Goal: Task Accomplishment & Management: Manage account settings

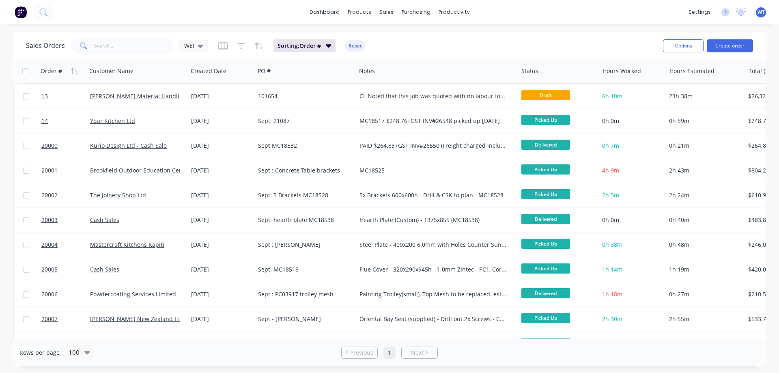
click at [52, 170] on span "20001" at bounding box center [49, 170] width 16 height 8
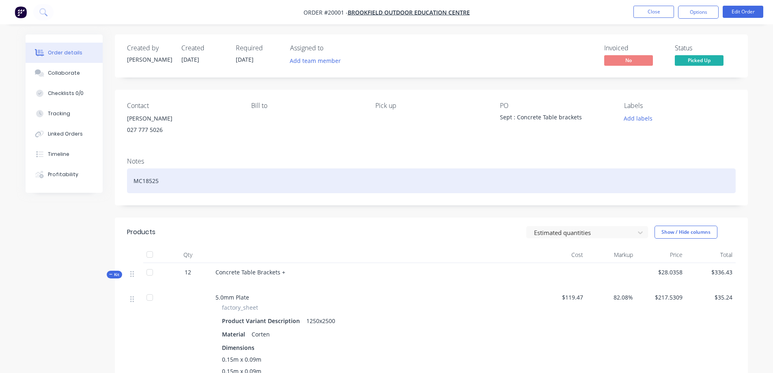
click at [187, 185] on div "MC18525" at bounding box center [431, 180] width 609 height 25
click at [179, 179] on div "MC18525" at bounding box center [431, 180] width 609 height 25
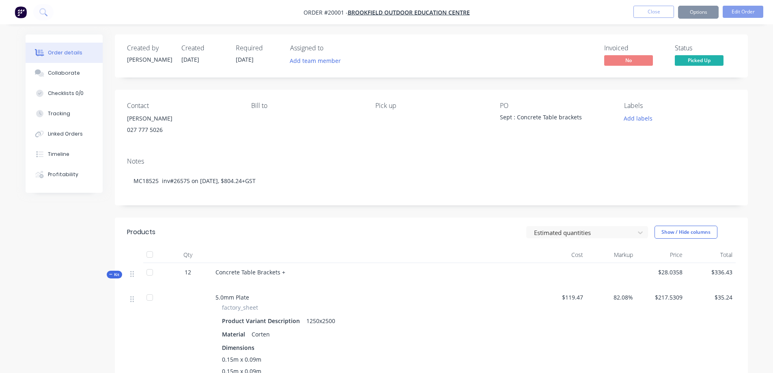
click at [372, 154] on div "Notes MC18525 inv#26575 on [DATE], $804.24+GST" at bounding box center [431, 178] width 633 height 54
click at [649, 11] on button "Close" at bounding box center [654, 12] width 41 height 12
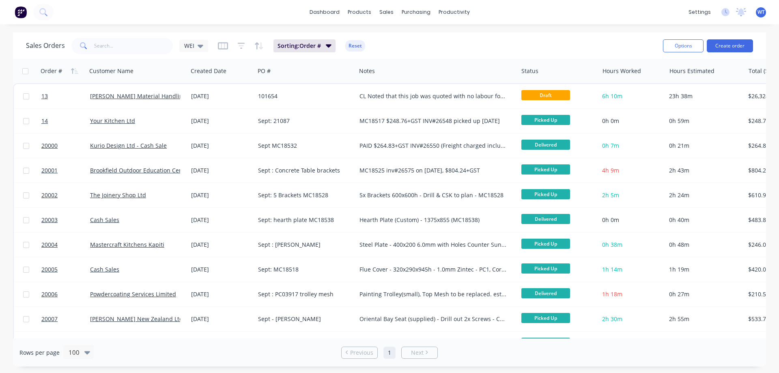
click at [52, 194] on span "20002" at bounding box center [49, 195] width 16 height 8
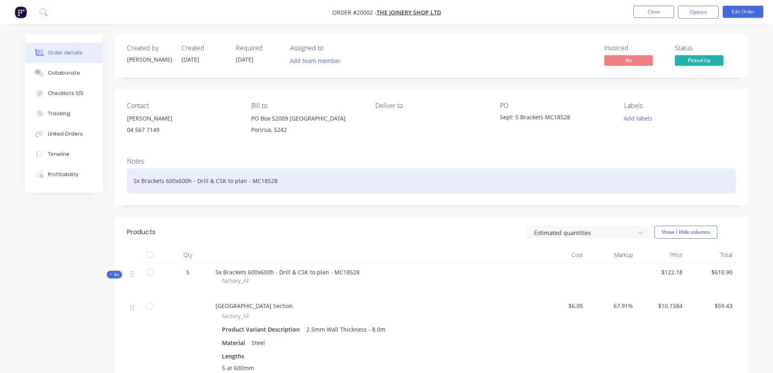
click at [285, 181] on div "5x Brackets 600x600h - Drill & CSK to plan - MC18528" at bounding box center [431, 180] width 609 height 25
click at [290, 179] on div "5x Brackets 600x600h - Drill & CSK to plan - MC18528" at bounding box center [431, 180] width 609 height 25
click at [357, 182] on div "5x Brackets 600x600h - Drill & CSK to plan - MC18528 $610.90 INV#26580" at bounding box center [431, 180] width 609 height 25
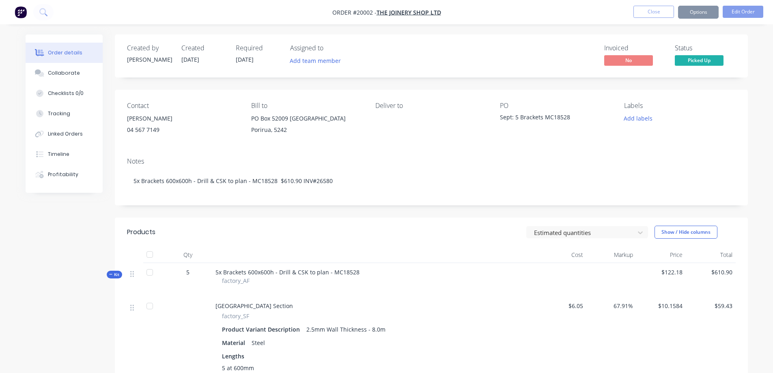
click at [416, 153] on div "Notes 5x Brackets 600x600h - Drill & CSK to plan - MC18528 $610.90 INV#26580" at bounding box center [431, 178] width 633 height 54
click at [653, 13] on button "Close" at bounding box center [654, 12] width 41 height 12
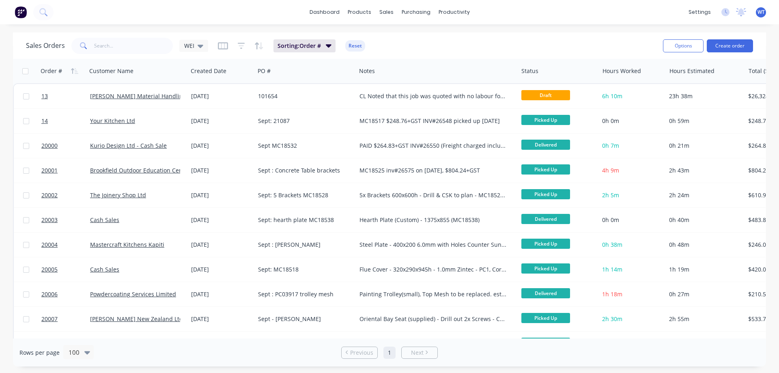
click at [50, 217] on span "20003" at bounding box center [49, 220] width 16 height 8
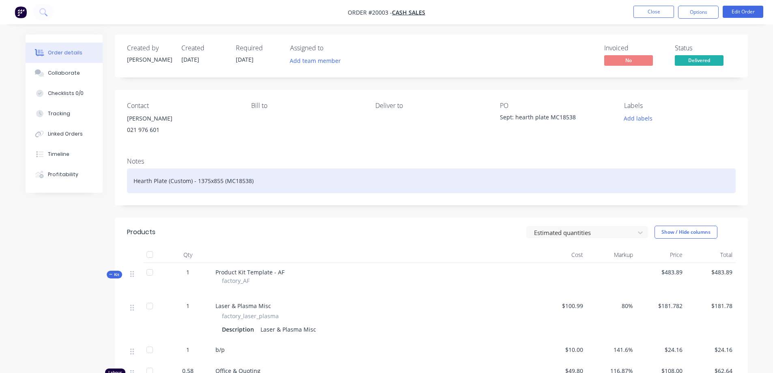
click at [263, 181] on div "Hearth Plate (Custom) - 1375x855 (MC18538)" at bounding box center [431, 180] width 609 height 25
click at [348, 183] on div "Hearth Plate (Custom) - 1375x855 (MC18538) INV#266578 $483.89+GST" at bounding box center [431, 180] width 609 height 25
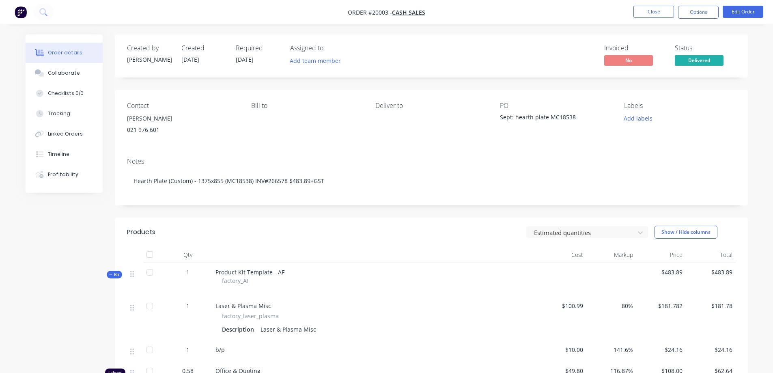
click at [655, 11] on button "Close" at bounding box center [654, 12] width 41 height 12
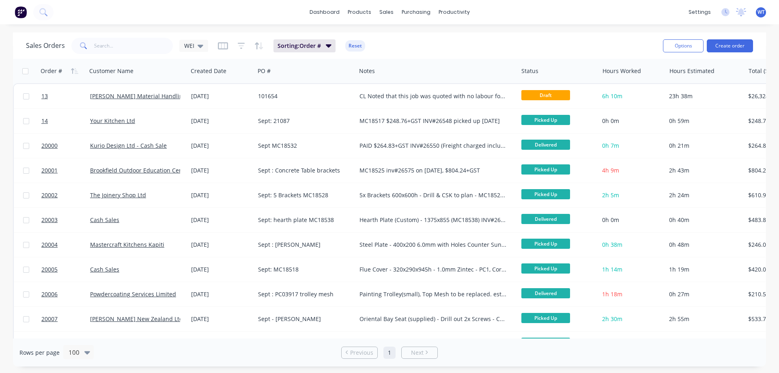
click at [51, 245] on span "20004" at bounding box center [49, 245] width 16 height 8
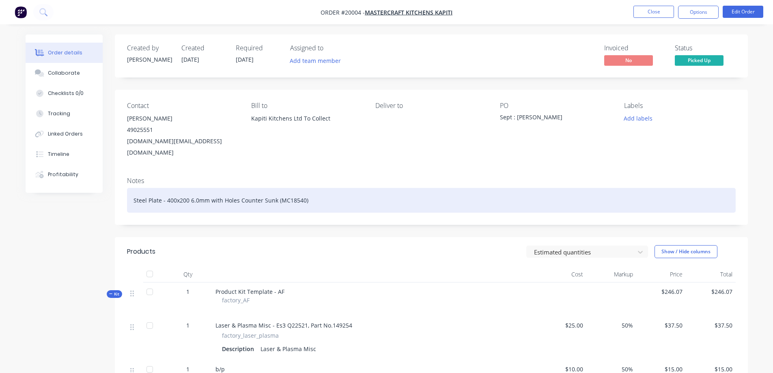
drag, startPoint x: 336, startPoint y: 190, endPoint x: 328, endPoint y: 190, distance: 8.5
click at [336, 190] on div "Steel Plate - 400x200 6.0mm with Holes Counter Sunk (MC18540)" at bounding box center [431, 200] width 609 height 25
click at [315, 190] on div "Steel Plate - 400x200 6.0mm with Holes Counter Sunk (MC18540)" at bounding box center [431, 200] width 609 height 25
click at [416, 188] on div "Steel Plate - 400x200 6.0mm with Holes Counter Sunk (MC18540) INV#26577 $246.07…" at bounding box center [431, 200] width 609 height 25
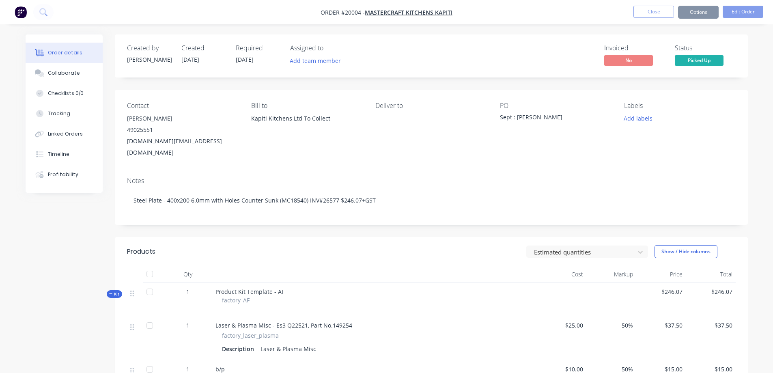
click at [405, 170] on div "Notes Steel Plate - 400x200 6.0mm with Holes Counter Sunk (MC18540) INV#26577 $…" at bounding box center [431, 197] width 633 height 54
click at [647, 12] on button "Close" at bounding box center [654, 12] width 41 height 12
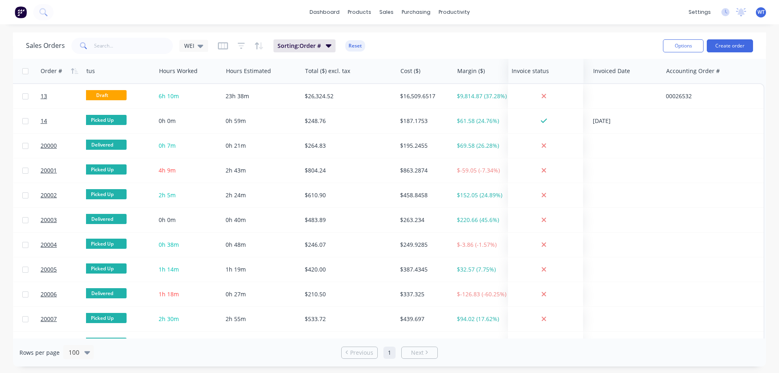
scroll to position [0, 444]
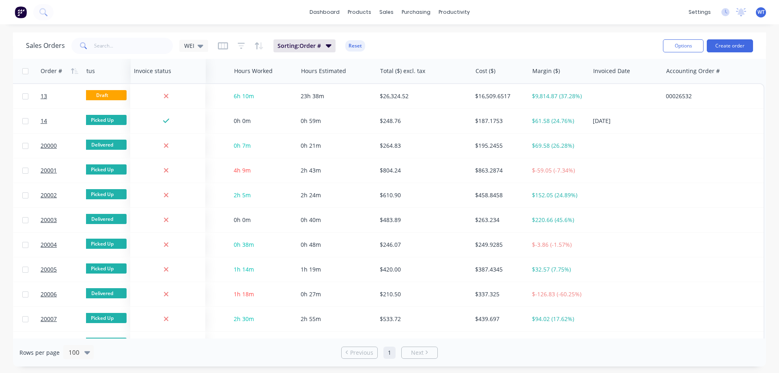
drag, startPoint x: 539, startPoint y: 73, endPoint x: 155, endPoint y: 69, distance: 384.4
click at [0, 0] on div at bounding box center [0, 0] width 0 height 0
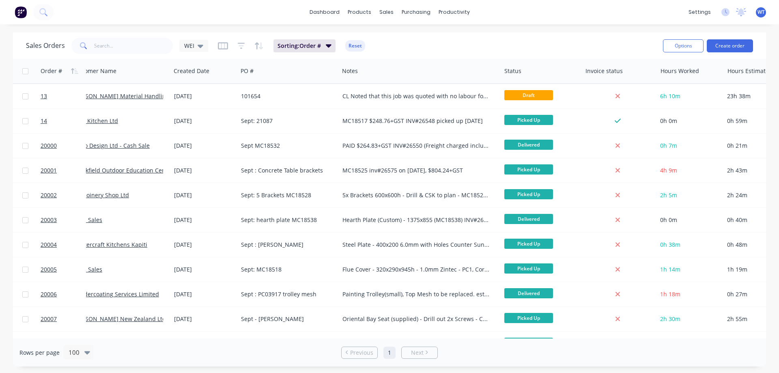
scroll to position [0, 0]
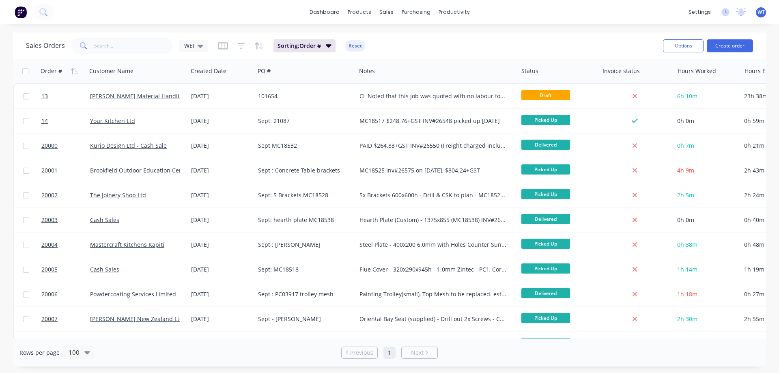
click at [47, 144] on span "20000" at bounding box center [49, 146] width 16 height 8
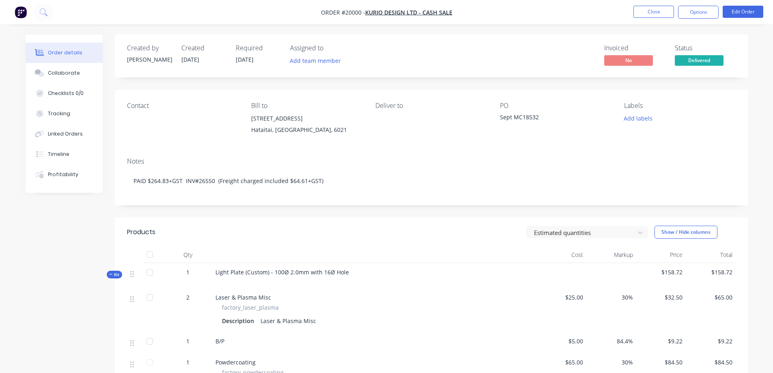
click at [698, 13] on button "Options" at bounding box center [698, 12] width 41 height 13
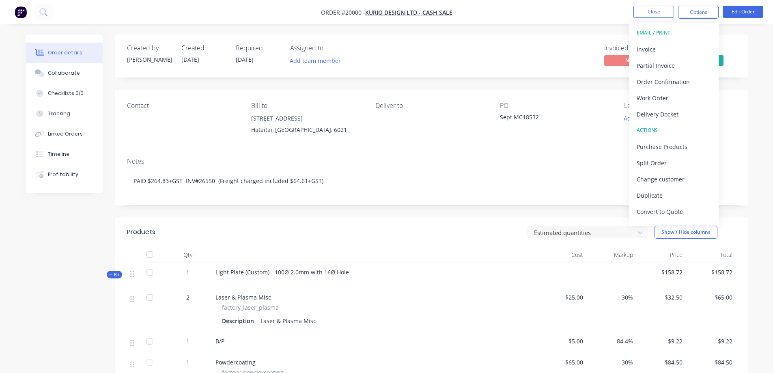
click at [647, 47] on div "Invoice" at bounding box center [674, 49] width 75 height 12
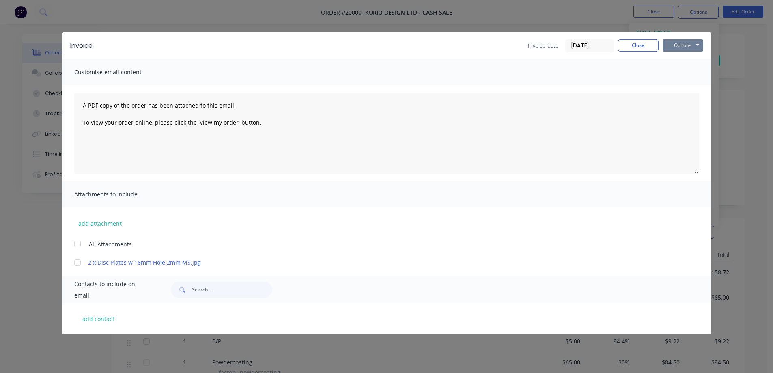
click at [685, 48] on button "Options" at bounding box center [683, 45] width 41 height 12
click at [686, 71] on button "Print" at bounding box center [689, 73] width 52 height 13
click at [646, 43] on button "Close" at bounding box center [638, 45] width 41 height 12
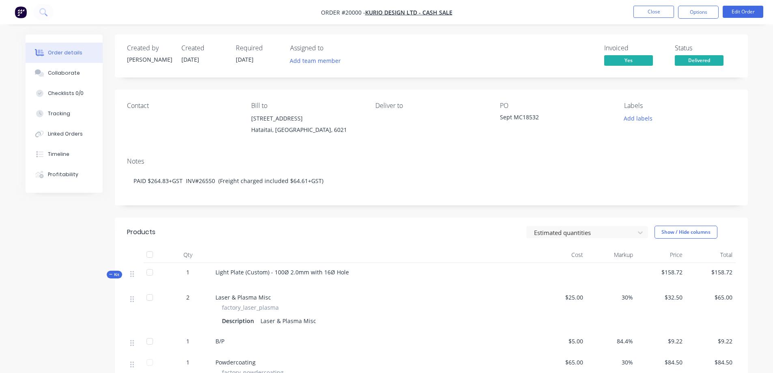
click at [653, 11] on button "Close" at bounding box center [654, 12] width 41 height 12
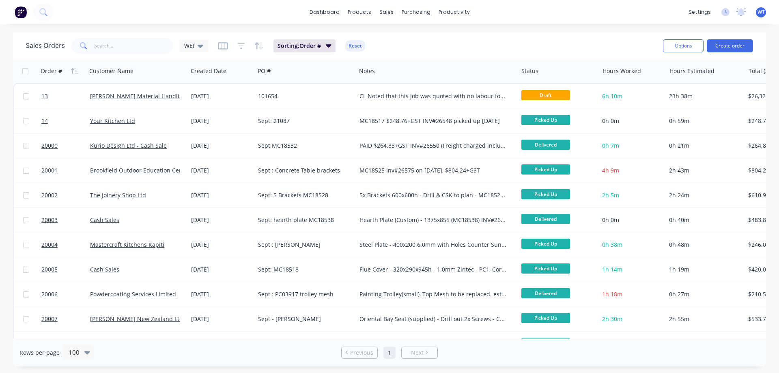
click at [50, 172] on span "20001" at bounding box center [49, 170] width 16 height 8
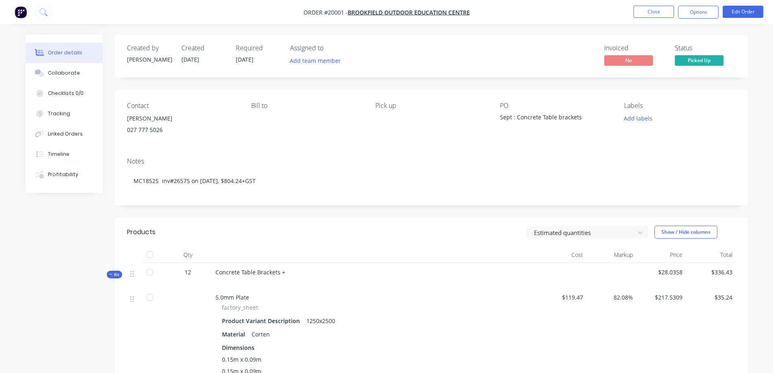
click at [697, 9] on button "Options" at bounding box center [698, 12] width 41 height 13
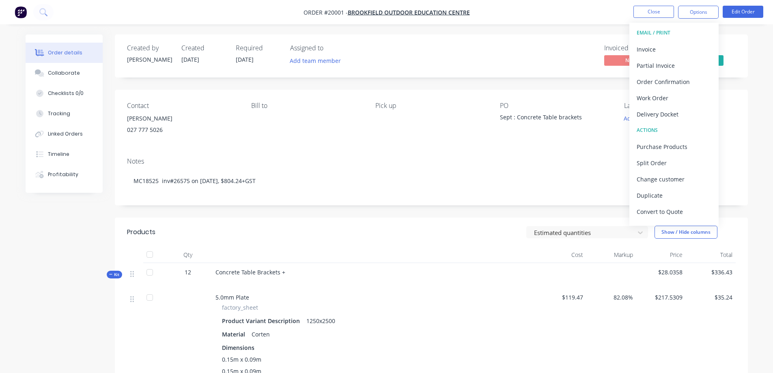
click at [668, 52] on div "Invoice" at bounding box center [674, 49] width 75 height 12
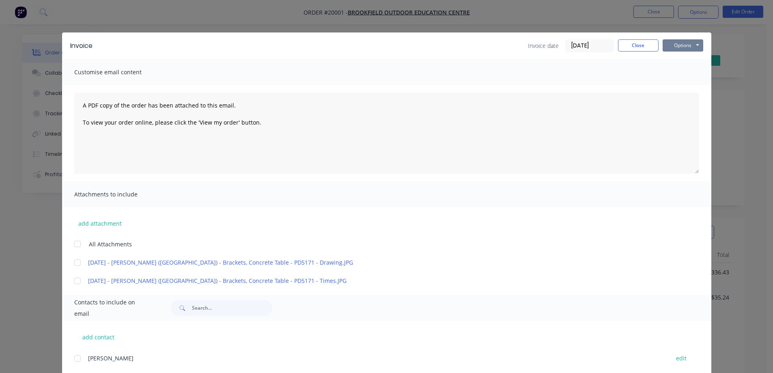
click at [674, 43] on button "Options" at bounding box center [683, 45] width 41 height 12
click at [685, 74] on button "Print" at bounding box center [689, 73] width 52 height 13
click at [638, 48] on button "Close" at bounding box center [638, 45] width 41 height 12
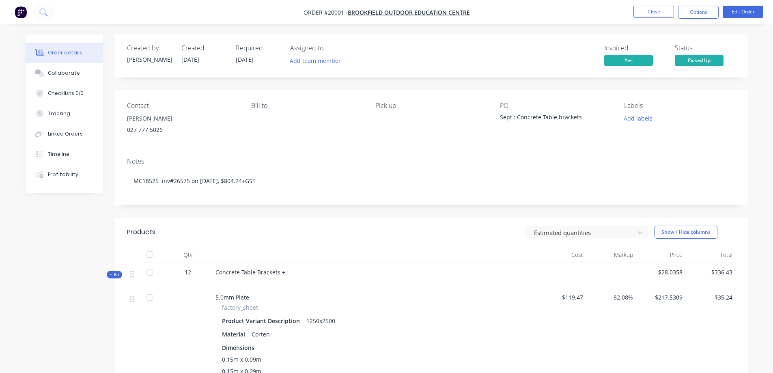
click at [647, 14] on button "Close" at bounding box center [654, 12] width 41 height 12
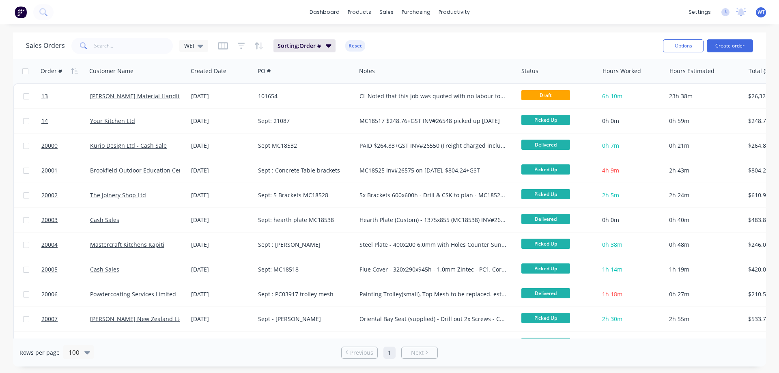
click at [46, 196] on span "20002" at bounding box center [49, 195] width 16 height 8
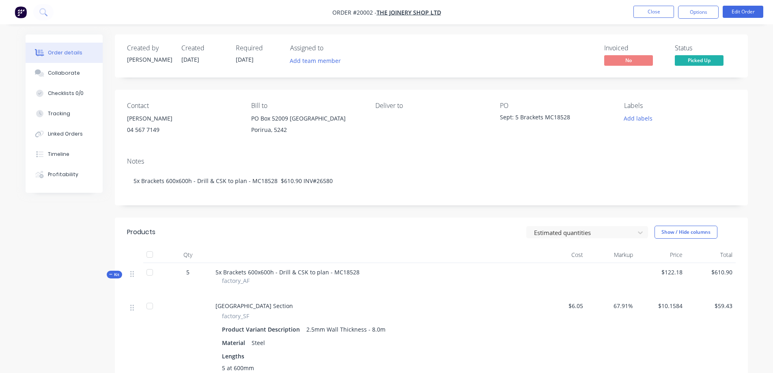
click at [694, 11] on button "Options" at bounding box center [698, 12] width 41 height 13
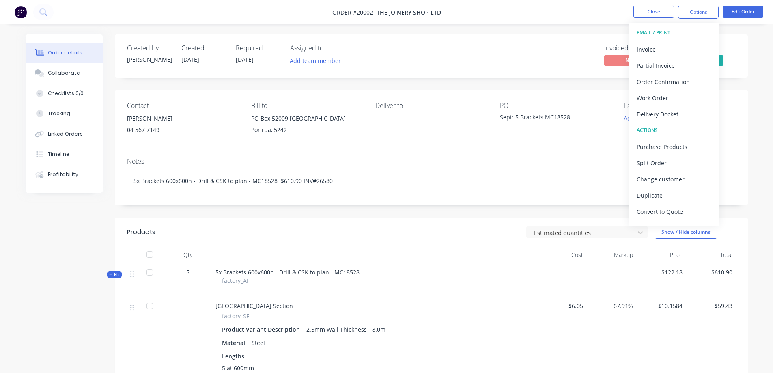
click at [667, 50] on div "Invoice" at bounding box center [674, 49] width 75 height 12
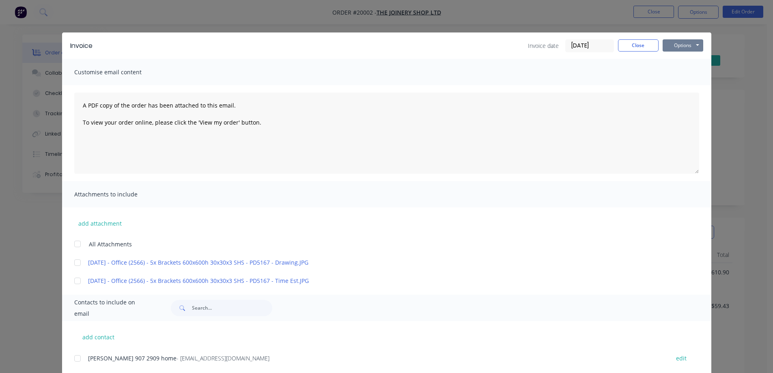
click at [675, 42] on button "Options" at bounding box center [683, 45] width 41 height 12
click at [675, 73] on button "Print" at bounding box center [689, 73] width 52 height 13
click at [635, 45] on button "Close" at bounding box center [638, 45] width 41 height 12
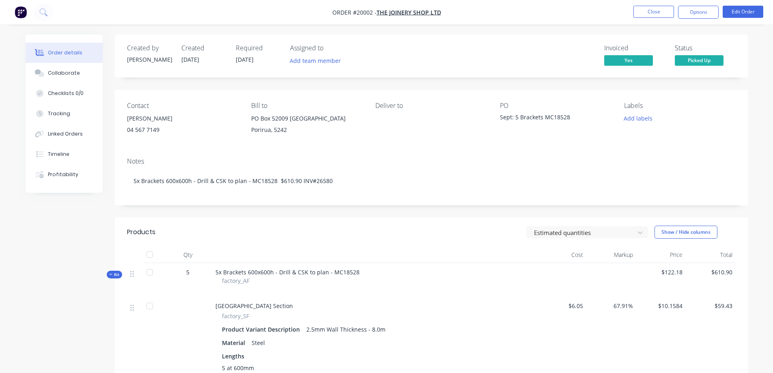
click at [649, 14] on button "Close" at bounding box center [654, 12] width 41 height 12
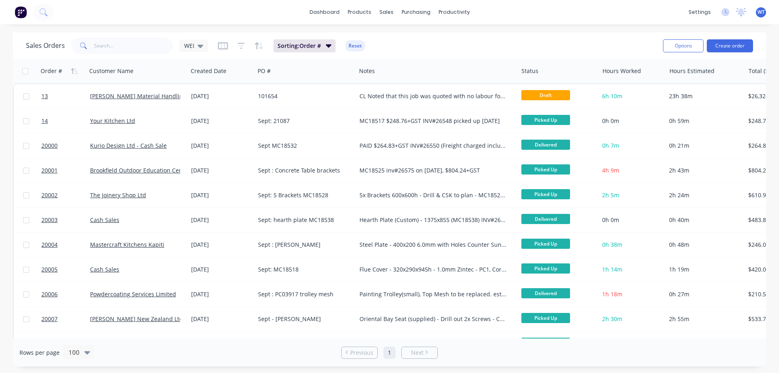
click at [50, 218] on span "20003" at bounding box center [49, 220] width 16 height 8
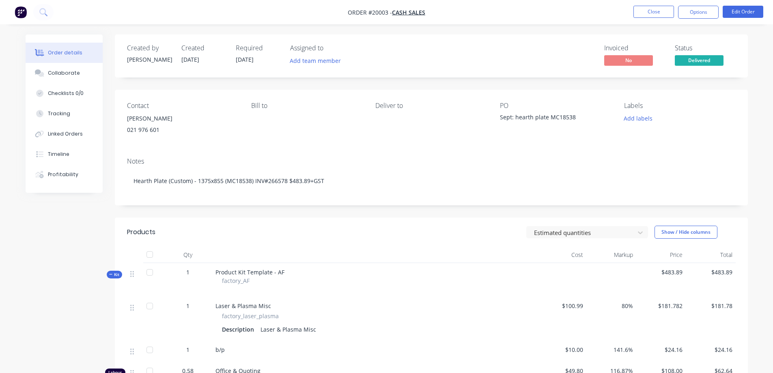
click at [702, 11] on button "Options" at bounding box center [698, 12] width 41 height 13
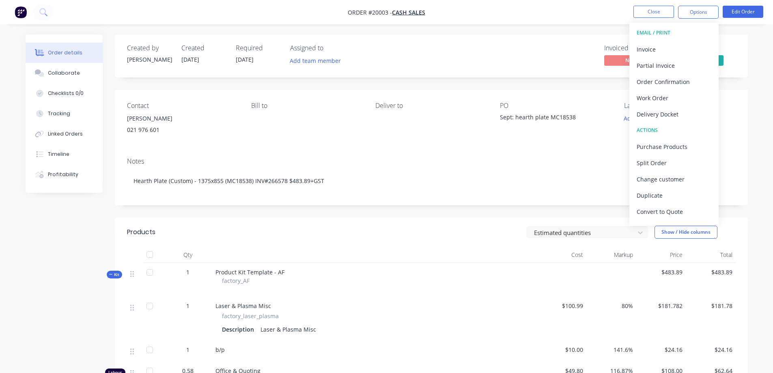
click at [671, 52] on div "Invoice" at bounding box center [674, 49] width 75 height 12
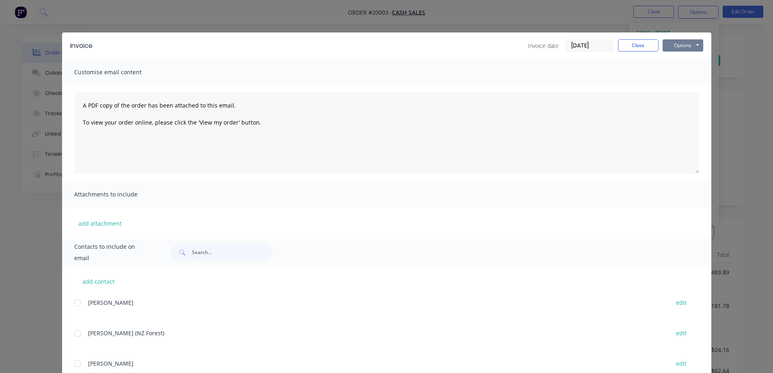
click at [676, 47] on button "Options" at bounding box center [683, 45] width 41 height 12
click at [676, 73] on button "Print" at bounding box center [689, 73] width 52 height 13
click at [640, 44] on button "Close" at bounding box center [638, 45] width 41 height 12
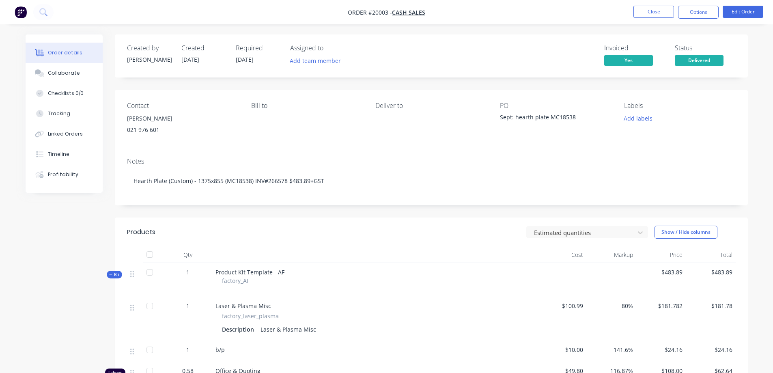
click at [658, 11] on button "Close" at bounding box center [654, 12] width 41 height 12
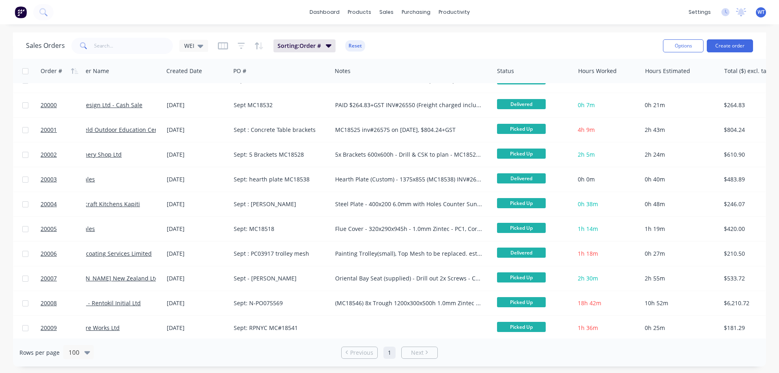
scroll to position [41, 0]
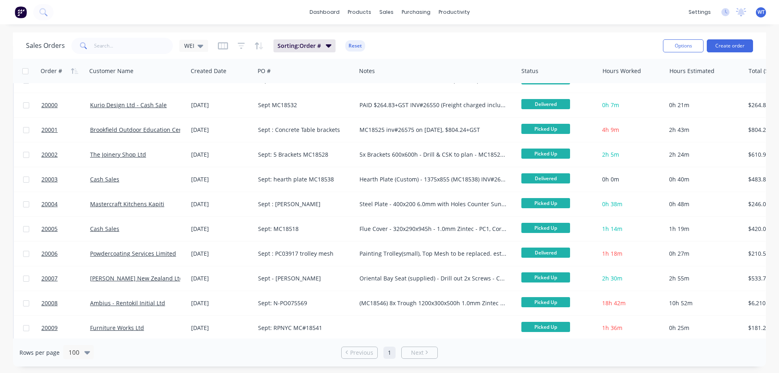
click at [50, 203] on span "20004" at bounding box center [49, 204] width 16 height 8
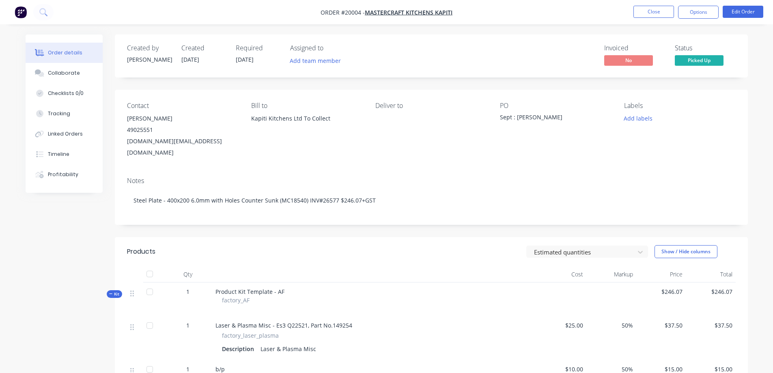
click at [700, 15] on button "Options" at bounding box center [698, 12] width 41 height 13
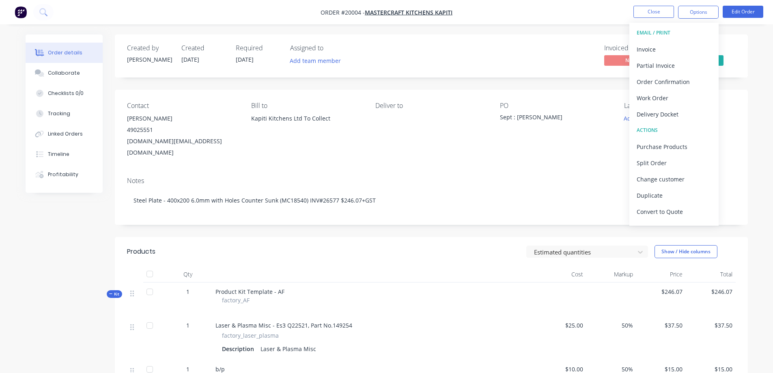
click at [662, 51] on div "Invoice" at bounding box center [674, 49] width 75 height 12
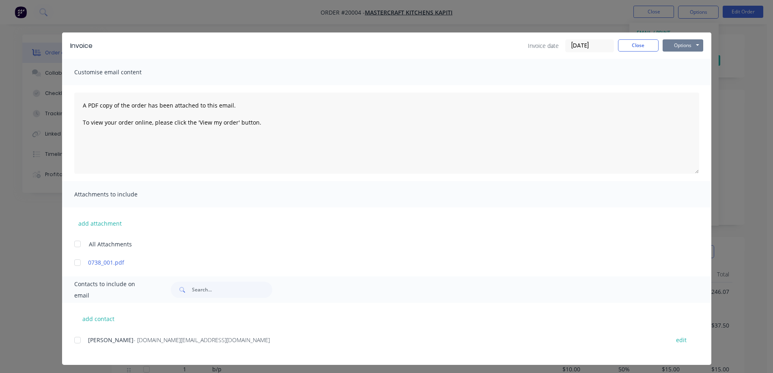
click at [680, 45] on button "Options" at bounding box center [683, 45] width 41 height 12
click at [691, 71] on button "Print" at bounding box center [689, 73] width 52 height 13
click at [620, 47] on button "Close" at bounding box center [638, 45] width 41 height 12
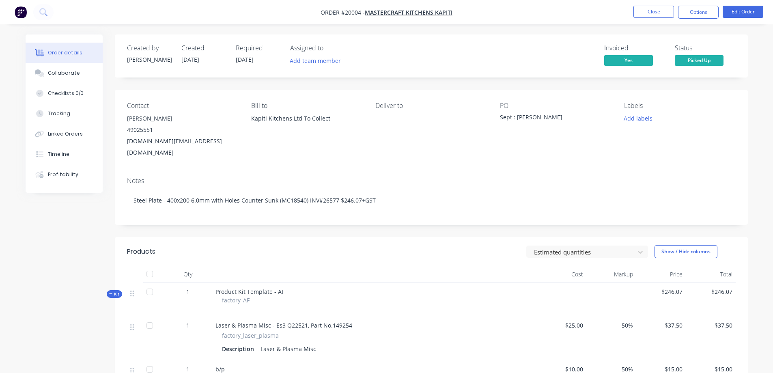
click at [259, 288] on span "Product Kit Template - AF" at bounding box center [250, 292] width 69 height 8
drag, startPoint x: 238, startPoint y: 277, endPoint x: 291, endPoint y: 281, distance: 53.0
click at [291, 283] on div "Product Kit Template - AF factory_AF" at bounding box center [374, 300] width 325 height 34
click at [301, 283] on div "Product Kit Template - AF factory_AF" at bounding box center [374, 300] width 325 height 34
click at [276, 288] on span "Product Kit Template - AF" at bounding box center [250, 292] width 69 height 8
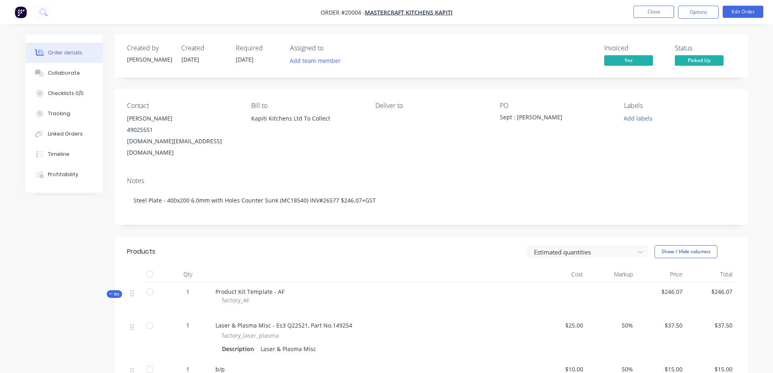
click at [656, 9] on button "Close" at bounding box center [654, 12] width 41 height 12
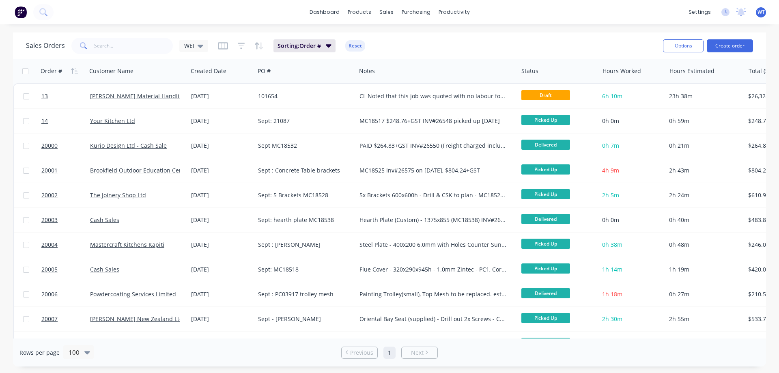
click at [48, 271] on span "20005" at bounding box center [49, 269] width 16 height 8
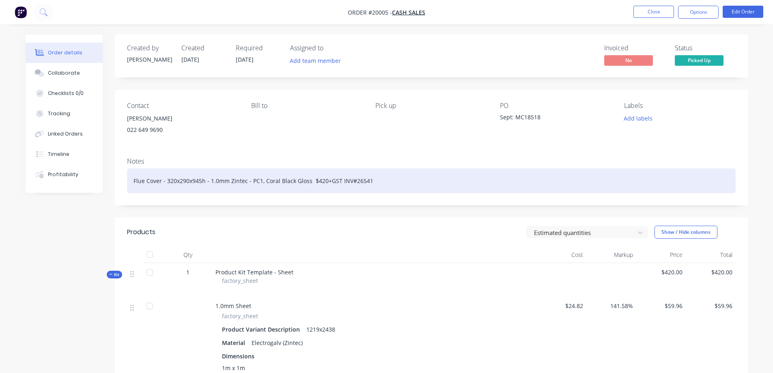
click at [388, 183] on div "Flue Cover - 320x290x945h - 1.0mm Zintec - PC1, Coral Black Gloss $420+GST INV#…" at bounding box center [431, 180] width 609 height 25
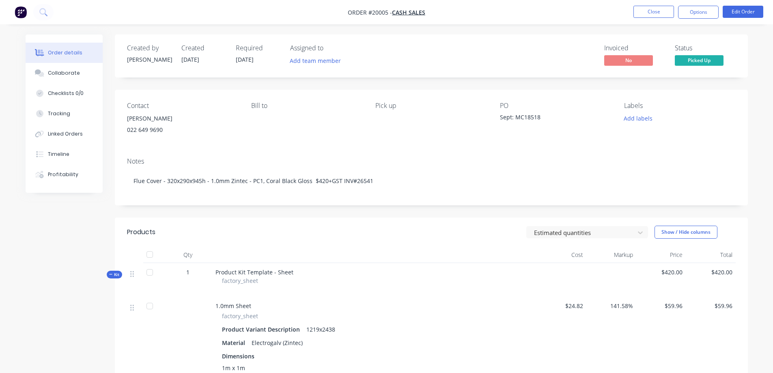
click at [695, 15] on button "Options" at bounding box center [698, 12] width 41 height 13
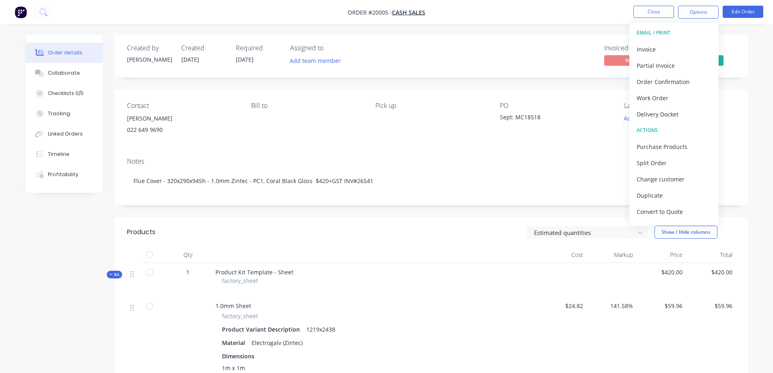
click at [647, 48] on div "Invoice" at bounding box center [674, 49] width 75 height 12
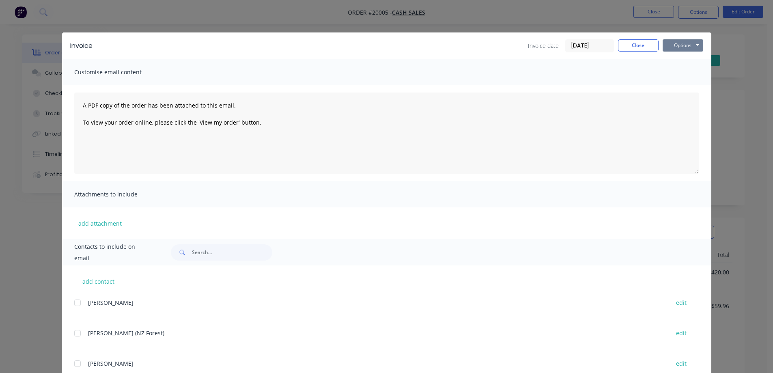
click at [680, 46] on button "Options" at bounding box center [683, 45] width 41 height 12
click at [682, 71] on button "Print" at bounding box center [689, 73] width 52 height 13
click at [627, 43] on button "Close" at bounding box center [638, 45] width 41 height 12
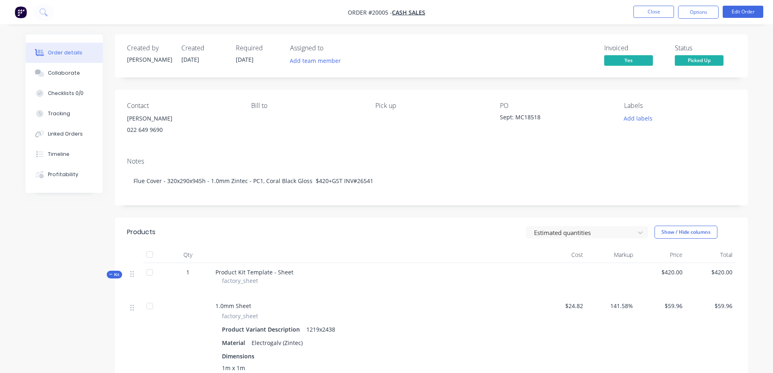
click at [655, 7] on button "Close" at bounding box center [654, 12] width 41 height 12
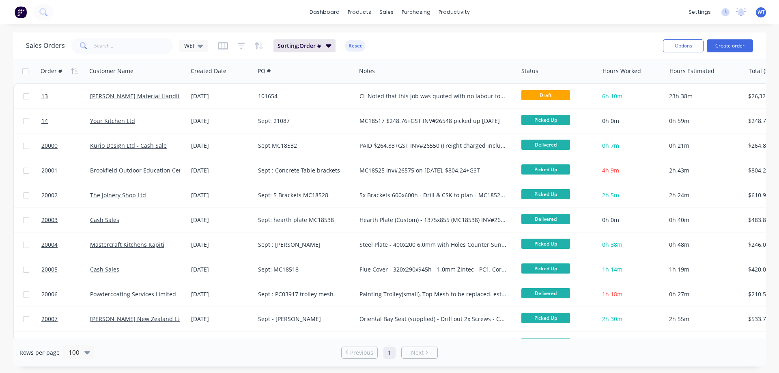
click at [48, 269] on span "20005" at bounding box center [49, 269] width 16 height 8
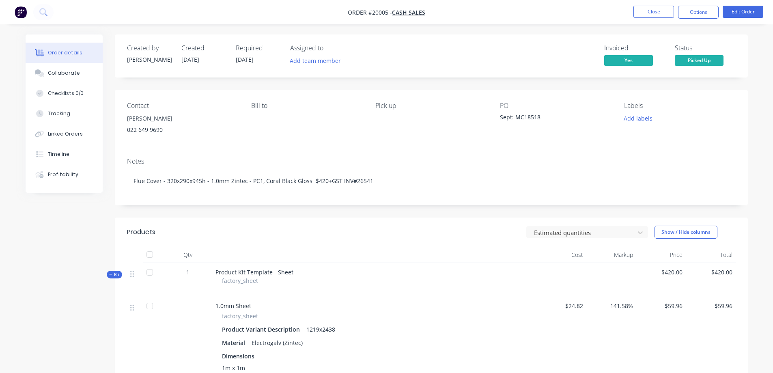
click at [657, 13] on button "Close" at bounding box center [654, 12] width 41 height 12
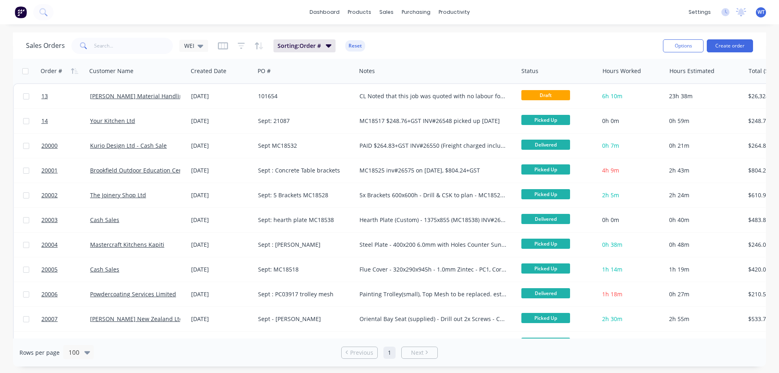
click at [48, 297] on span "20006" at bounding box center [49, 294] width 16 height 8
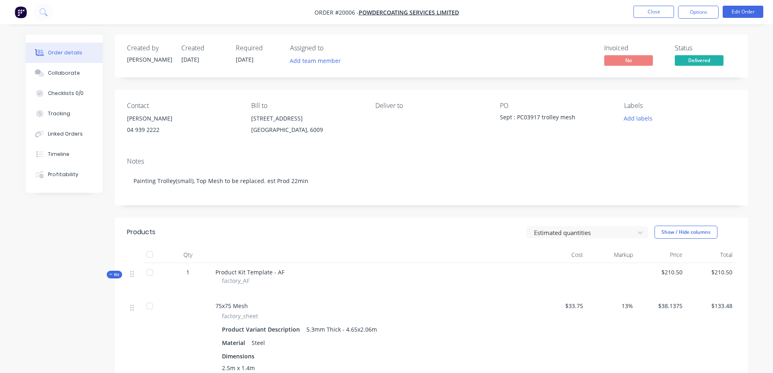
click at [697, 13] on button "Options" at bounding box center [698, 12] width 41 height 13
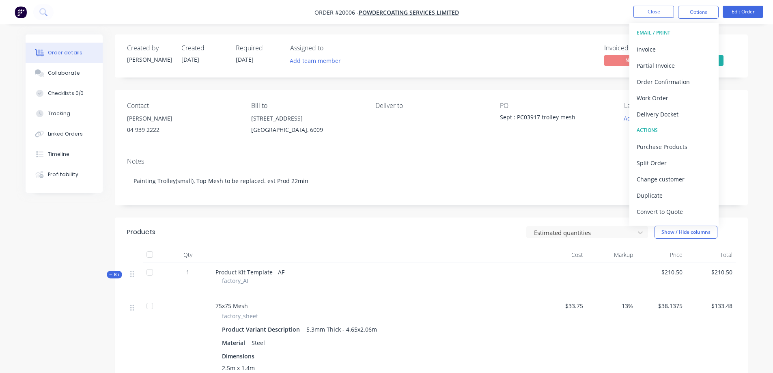
click at [658, 50] on div "Invoice" at bounding box center [674, 49] width 75 height 12
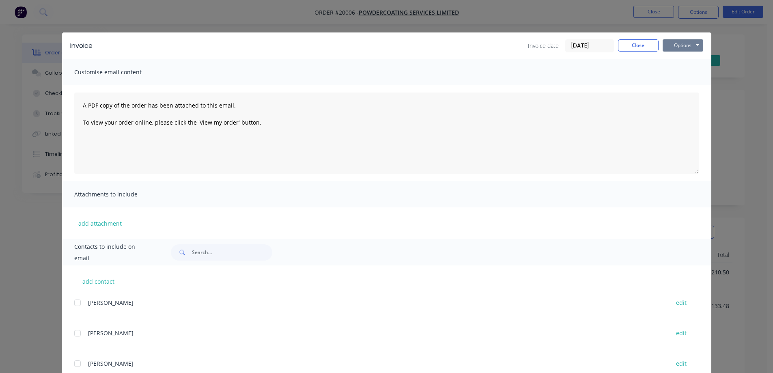
click at [678, 41] on button "Options" at bounding box center [683, 45] width 41 height 12
click at [672, 71] on button "Print" at bounding box center [689, 73] width 52 height 13
click at [630, 42] on button "Close" at bounding box center [638, 45] width 41 height 12
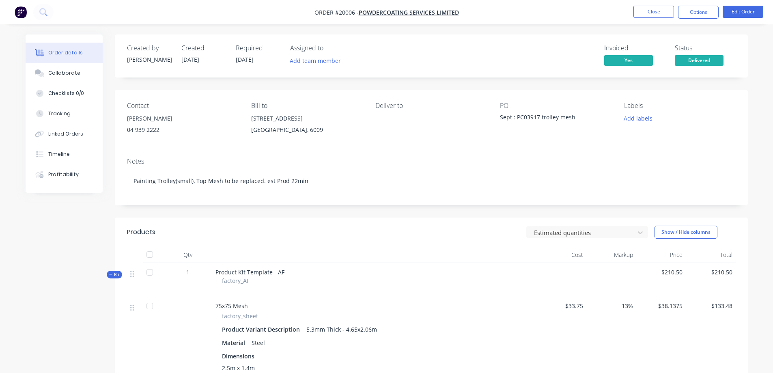
click at [654, 12] on button "Close" at bounding box center [654, 12] width 41 height 12
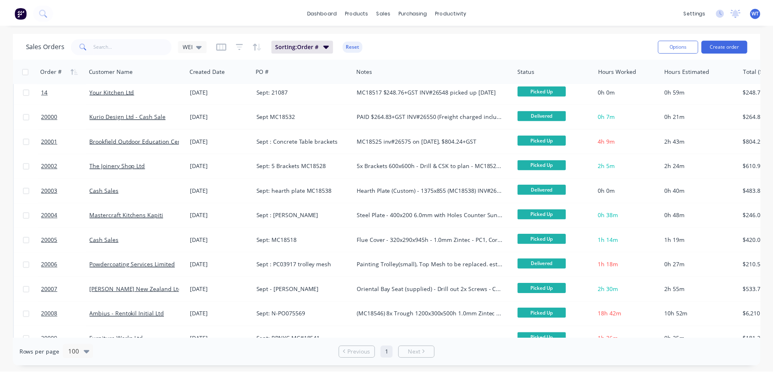
scroll to position [32, 0]
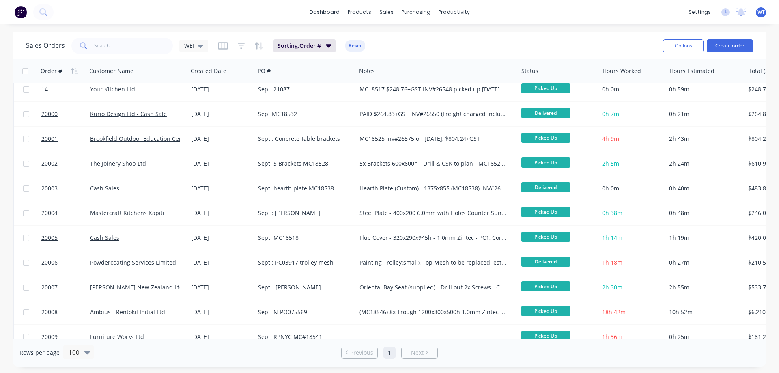
click at [52, 288] on span "20007" at bounding box center [49, 287] width 16 height 8
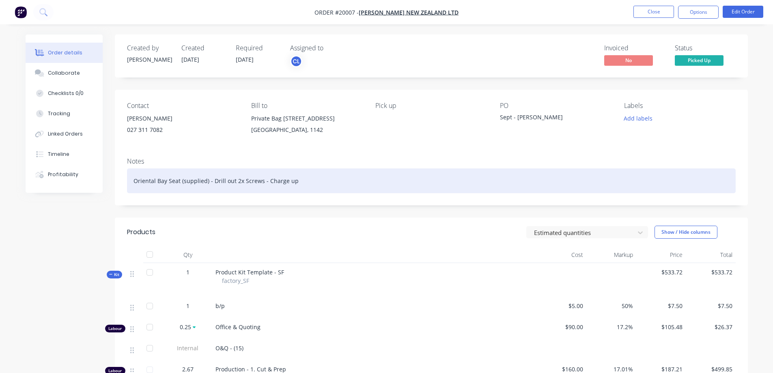
click at [339, 185] on div "Oriental Bay Seat (supplied) - Drill out 2x Screws - Charge up" at bounding box center [431, 180] width 609 height 25
click at [309, 181] on div "Oriental Bay Seat (supplied) - Drill out 2x Screws - Charge up" at bounding box center [431, 180] width 609 height 25
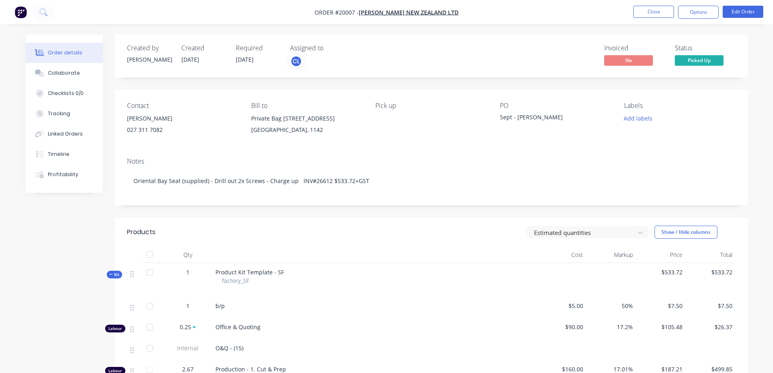
click at [702, 14] on button "Options" at bounding box center [698, 12] width 41 height 13
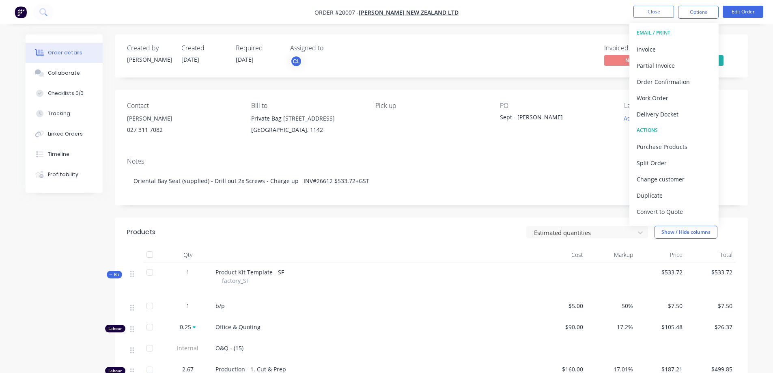
click at [663, 50] on div "Invoice" at bounding box center [674, 49] width 75 height 12
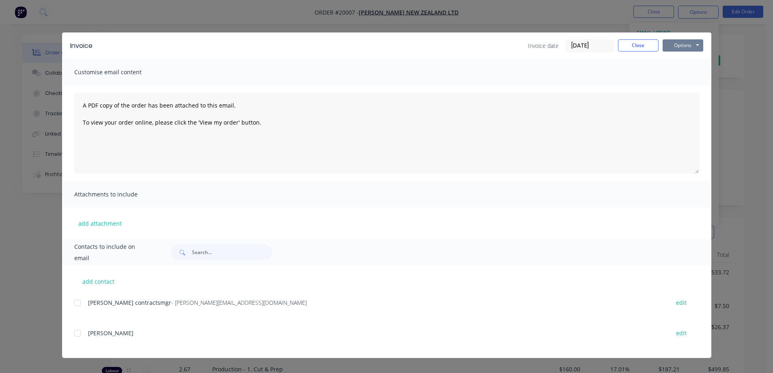
click at [671, 43] on button "Options" at bounding box center [683, 45] width 41 height 12
click at [683, 71] on button "Print" at bounding box center [689, 73] width 52 height 13
click at [653, 47] on button "Close" at bounding box center [638, 45] width 41 height 12
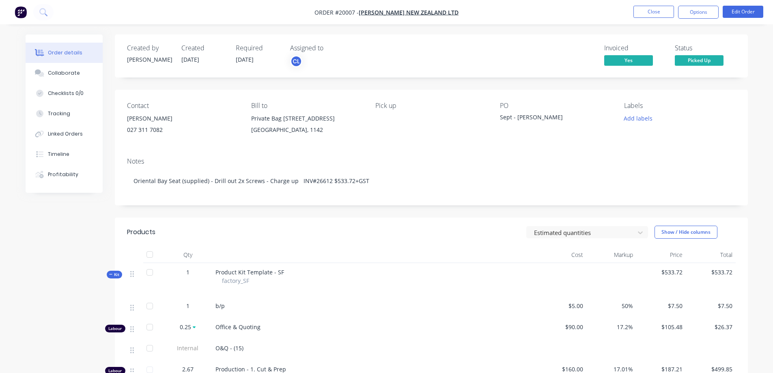
click at [648, 14] on button "Close" at bounding box center [654, 12] width 41 height 12
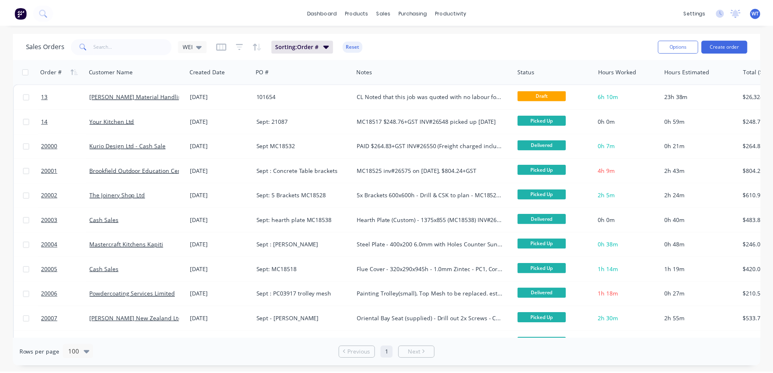
scroll to position [41, 0]
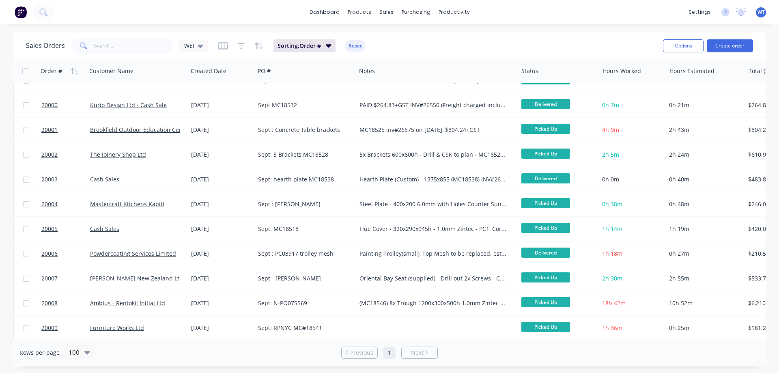
click at [46, 300] on span "20008" at bounding box center [49, 303] width 16 height 8
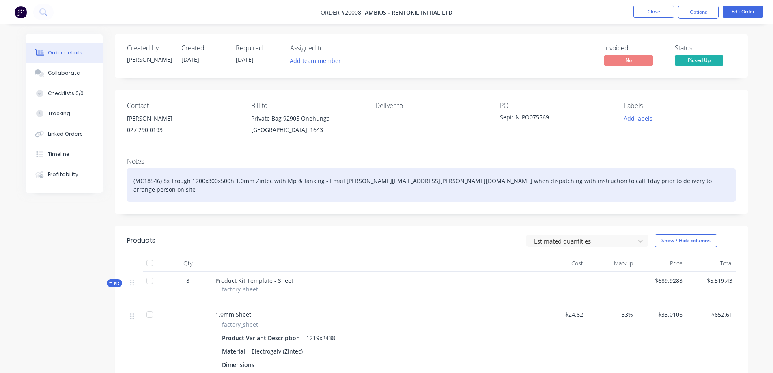
click at [158, 182] on div "(MC18546) 8x Trough 1200x300x500h 1.0mm Zintec with Mp & Tanking - Email [PERSO…" at bounding box center [431, 184] width 609 height 33
drag, startPoint x: 159, startPoint y: 181, endPoint x: 173, endPoint y: 189, distance: 15.6
click at [160, 182] on div "(MC18546) 8x Trough 1200x300x500h 1.0mm Zintec with Mp & Tanking - Email [PERSO…" at bounding box center [431, 184] width 609 height 33
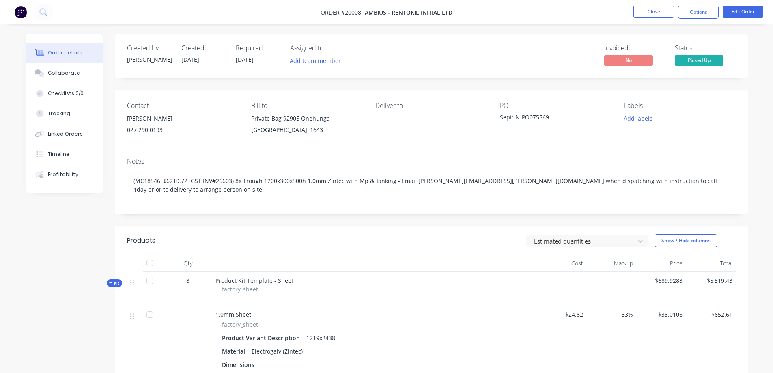
click at [697, 13] on button "Options" at bounding box center [698, 12] width 41 height 13
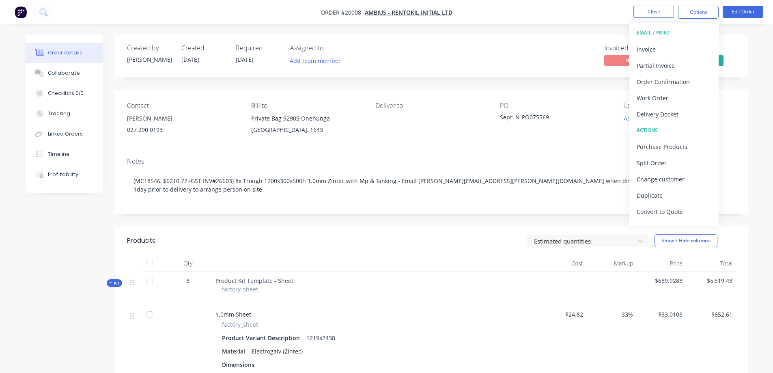
click at [677, 51] on div "Invoice" at bounding box center [674, 49] width 75 height 12
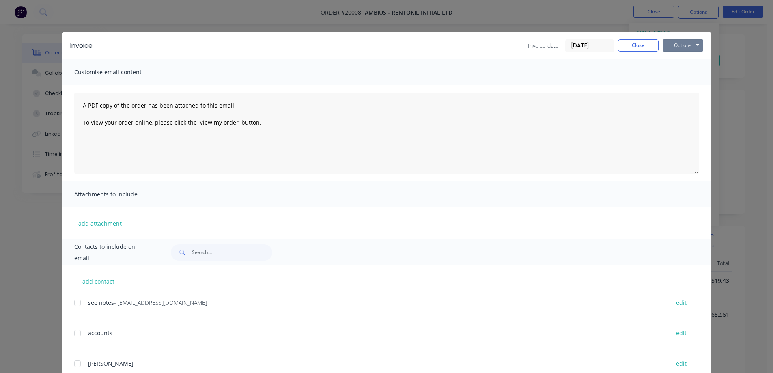
click at [682, 45] on button "Options" at bounding box center [683, 45] width 41 height 12
click at [681, 72] on button "Print" at bounding box center [689, 73] width 52 height 13
click at [640, 45] on button "Close" at bounding box center [638, 45] width 41 height 12
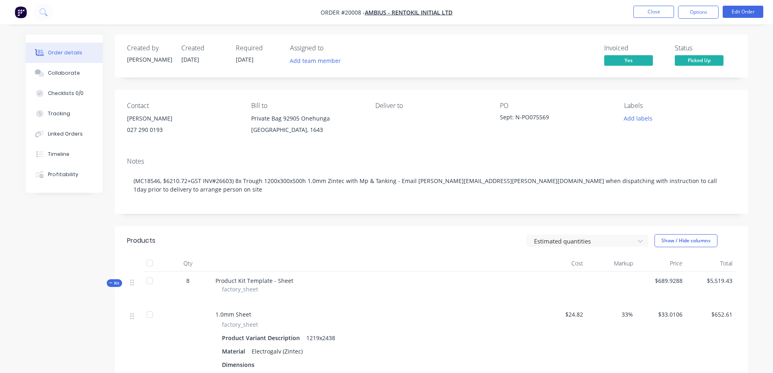
click at [66, 115] on div "Tracking" at bounding box center [59, 113] width 22 height 7
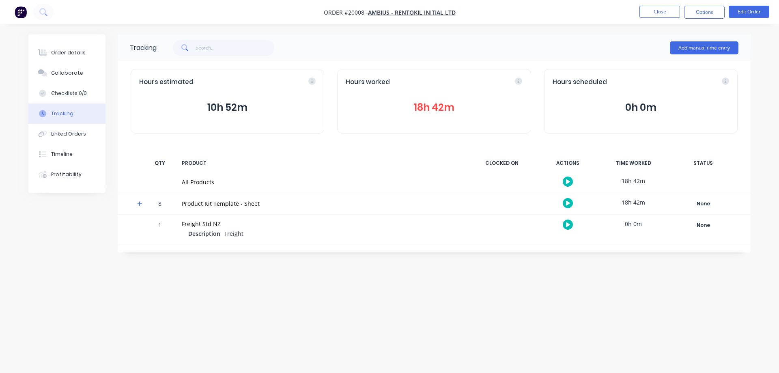
click at [470, 113] on button "18h 42m" at bounding box center [434, 107] width 177 height 15
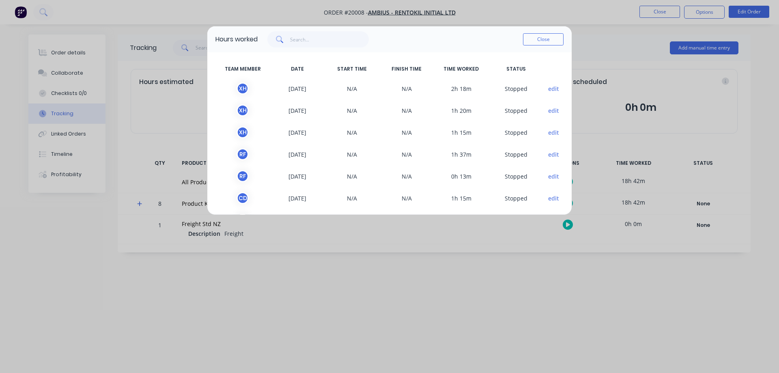
click at [540, 39] on button "Close" at bounding box center [543, 39] width 41 height 12
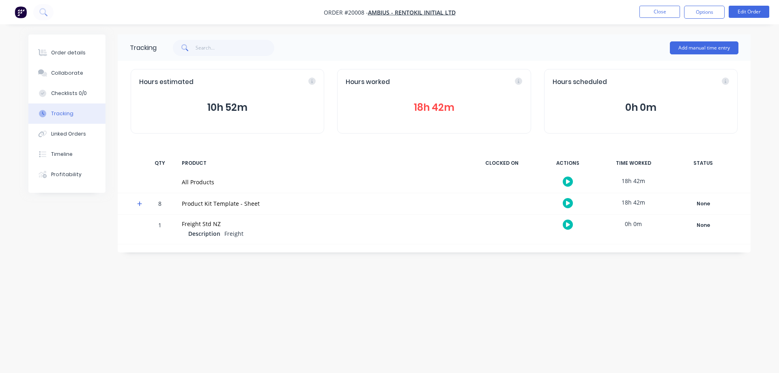
click at [440, 110] on button "18h 42m" at bounding box center [434, 107] width 177 height 15
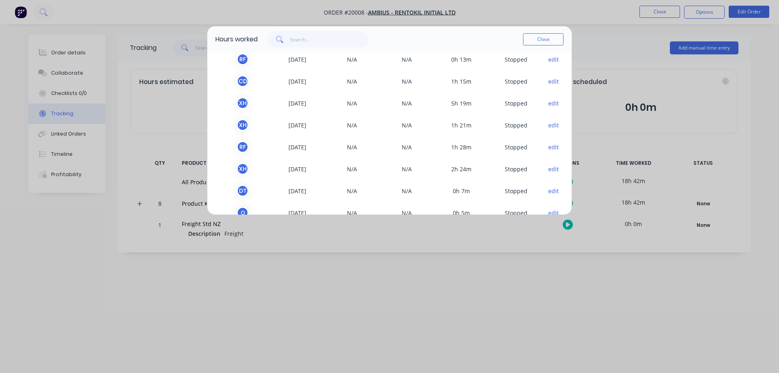
scroll to position [134, 0]
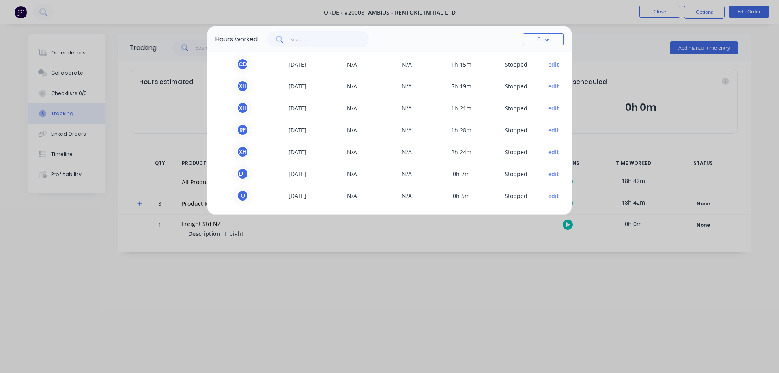
click at [548, 86] on button "edit" at bounding box center [553, 86] width 11 height 9
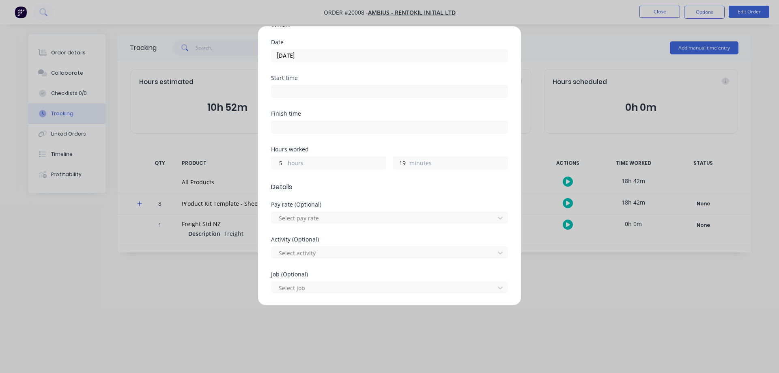
scroll to position [0, 0]
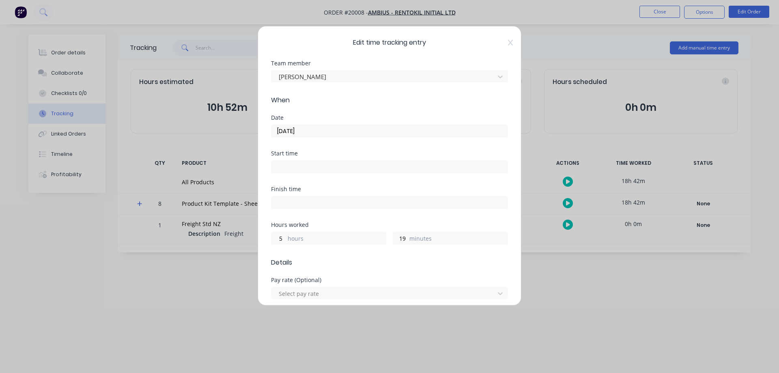
click at [508, 41] on icon at bounding box center [510, 43] width 5 height 6
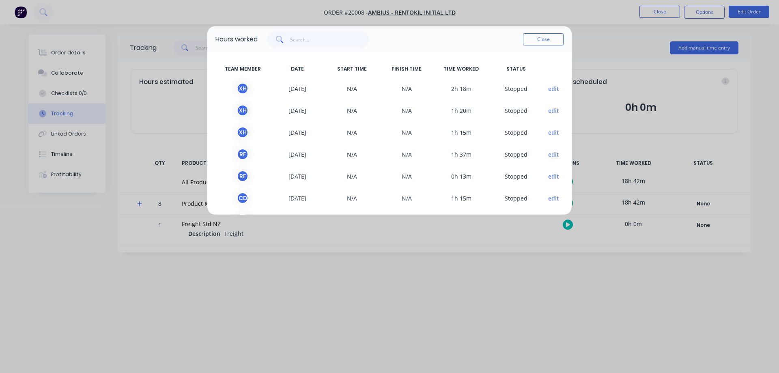
click at [548, 175] on button "edit" at bounding box center [553, 176] width 11 height 9
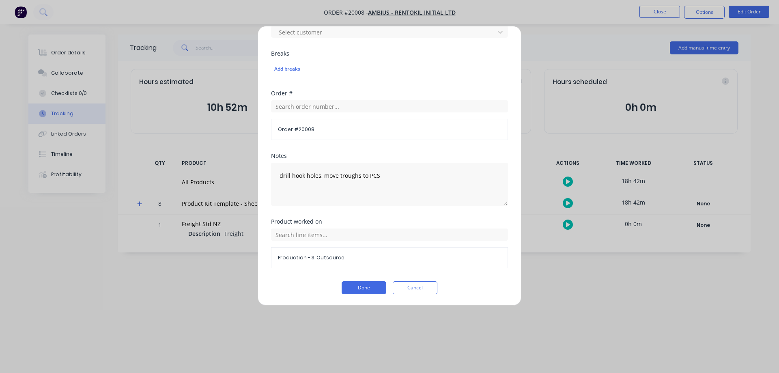
scroll to position [367, 0]
click at [410, 285] on button "Cancel" at bounding box center [415, 287] width 45 height 13
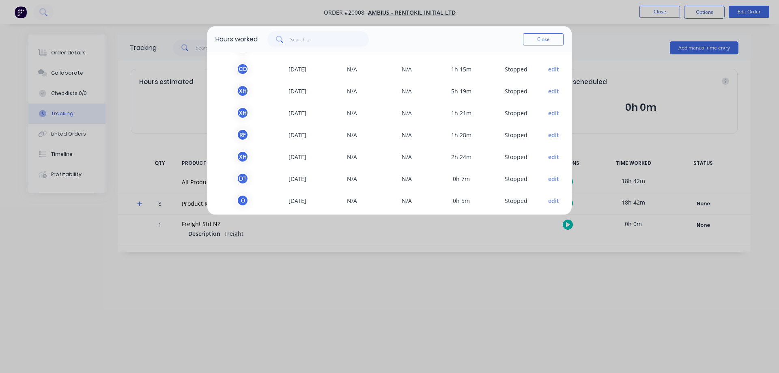
scroll to position [134, 0]
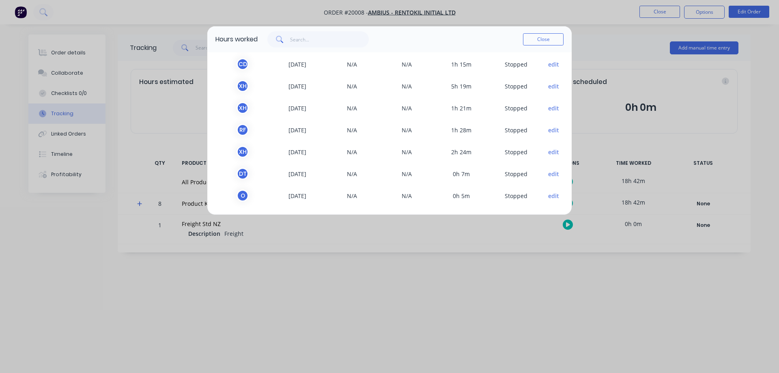
click at [548, 85] on button "edit" at bounding box center [553, 86] width 11 height 9
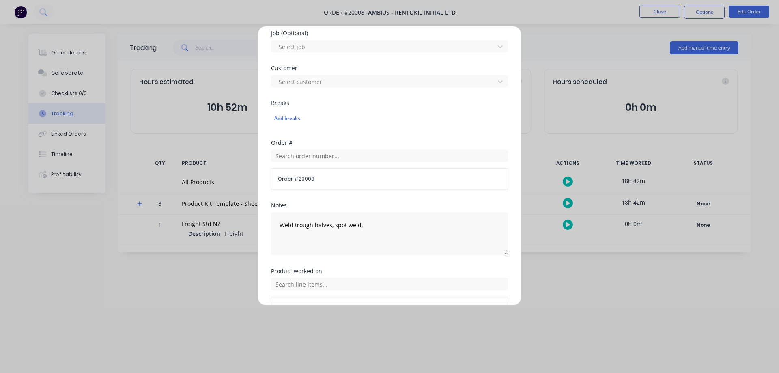
scroll to position [367, 0]
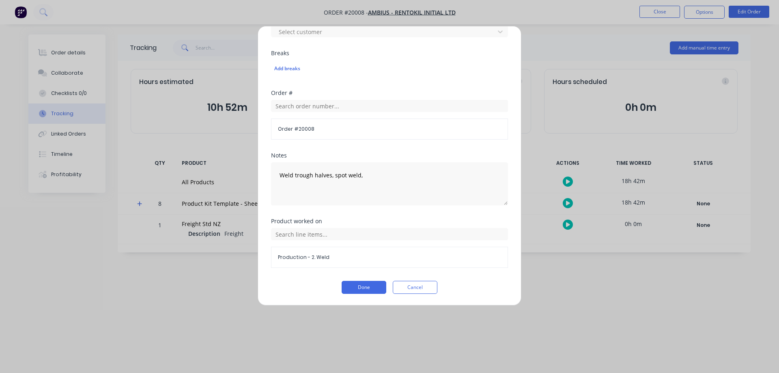
click at [401, 289] on button "Cancel" at bounding box center [415, 287] width 45 height 13
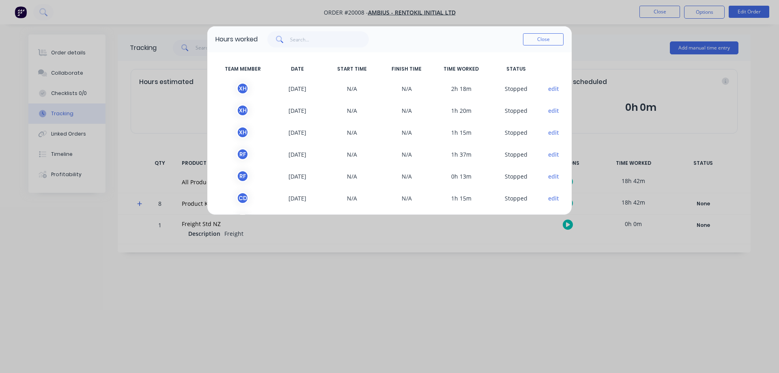
click at [541, 33] on div "Close" at bounding box center [543, 39] width 41 height 16
click at [541, 35] on button "Close" at bounding box center [543, 39] width 41 height 12
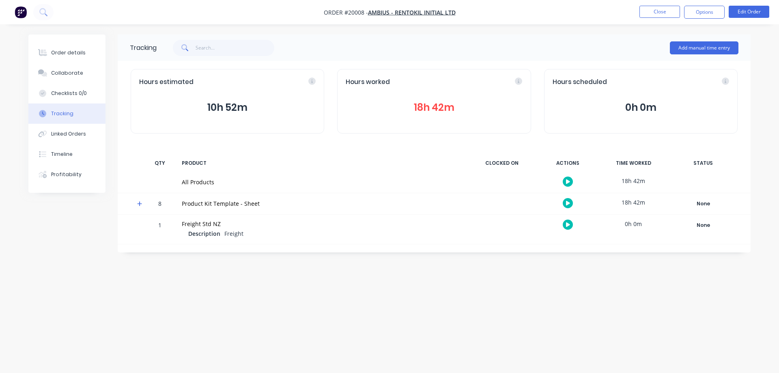
click at [656, 9] on button "Close" at bounding box center [660, 12] width 41 height 12
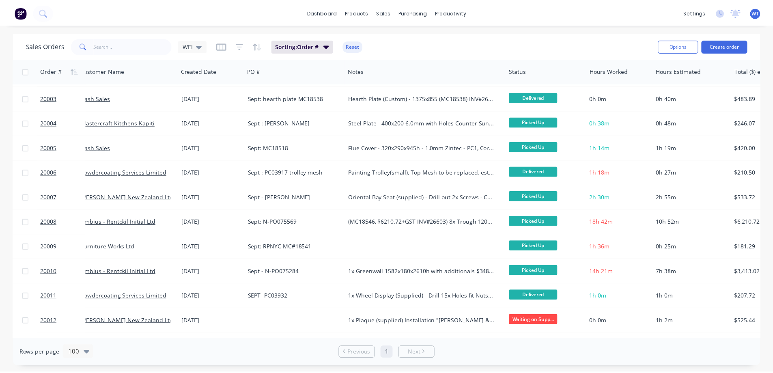
scroll to position [122, 0]
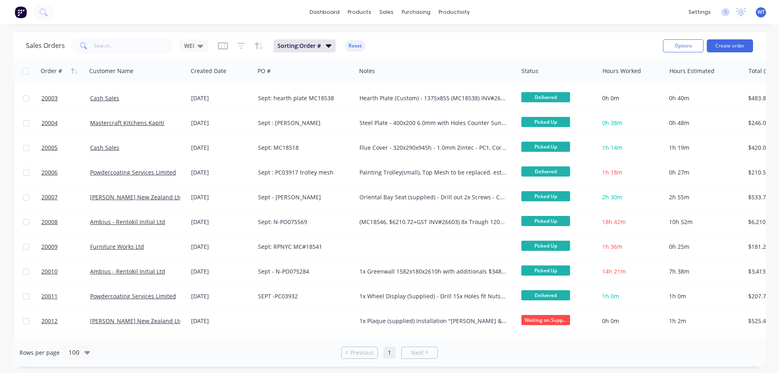
click at [49, 245] on span "20009" at bounding box center [49, 247] width 16 height 8
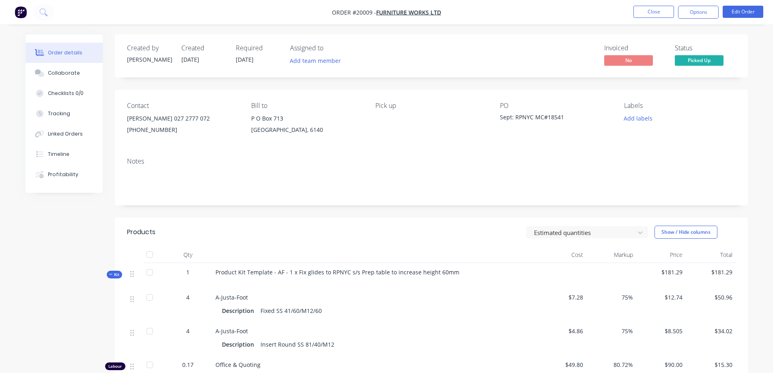
click at [150, 168] on div "Notes" at bounding box center [431, 178] width 633 height 54
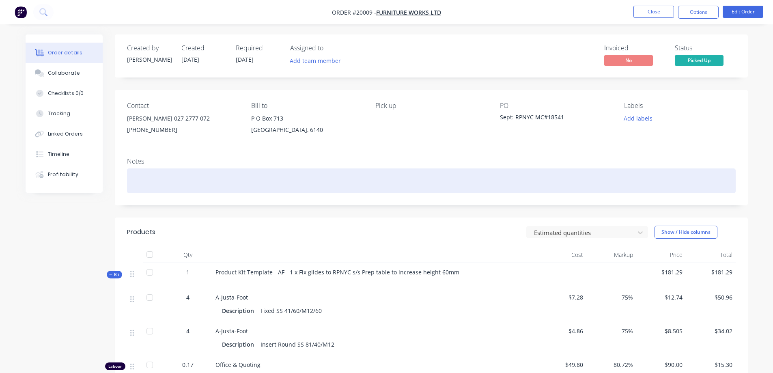
click at [137, 175] on div at bounding box center [431, 180] width 609 height 25
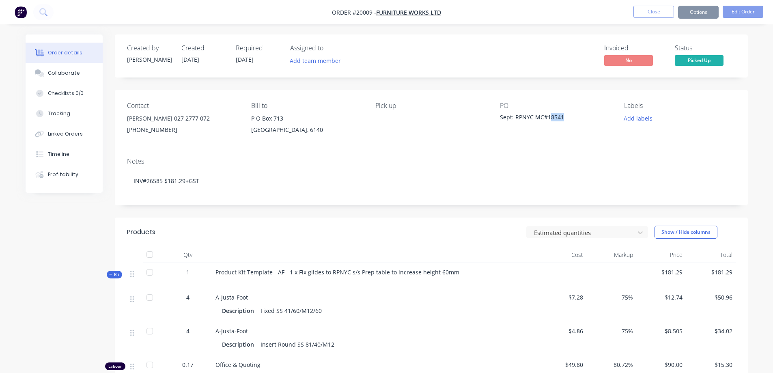
drag, startPoint x: 563, startPoint y: 118, endPoint x: 551, endPoint y: 117, distance: 12.2
click at [551, 117] on div "Sept: RPNYC MC#18541" at bounding box center [550, 118] width 101 height 11
drag, startPoint x: 533, startPoint y: 118, endPoint x: 564, endPoint y: 118, distance: 30.8
click at [564, 118] on div "Sept: RPNYC MC#18541" at bounding box center [550, 118] width 101 height 11
copy div "MC#18541"
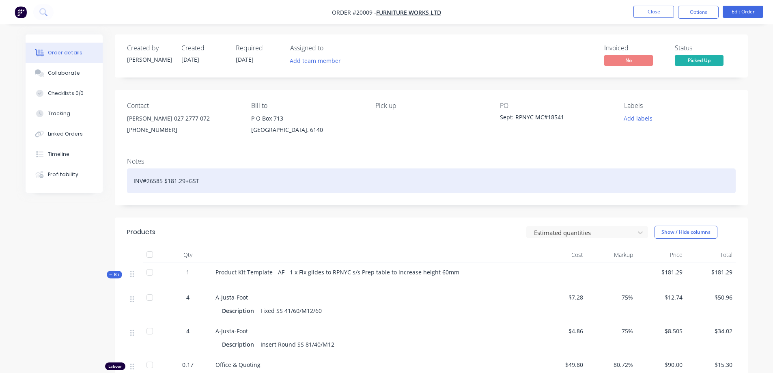
click at [133, 181] on div "INV#26585 $181.29+GST" at bounding box center [431, 180] width 609 height 25
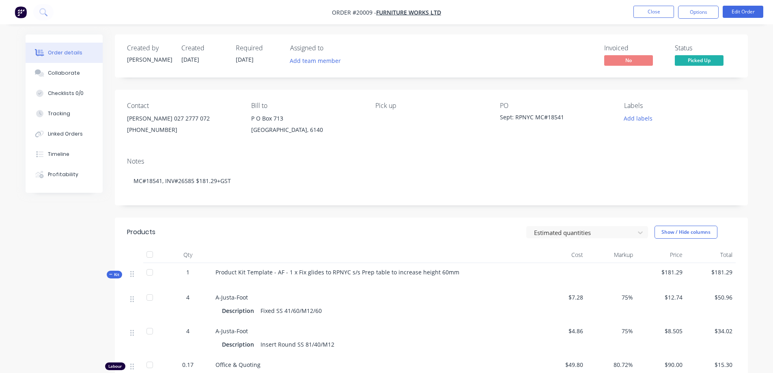
click at [698, 11] on button "Options" at bounding box center [698, 12] width 41 height 13
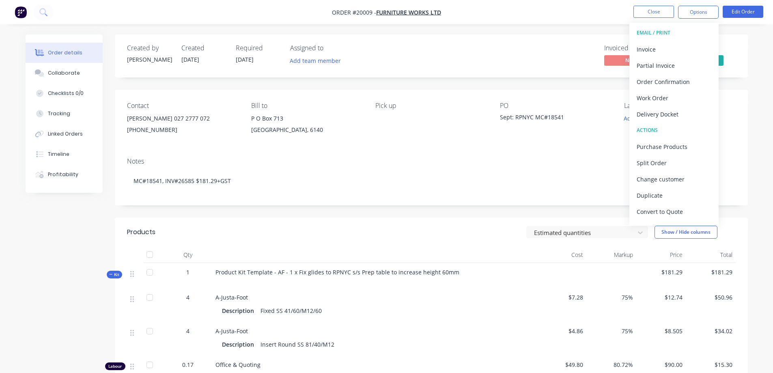
click at [656, 51] on div "Invoice" at bounding box center [674, 49] width 75 height 12
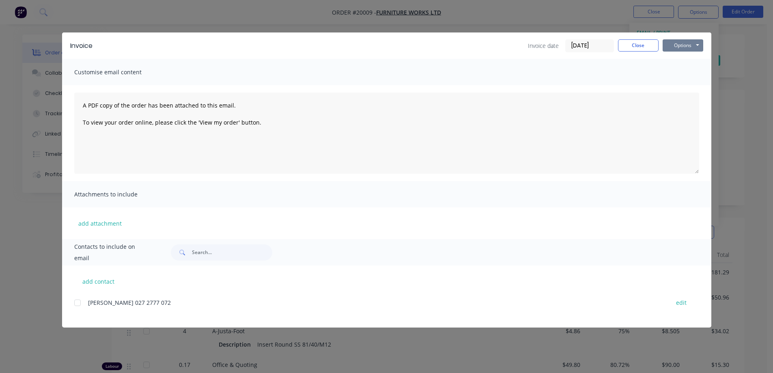
click at [679, 46] on button "Options" at bounding box center [683, 45] width 41 height 12
click at [680, 74] on button "Print" at bounding box center [689, 73] width 52 height 13
click at [637, 47] on button "Close" at bounding box center [638, 45] width 41 height 12
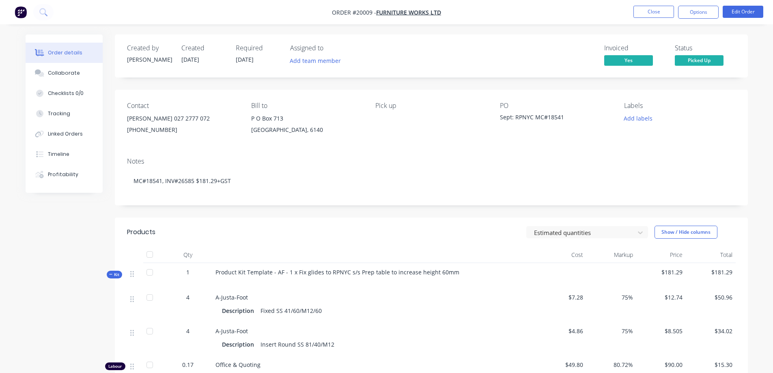
click at [652, 11] on button "Close" at bounding box center [654, 12] width 41 height 12
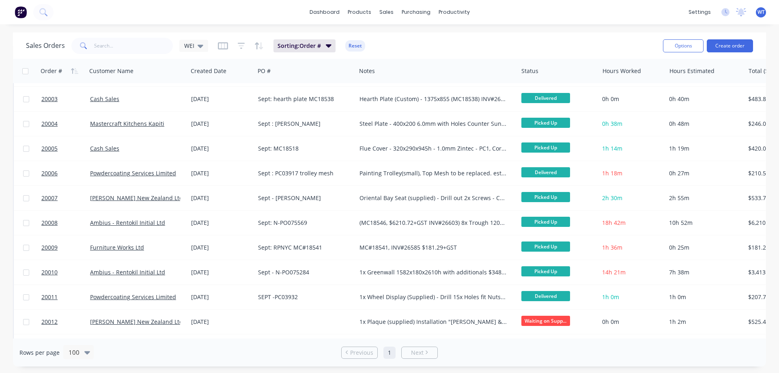
scroll to position [122, 0]
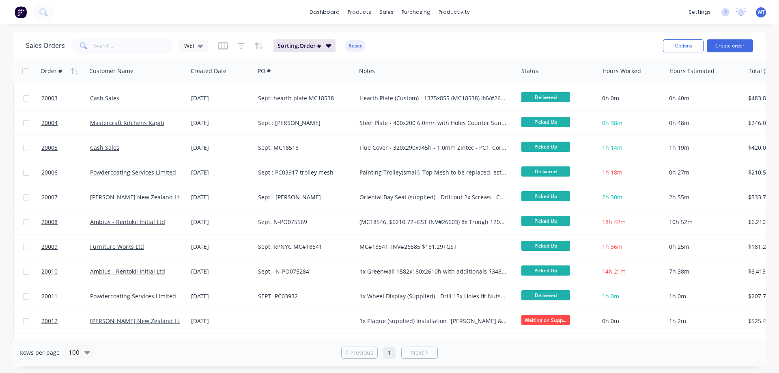
drag, startPoint x: 432, startPoint y: 341, endPoint x: 438, endPoint y: 339, distance: 5.8
click at [438, 339] on div "Rows per page 100 Previous 1 Next" at bounding box center [389, 353] width 753 height 28
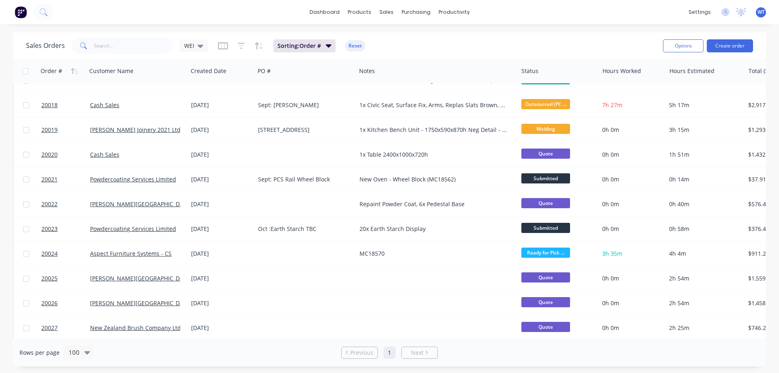
drag, startPoint x: 439, startPoint y: 339, endPoint x: 623, endPoint y: 339, distance: 184.7
click at [623, 339] on div "Rows per page 100 Previous 1 Next" at bounding box center [389, 353] width 753 height 28
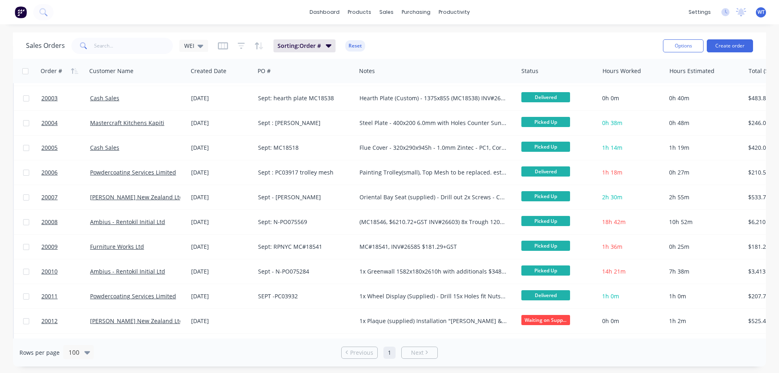
click at [48, 270] on span "20010" at bounding box center [49, 271] width 16 height 8
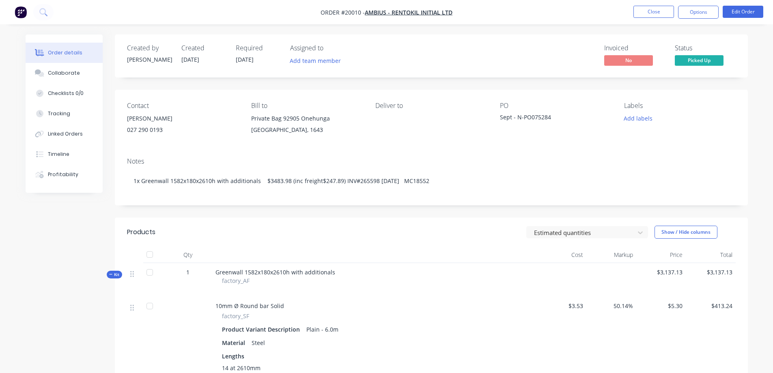
click at [701, 11] on button "Options" at bounding box center [698, 12] width 41 height 13
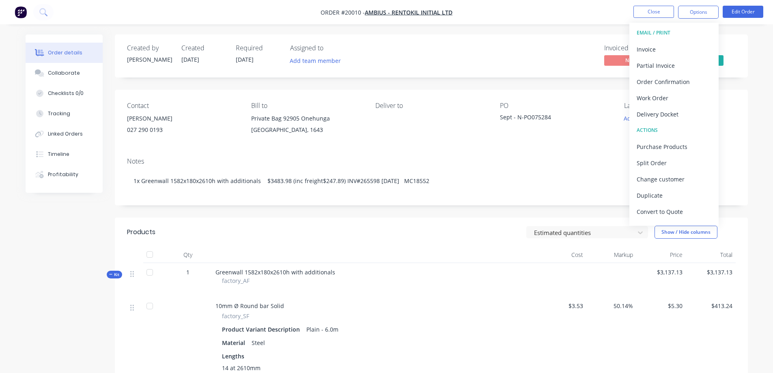
click at [667, 50] on div "Invoice" at bounding box center [674, 49] width 75 height 12
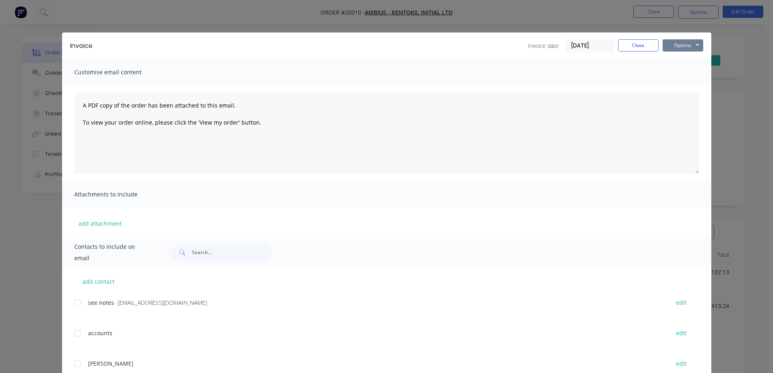
click at [675, 43] on button "Options" at bounding box center [683, 45] width 41 height 12
click at [677, 72] on button "Print" at bounding box center [689, 73] width 52 height 13
click at [635, 46] on button "Close" at bounding box center [638, 45] width 41 height 12
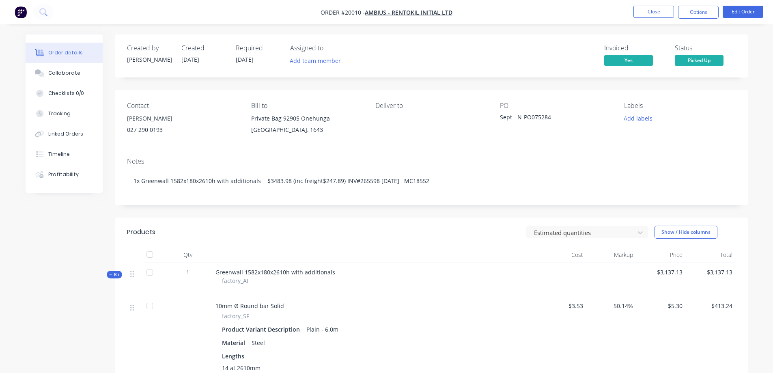
click at [657, 13] on button "Close" at bounding box center [654, 12] width 41 height 12
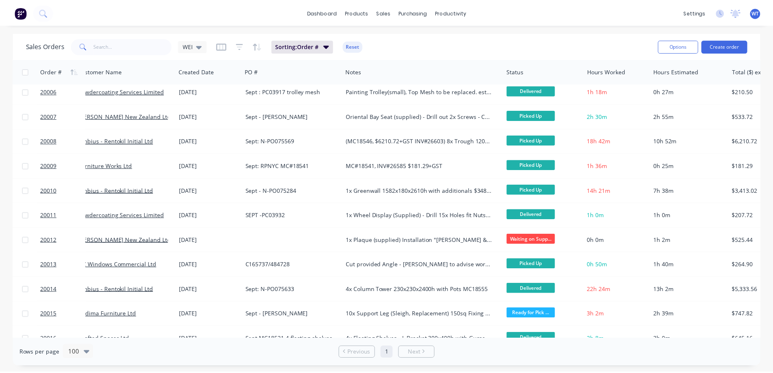
scroll to position [203, 0]
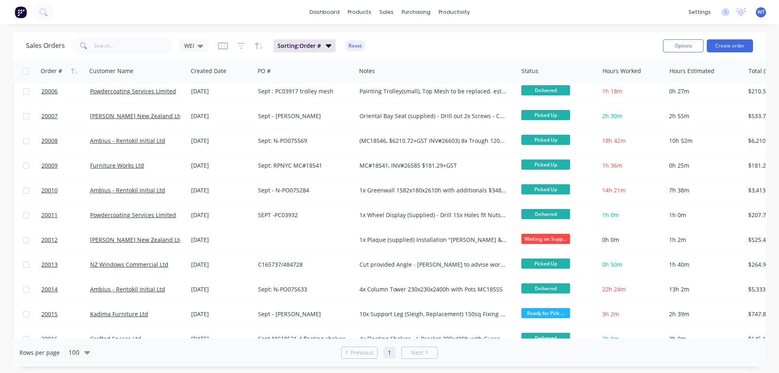
click at [48, 239] on span "20012" at bounding box center [49, 240] width 16 height 8
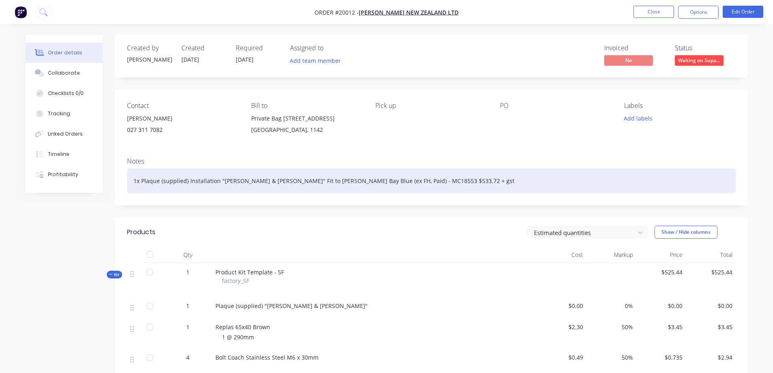
click at [455, 181] on div "1x Plaque (supplied) Installation "[PERSON_NAME] & [PERSON_NAME]" Fit to [PERSO…" at bounding box center [431, 180] width 609 height 25
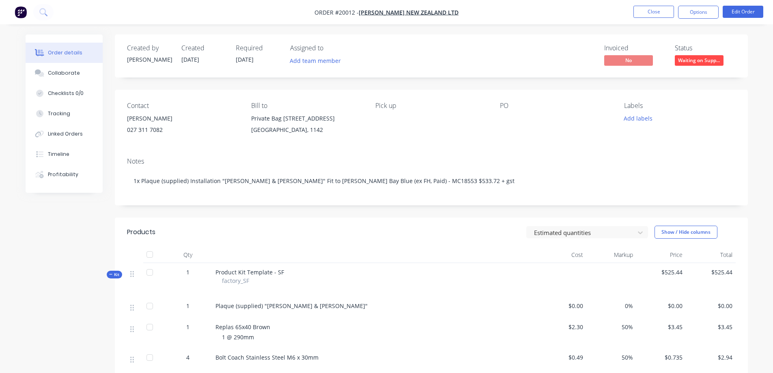
click at [697, 13] on button "Options" at bounding box center [698, 12] width 41 height 13
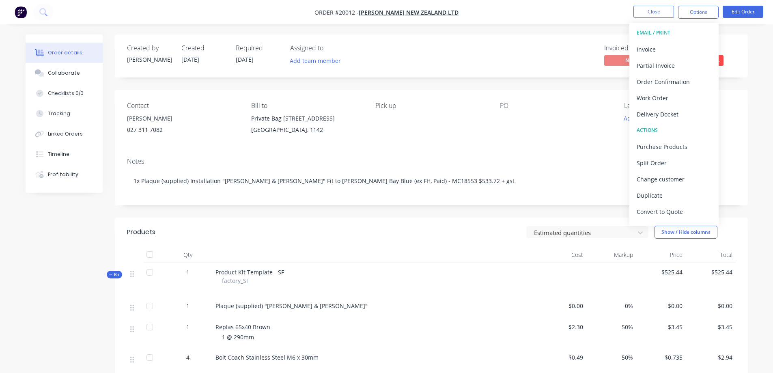
click at [660, 48] on div "Invoice" at bounding box center [674, 49] width 75 height 12
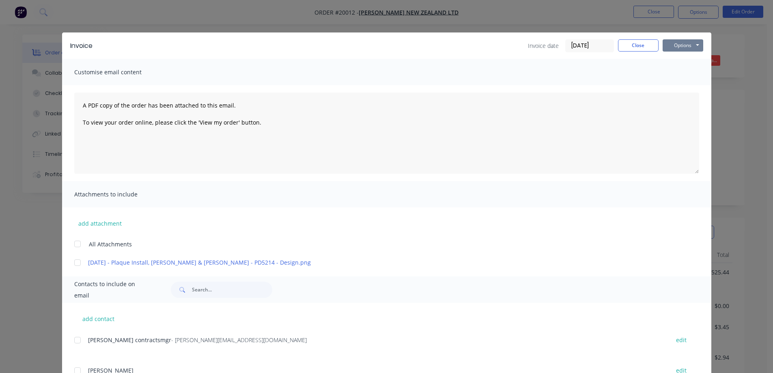
click at [676, 45] on button "Options" at bounding box center [683, 45] width 41 height 12
click at [678, 74] on button "Print" at bounding box center [689, 73] width 52 height 13
click at [638, 47] on button "Close" at bounding box center [638, 45] width 41 height 12
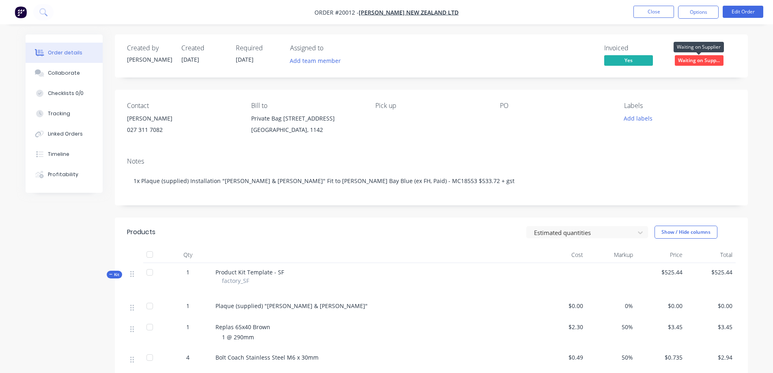
click at [696, 60] on span "Waiting on Supp..." at bounding box center [699, 60] width 49 height 10
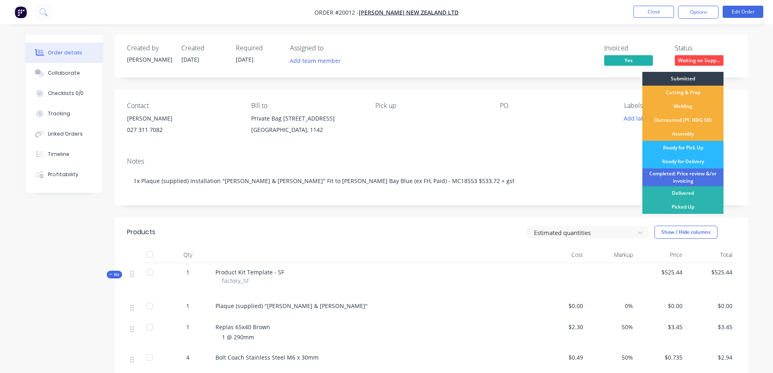
click at [689, 207] on div "Picked Up" at bounding box center [683, 207] width 81 height 14
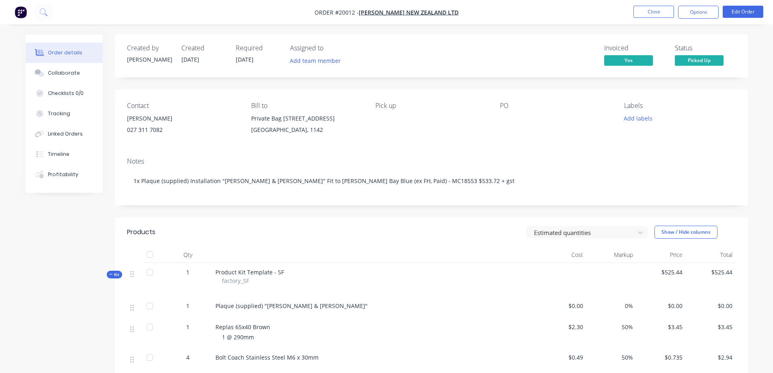
click at [662, 13] on button "Close" at bounding box center [654, 12] width 41 height 12
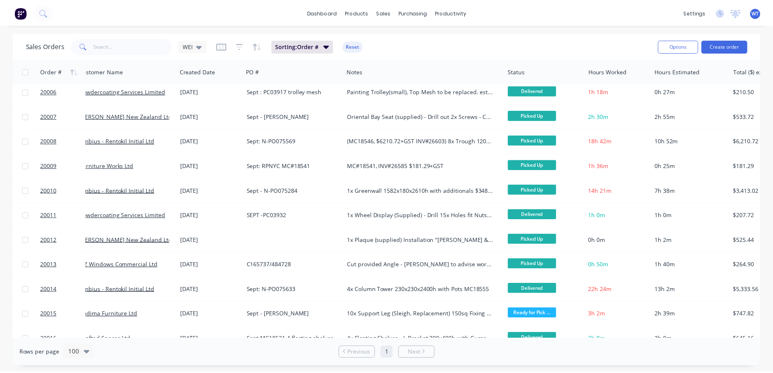
scroll to position [203, 0]
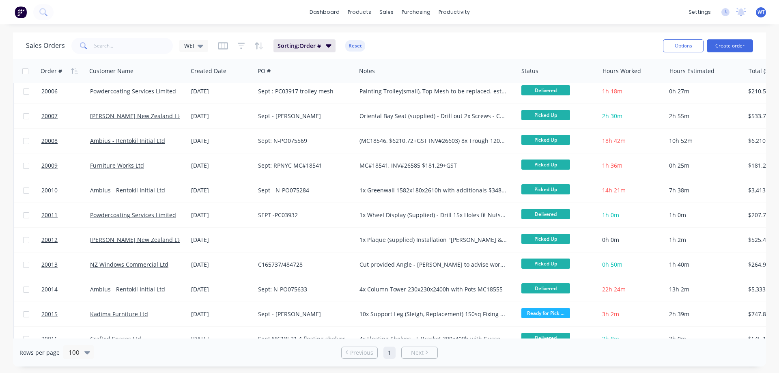
click at [49, 239] on span "20012" at bounding box center [49, 240] width 16 height 8
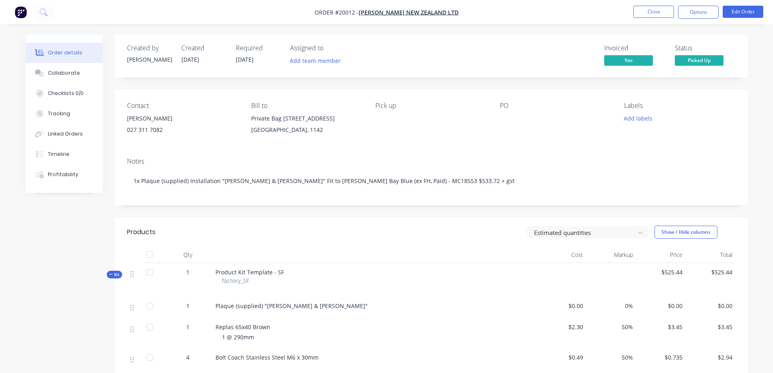
drag, startPoint x: 524, startPoint y: 117, endPoint x: 519, endPoint y: 117, distance: 5.3
click at [519, 117] on div at bounding box center [550, 118] width 101 height 11
click at [506, 115] on div at bounding box center [550, 118] width 101 height 11
click at [502, 116] on div at bounding box center [550, 118] width 101 height 11
click at [746, 9] on button "Edit Order" at bounding box center [743, 12] width 41 height 12
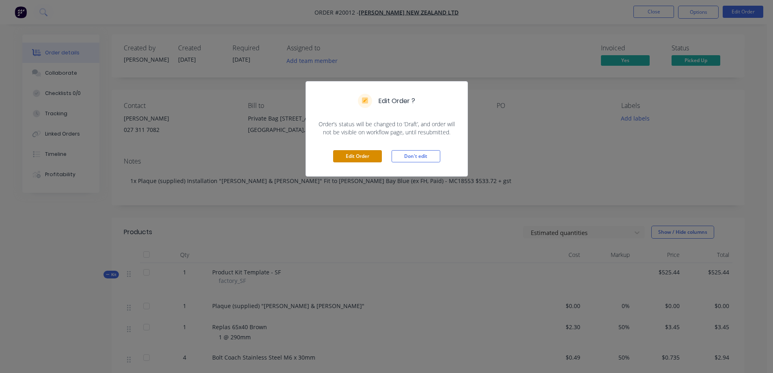
click at [358, 153] on button "Edit Order" at bounding box center [357, 156] width 49 height 12
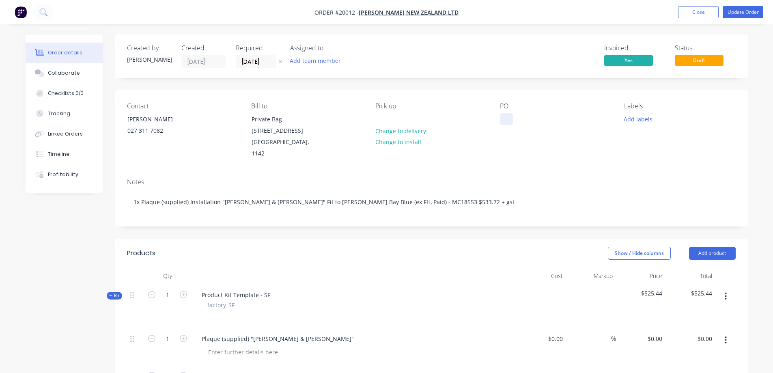
click at [505, 119] on div at bounding box center [506, 119] width 13 height 12
click at [534, 155] on div "Contact [PERSON_NAME] [PHONE_NUMBER] Bill to Private Bag [STREET_ADDRESS] Pick …" at bounding box center [431, 131] width 633 height 82
click at [737, 14] on button "Update Order" at bounding box center [743, 12] width 41 height 12
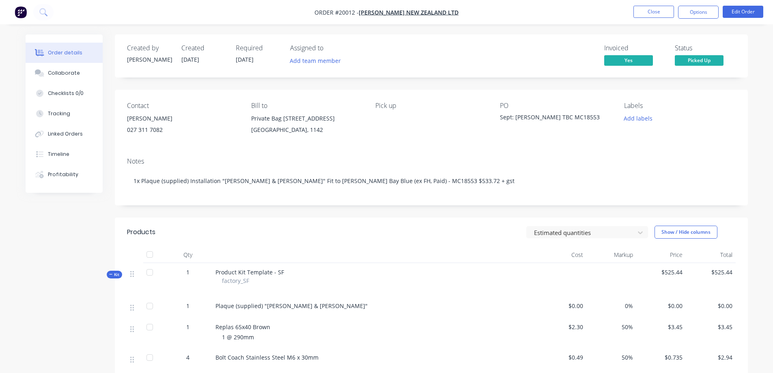
click at [655, 10] on button "Close" at bounding box center [654, 12] width 41 height 12
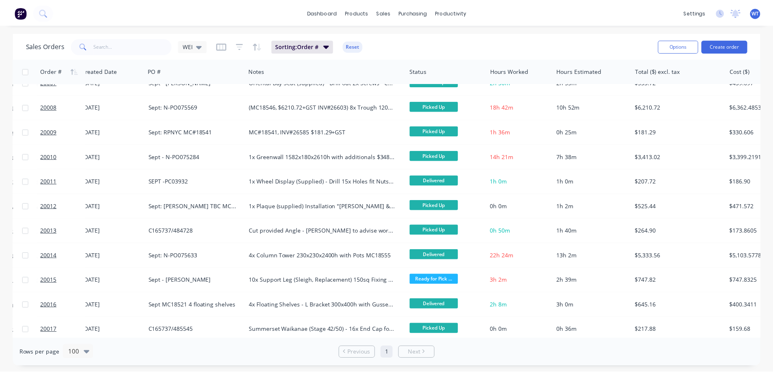
scroll to position [237, 0]
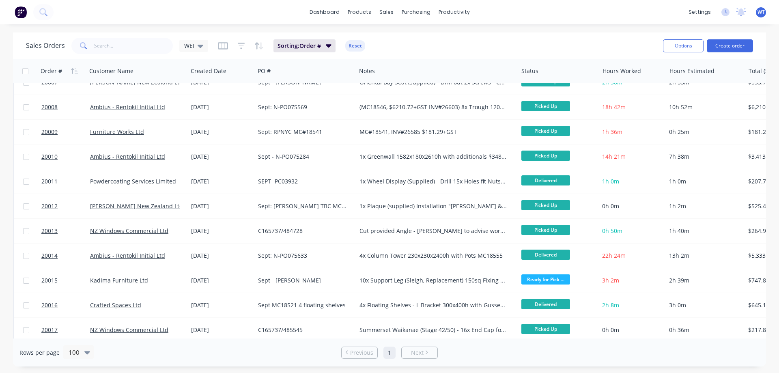
click at [51, 229] on span "20013" at bounding box center [49, 231] width 16 height 8
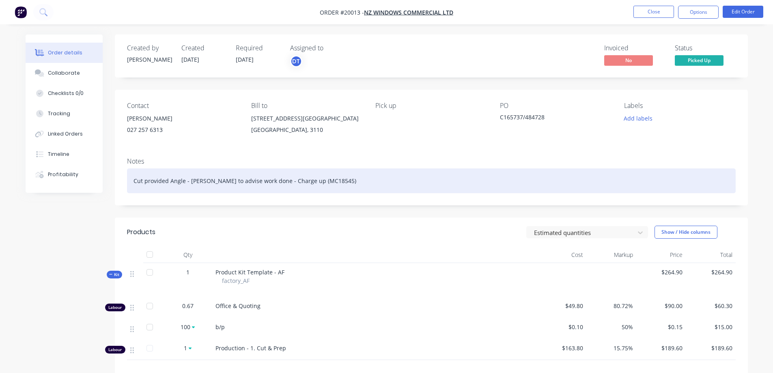
click at [329, 184] on div "Cut provided Angle - [PERSON_NAME] to advise work done - Charge up (MC18545)" at bounding box center [431, 180] width 609 height 25
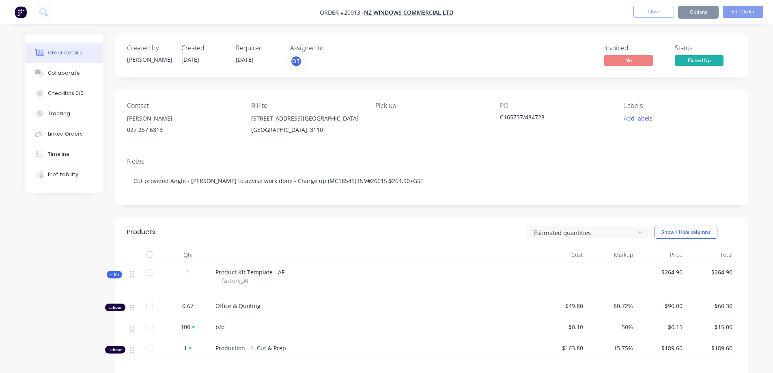
click at [547, 150] on div "Contact [PERSON_NAME] [PHONE_NUMBER] Bill to [STREET_ADDRESS] Pick up PO C16573…" at bounding box center [431, 120] width 633 height 61
click at [699, 13] on button "Options" at bounding box center [698, 12] width 41 height 13
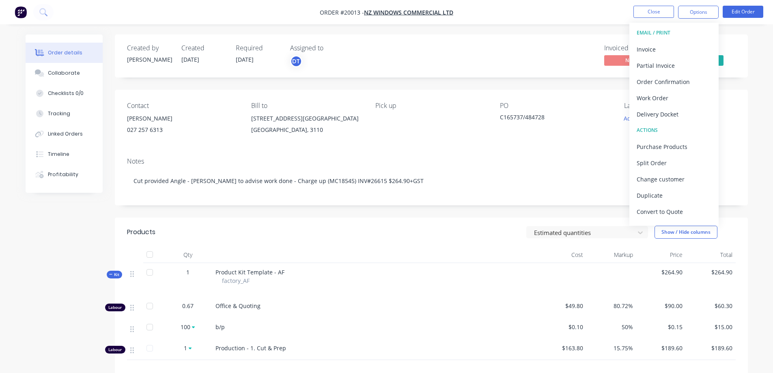
click at [647, 50] on div "Invoice" at bounding box center [674, 49] width 75 height 12
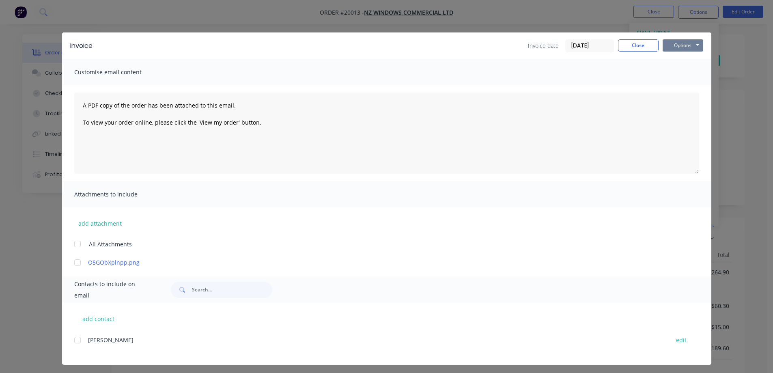
click at [691, 47] on button "Options" at bounding box center [683, 45] width 41 height 12
click at [683, 71] on button "Print" at bounding box center [689, 73] width 52 height 13
click at [641, 47] on button "Close" at bounding box center [638, 45] width 41 height 12
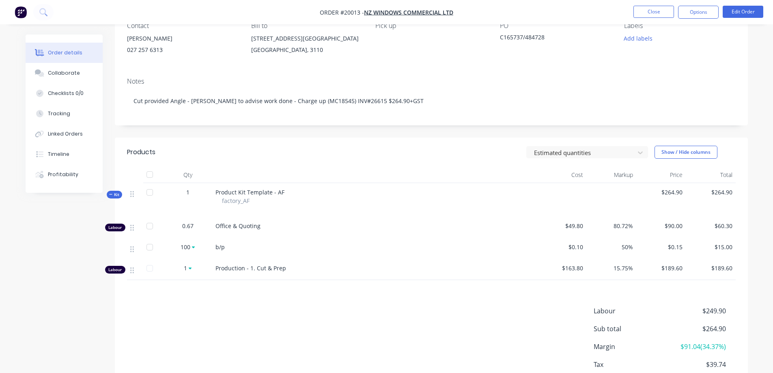
scroll to position [132, 0]
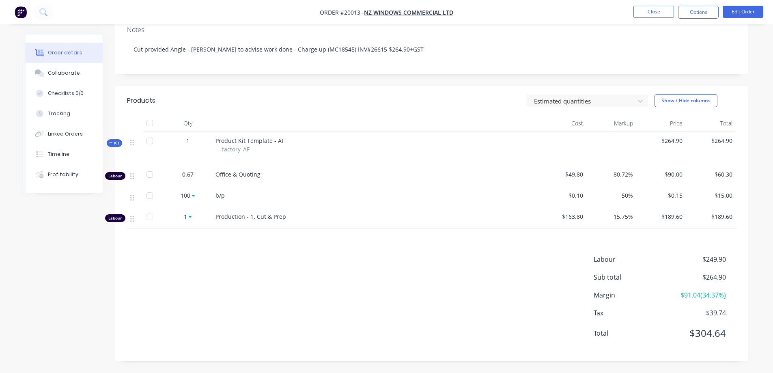
click at [252, 140] on span "Product Kit Template - AF" at bounding box center [250, 141] width 69 height 8
click at [280, 141] on span "Product Kit Template - AF" at bounding box center [250, 141] width 69 height 8
click at [650, 13] on button "Close" at bounding box center [654, 12] width 41 height 12
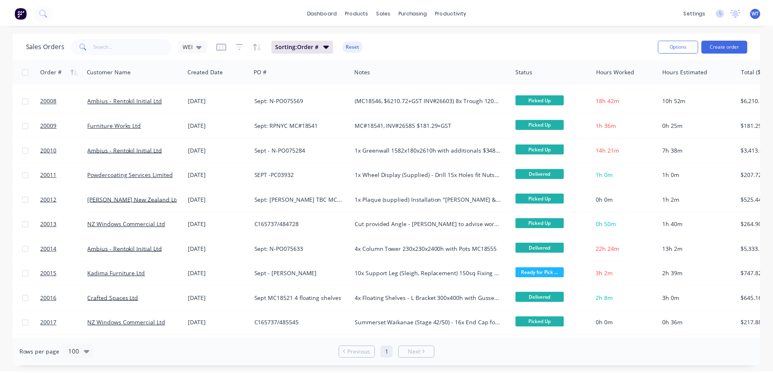
scroll to position [244, 0]
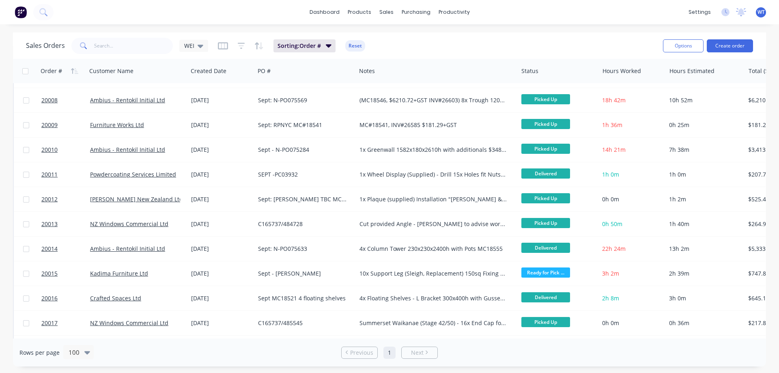
click at [49, 251] on span "20014" at bounding box center [49, 249] width 16 height 8
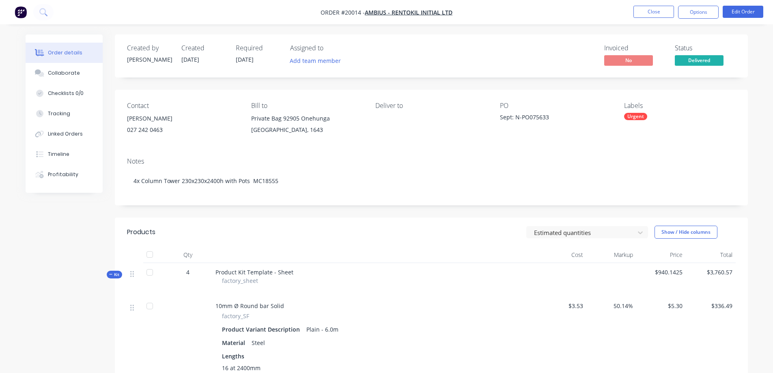
click at [60, 116] on div "Tracking" at bounding box center [59, 113] width 22 height 7
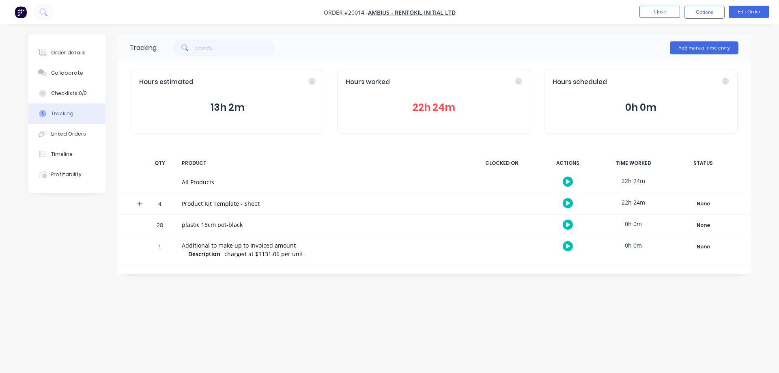
click at [70, 51] on div "Order details" at bounding box center [68, 52] width 35 height 7
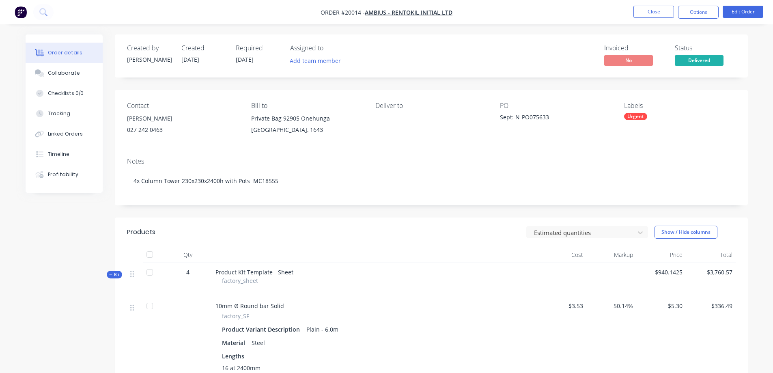
click at [694, 12] on button "Options" at bounding box center [698, 12] width 41 height 13
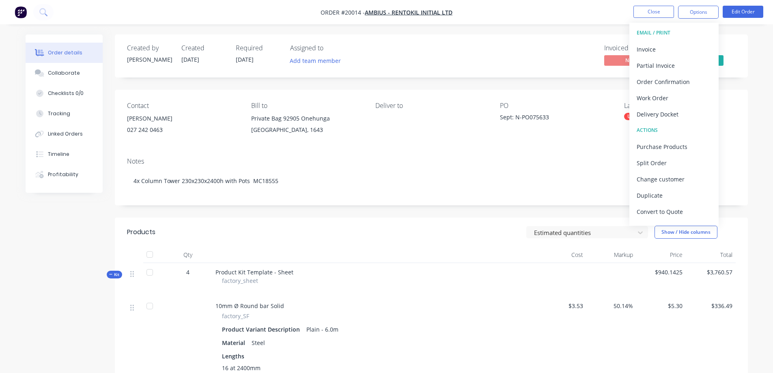
click at [654, 52] on div "Invoice" at bounding box center [674, 49] width 75 height 12
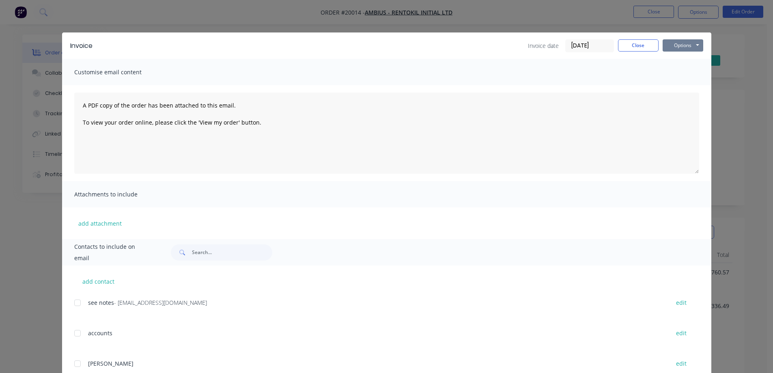
click at [686, 44] on button "Options" at bounding box center [683, 45] width 41 height 12
click at [682, 77] on button "Print" at bounding box center [689, 73] width 52 height 13
click at [633, 46] on button "Close" at bounding box center [638, 45] width 41 height 12
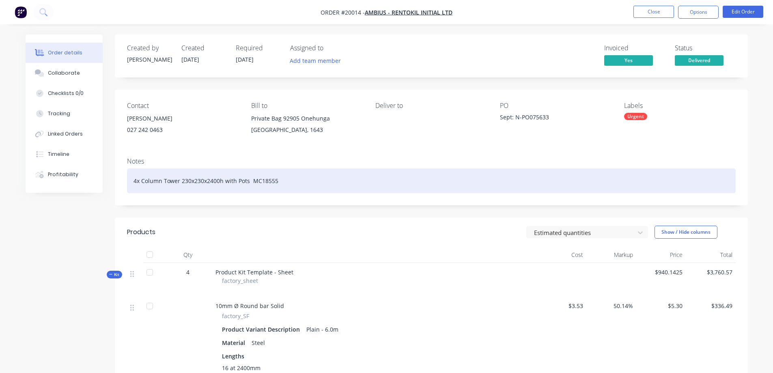
click at [302, 181] on div "4x Column Tower 230x230x2400h with Pots MC18555" at bounding box center [431, 180] width 609 height 25
click at [287, 181] on div "4x Column Tower 230x230x2400h with Pots MC18555 $" at bounding box center [431, 180] width 609 height 25
click at [423, 187] on div "4x Column Tower 230x230x2400h with Pots MC18555 $5333.56+GST inc freight $247.6…" at bounding box center [431, 180] width 609 height 25
click at [319, 180] on div "4x Column Tower 230x230x2400h with Pots MC18555 $5333.56+GST inc freight $247.6…" at bounding box center [431, 180] width 609 height 25
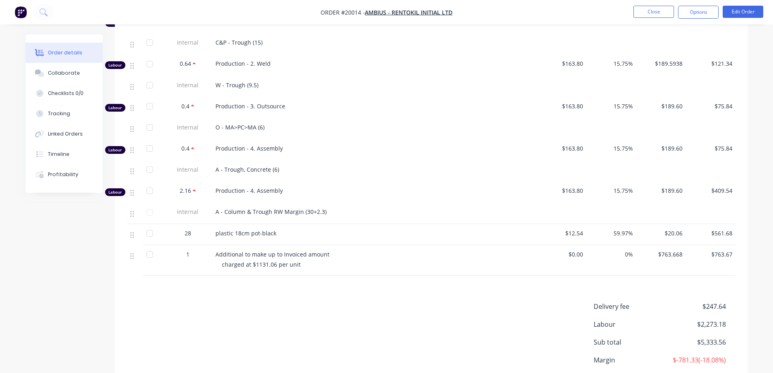
scroll to position [1118, 0]
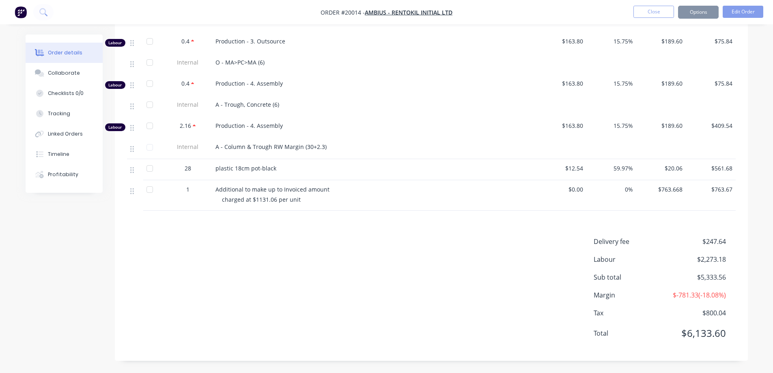
click at [574, 188] on span "$0.00" at bounding box center [561, 189] width 43 height 9
click at [750, 12] on button "Edit Order" at bounding box center [743, 12] width 41 height 12
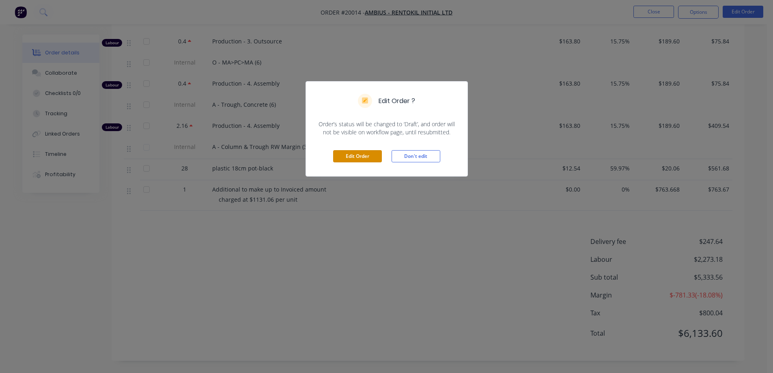
click at [364, 157] on button "Edit Order" at bounding box center [357, 156] width 49 height 12
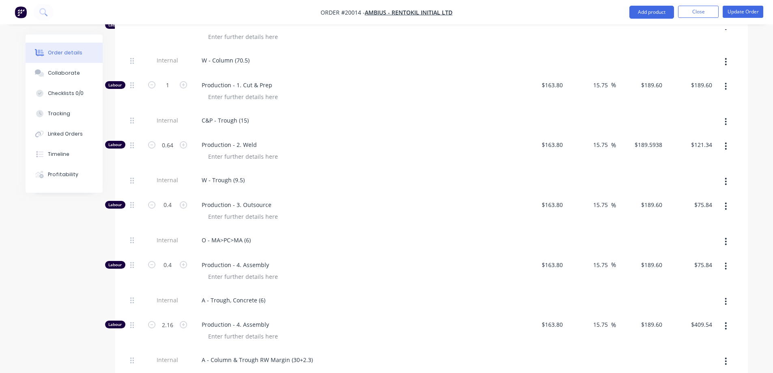
scroll to position [1258, 0]
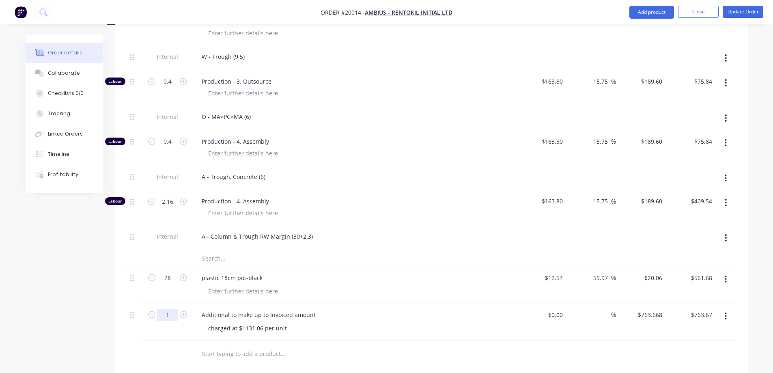
click at [170, 309] on input "1" at bounding box center [167, 315] width 21 height 12
type input "4.03"
type input "0"
type input "$3,077.58"
click at [556, 309] on div "0 0" at bounding box center [560, 315] width 13 height 12
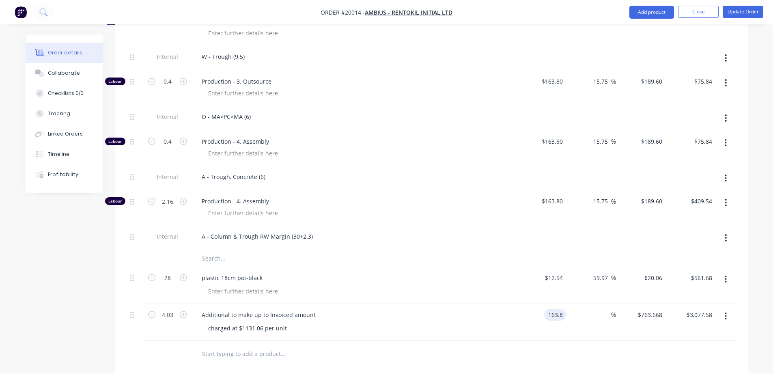
type input "$163.80"
type input "$660.11"
click at [612, 310] on span "%" at bounding box center [613, 314] width 5 height 9
type input "15.75"
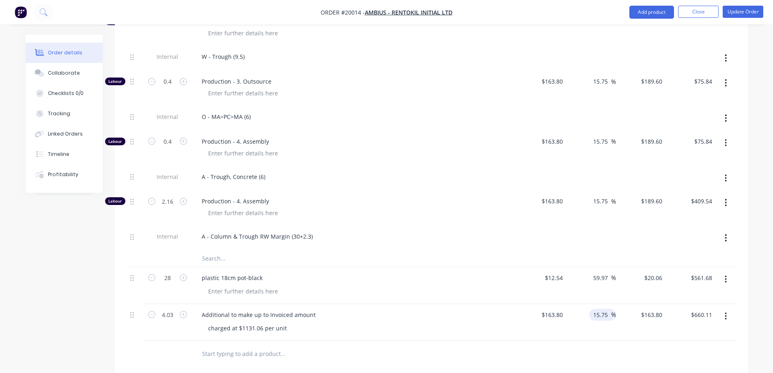
type input "189.5985"
type input "$764.08"
click at [662, 309] on input "189.5985" at bounding box center [652, 315] width 25 height 12
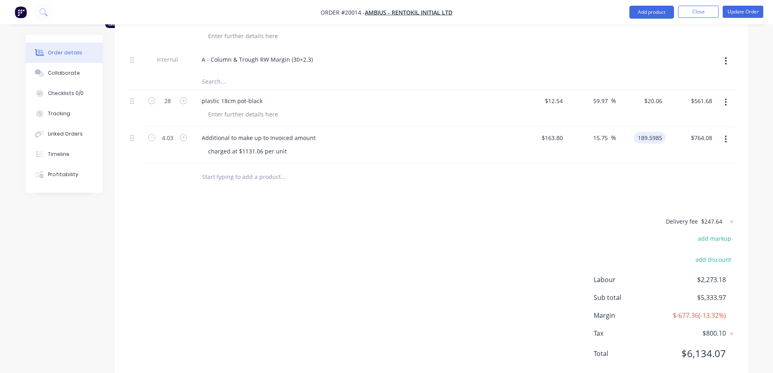
scroll to position [1444, 0]
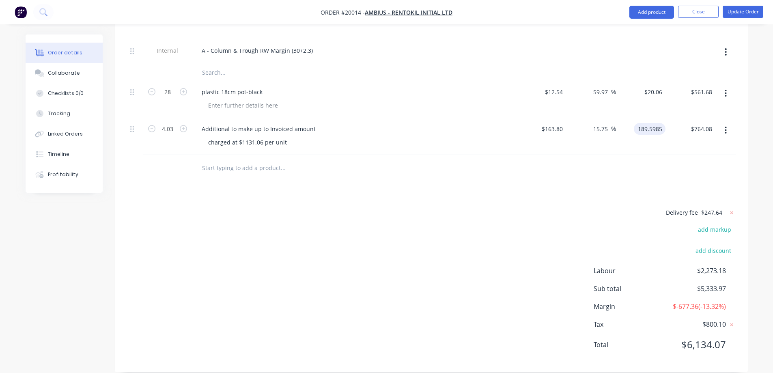
type input "$189.5985"
click at [606, 123] on input "15.75" at bounding box center [602, 129] width 19 height 12
type input "764.08"
click at [709, 123] on input "764.08" at bounding box center [702, 129] width 25 height 12
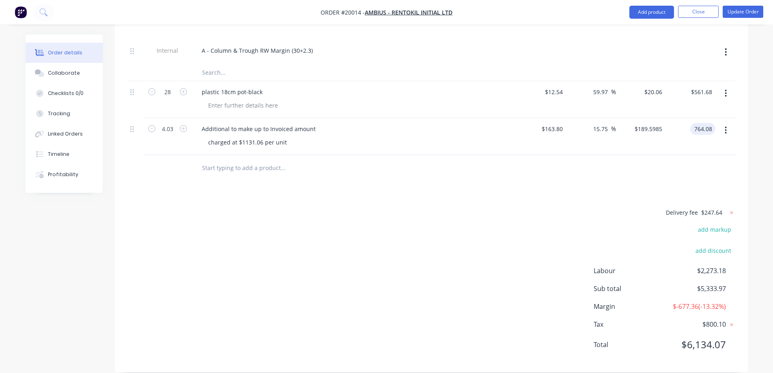
click at [710, 123] on input "764.08" at bounding box center [705, 129] width 22 height 12
type input "189.598"
type input "$764.08"
drag, startPoint x: 650, startPoint y: 116, endPoint x: 659, endPoint y: 116, distance: 8.9
click at [651, 123] on input "189.598" at bounding box center [652, 129] width 25 height 12
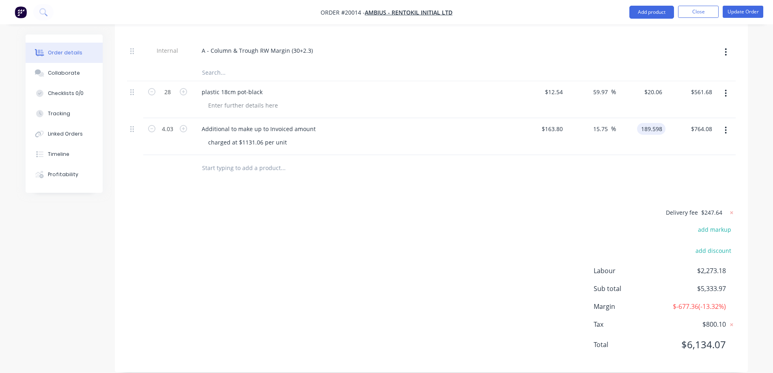
drag, startPoint x: 656, startPoint y: 119, endPoint x: 673, endPoint y: 124, distance: 17.5
click at [657, 123] on input "189.598" at bounding box center [652, 129] width 25 height 12
type input "$189.598"
click at [606, 123] on input "15.75" at bounding box center [602, 129] width 19 height 12
type input "15.74"
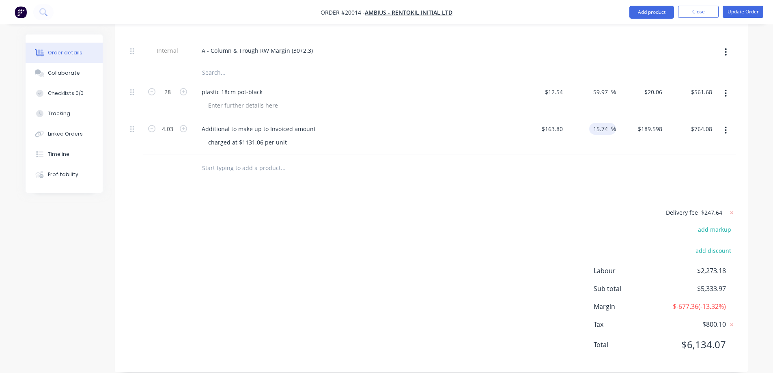
type input "189.5821"
type input "$764.02"
click at [647, 123] on input "189.5821" at bounding box center [651, 129] width 28 height 12
type input "$189.5821"
drag, startPoint x: 604, startPoint y: 118, endPoint x: 608, endPoint y: 119, distance: 4.1
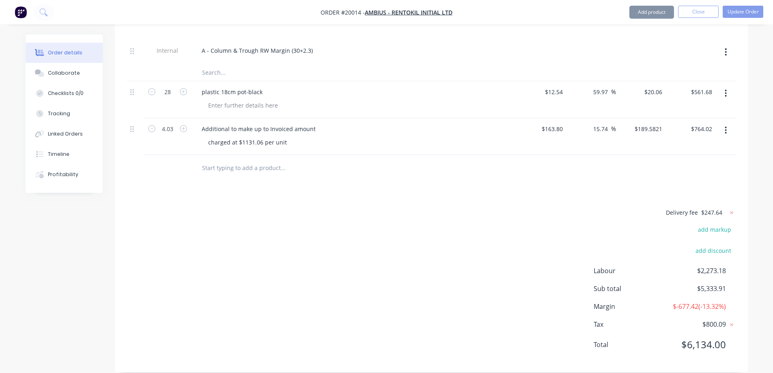
click at [608, 123] on input "15.74" at bounding box center [602, 129] width 19 height 12
type input "15.7"
type input "189.5166"
type input "$763.75"
click at [650, 123] on input "189.5166" at bounding box center [650, 129] width 32 height 12
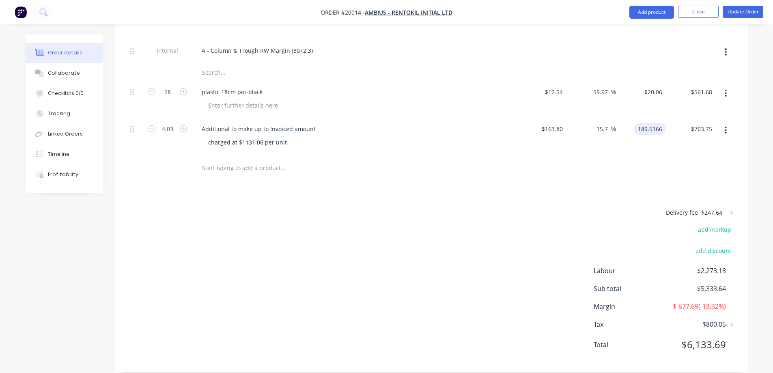
type input "$189.5166"
click at [606, 123] on input "15.7" at bounding box center [603, 129] width 15 height 12
click at [608, 123] on input "15.7" at bounding box center [603, 129] width 15 height 12
type input "15.69"
click at [653, 123] on input "$189.5166" at bounding box center [650, 129] width 32 height 12
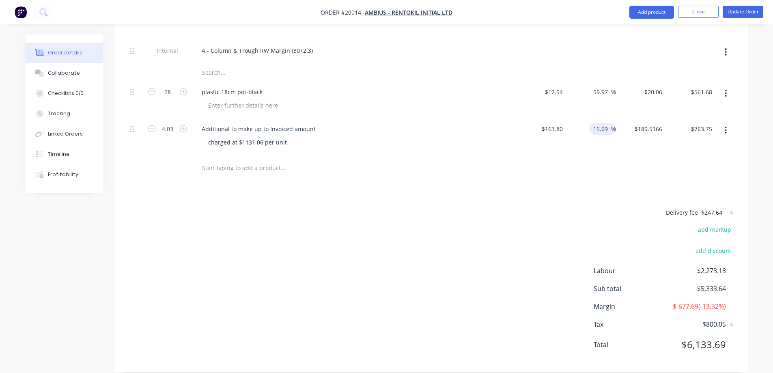
type input "189.5002"
type input "$763.69"
type input "$189.5002"
click at [607, 123] on input "15.69" at bounding box center [602, 129] width 19 height 12
type input "15.685"
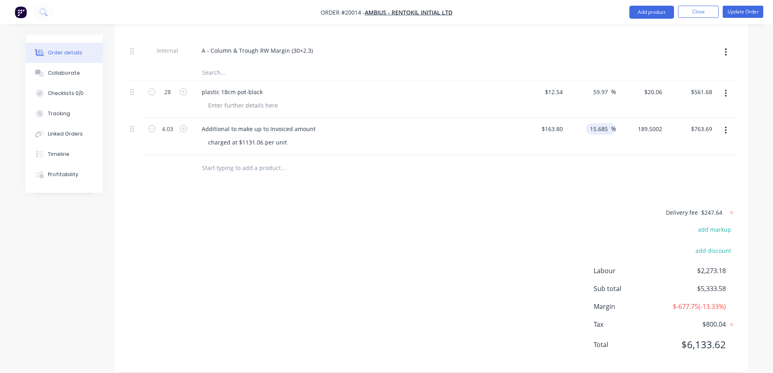
click at [651, 123] on input "189.5002" at bounding box center [650, 129] width 32 height 12
type input "$189.5002"
click at [607, 123] on input "15.685" at bounding box center [600, 129] width 22 height 12
type input "15.68"
type input "189.4838"
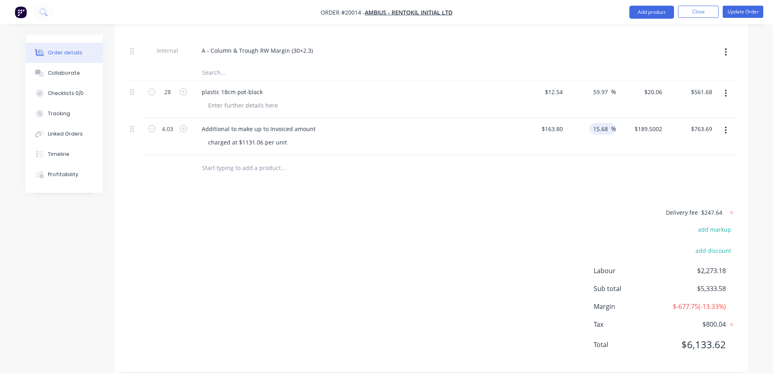
type input "$763.62"
click at [651, 123] on input "189.4838" at bounding box center [651, 129] width 28 height 12
type input "$189.4838"
click at [608, 123] on input "15.68" at bounding box center [602, 129] width 19 height 12
type input "15.682"
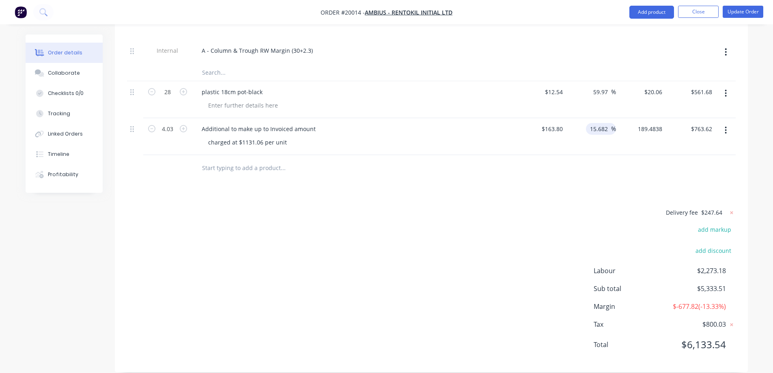
click at [654, 123] on input "189.4838" at bounding box center [650, 129] width 32 height 12
type input "$189.4838"
click at [608, 123] on input "15.682" at bounding box center [600, 129] width 22 height 12
type input "15.683"
click at [653, 123] on input "189.4838" at bounding box center [651, 129] width 28 height 12
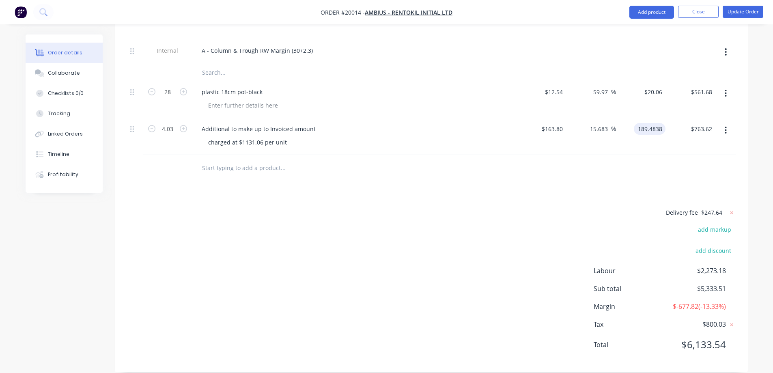
type input "$189.4838"
click at [608, 123] on input "15.683" at bounding box center [600, 129] width 22 height 12
type input "15.69"
type input "189.5002"
type input "$763.69"
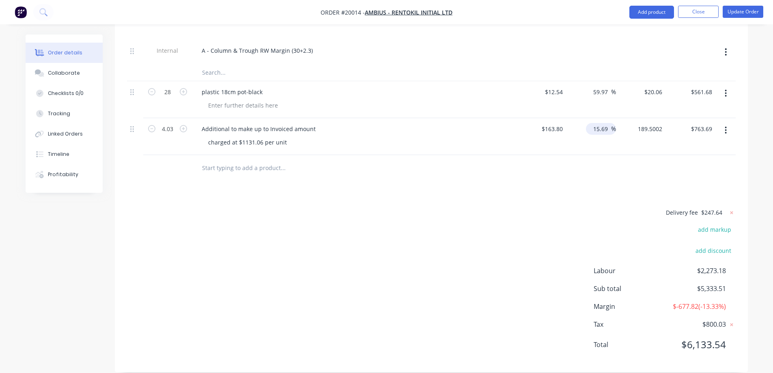
click at [654, 123] on input "189.5002" at bounding box center [650, 129] width 32 height 12
type input "$189.5002"
click at [686, 155] on div at bounding box center [431, 168] width 609 height 26
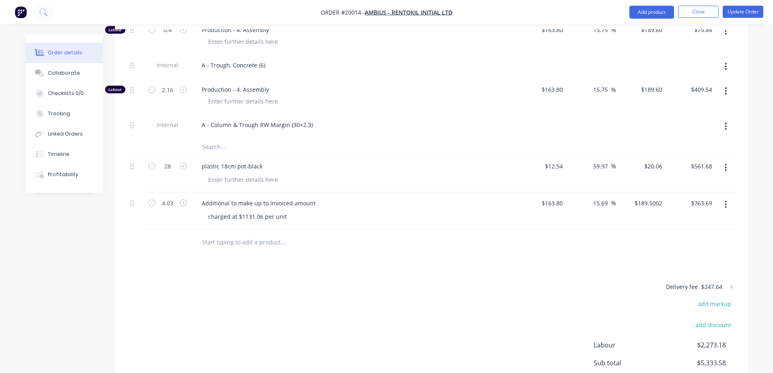
scroll to position [1363, 0]
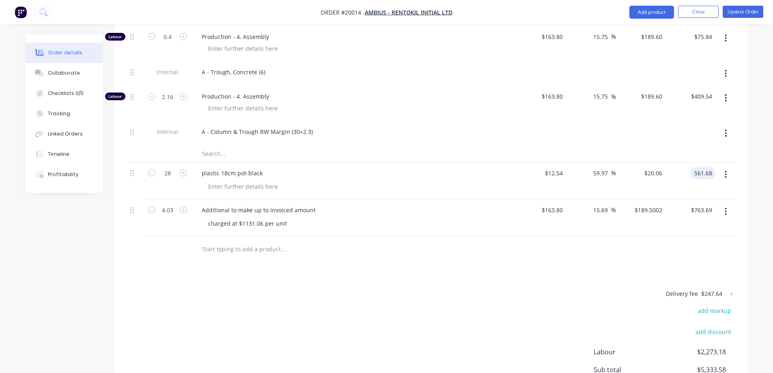
click at [710, 167] on input "561.68" at bounding box center [705, 173] width 22 height 12
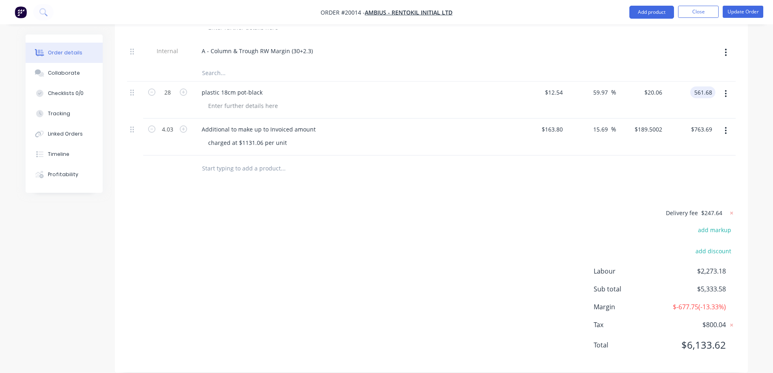
scroll to position [1444, 0]
type input "$561.68"
click at [516, 155] on div at bounding box center [431, 168] width 609 height 26
click at [755, 6] on button "Update Order" at bounding box center [743, 12] width 41 height 12
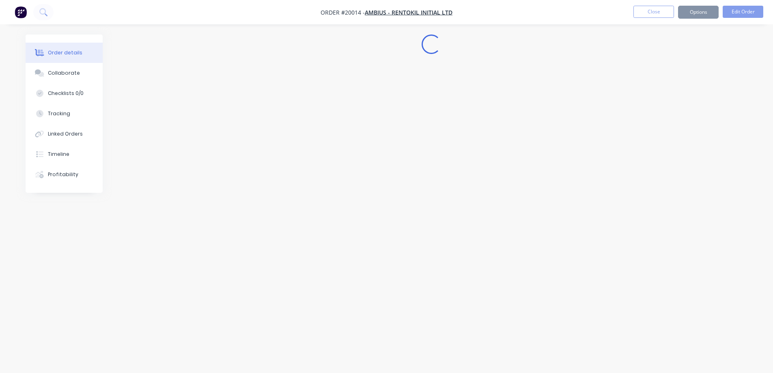
scroll to position [0, 0]
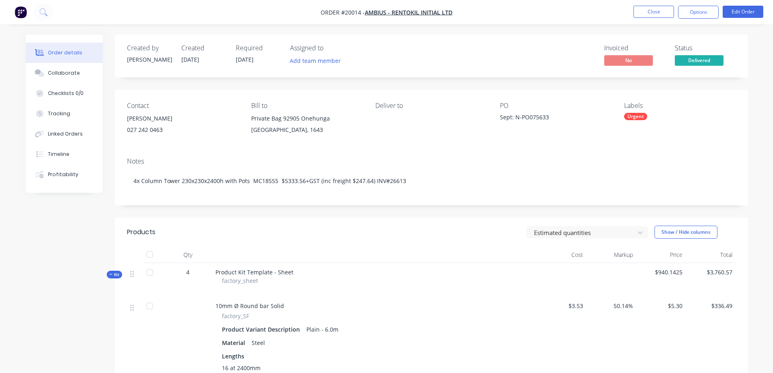
click at [701, 15] on button "Options" at bounding box center [698, 12] width 41 height 13
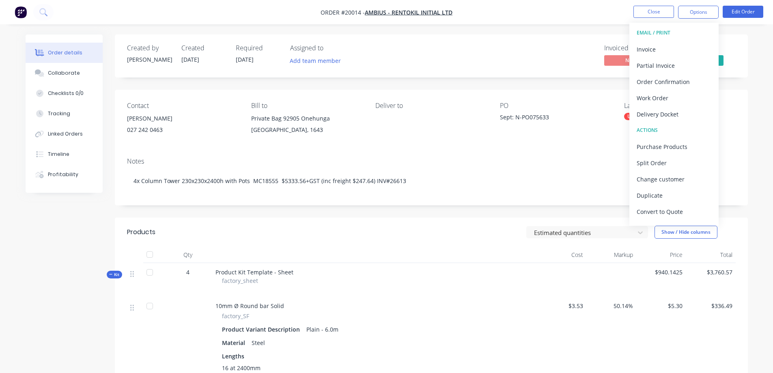
click at [661, 48] on div "Invoice" at bounding box center [674, 49] width 75 height 12
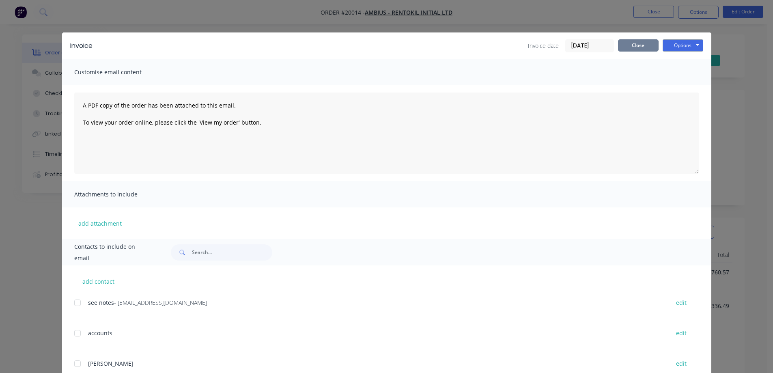
click at [629, 44] on button "Close" at bounding box center [638, 45] width 41 height 12
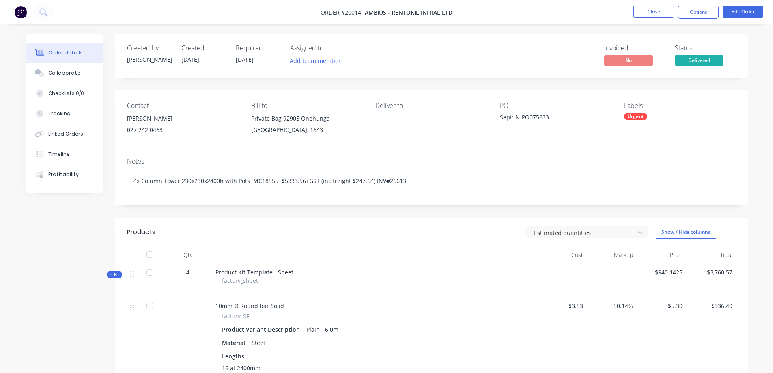
click at [689, 12] on button "Options" at bounding box center [698, 12] width 41 height 13
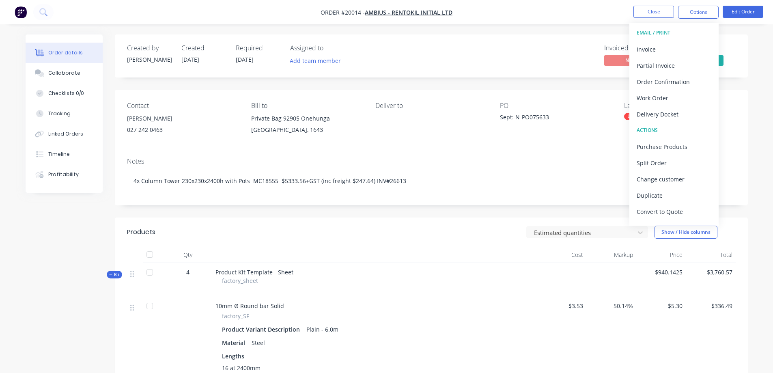
click at [669, 52] on div "Invoice" at bounding box center [674, 49] width 75 height 12
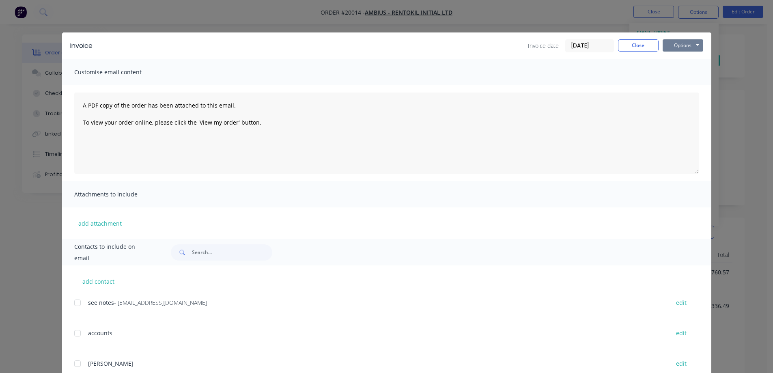
click at [687, 43] on button "Options" at bounding box center [683, 45] width 41 height 12
click at [686, 75] on button "Print" at bounding box center [689, 73] width 52 height 13
click at [632, 48] on button "Close" at bounding box center [638, 45] width 41 height 12
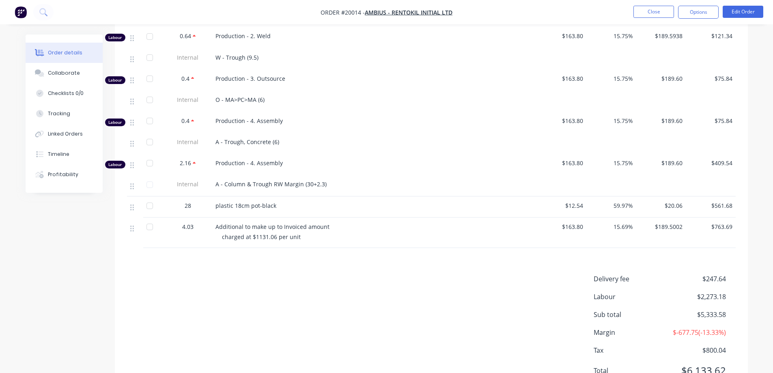
scroll to position [1079, 0]
click at [58, 112] on div "Tracking" at bounding box center [59, 113] width 22 height 7
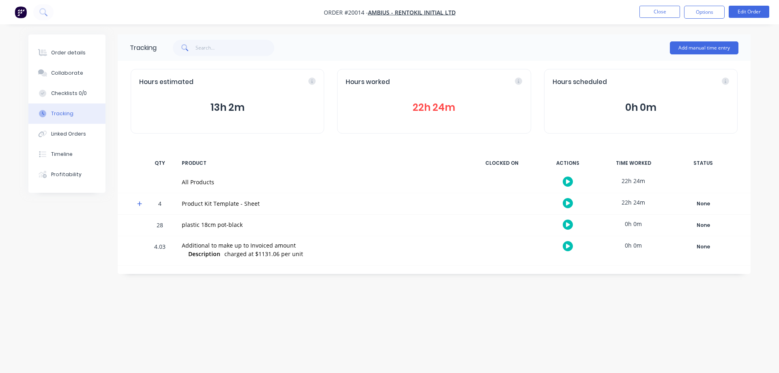
click at [659, 13] on button "Close" at bounding box center [660, 12] width 41 height 12
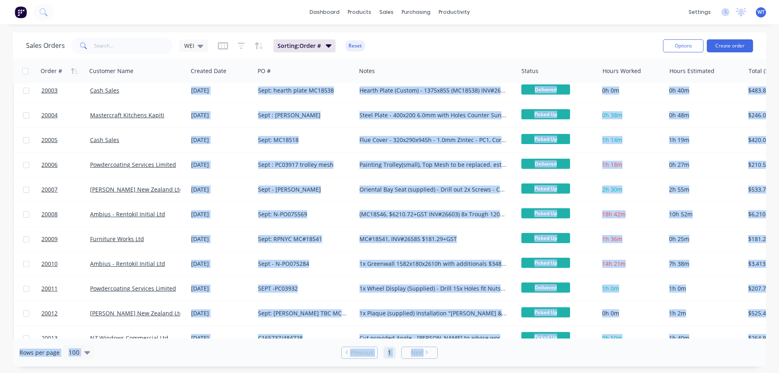
click at [475, 337] on div "Sales Orders WEI Sorting: Order # Reset Options Create order Order # Customer N…" at bounding box center [389, 199] width 753 height 334
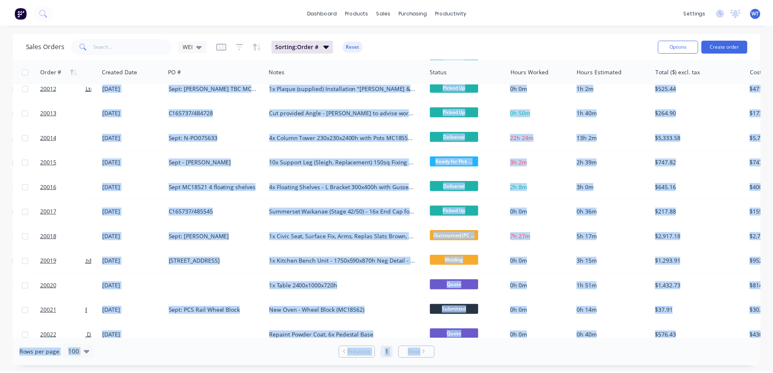
scroll to position [355, 0]
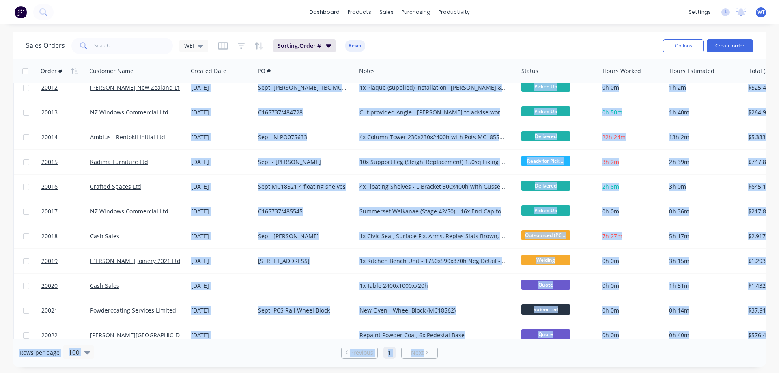
click at [43, 161] on span "20015" at bounding box center [49, 162] width 16 height 8
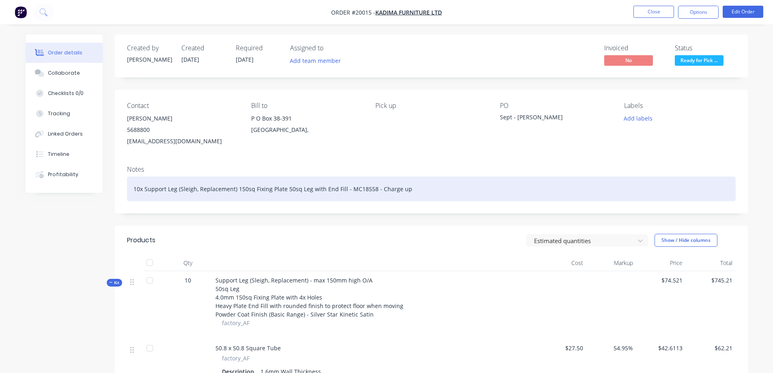
click at [421, 191] on div "10x Support Leg (Sleigh, Replacement) 150sq Fixing Plate 50sq Leg with End Fill…" at bounding box center [431, 189] width 609 height 25
click at [479, 188] on div "10x Support Leg (Sleigh, Replacement) 150sq Fixing Plate 50sq Leg with End Fill…" at bounding box center [431, 189] width 609 height 25
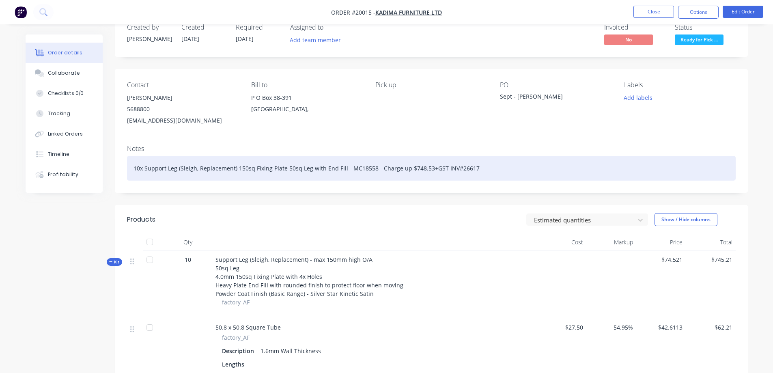
scroll to position [41, 0]
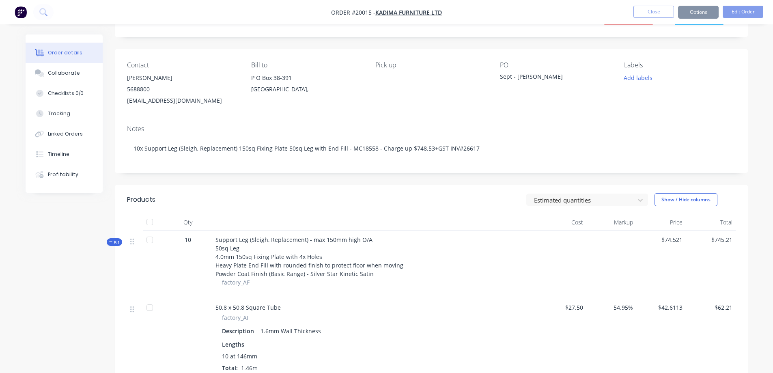
click at [110, 242] on icon "button" at bounding box center [110, 242] width 3 height 0
click at [110, 242] on icon "button" at bounding box center [110, 241] width 3 height 3
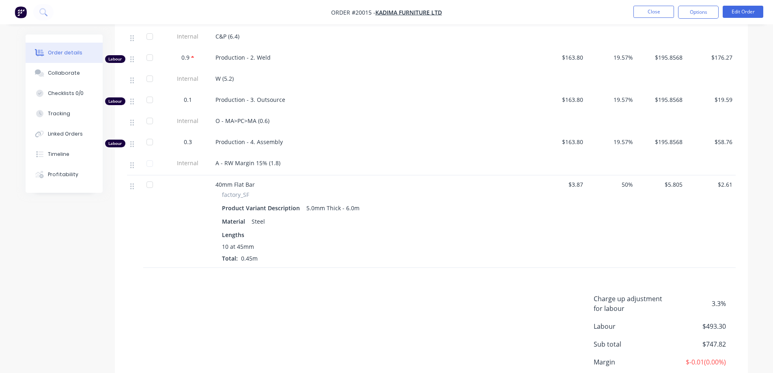
scroll to position [630, 0]
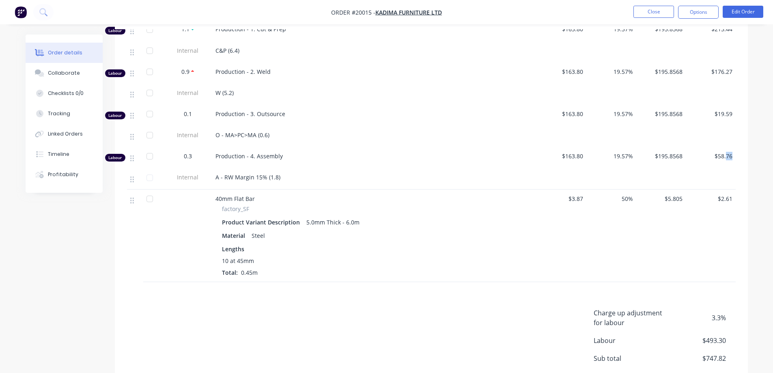
drag, startPoint x: 727, startPoint y: 154, endPoint x: 732, endPoint y: 155, distance: 5.3
click at [732, 155] on span "$58.76" at bounding box center [710, 156] width 43 height 9
click at [739, 13] on button "Edit Order" at bounding box center [743, 12] width 41 height 12
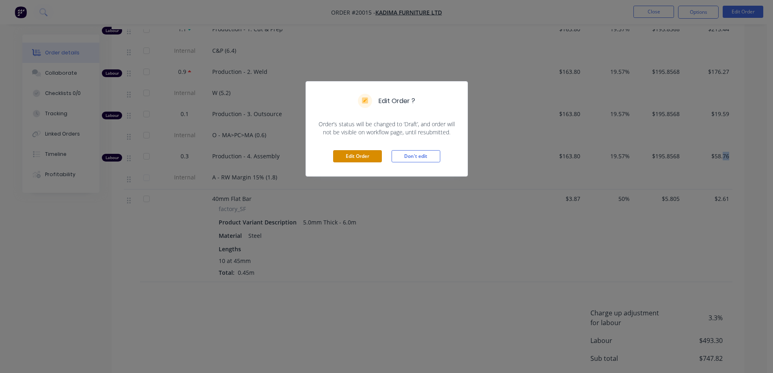
click at [360, 155] on button "Edit Order" at bounding box center [357, 156] width 49 height 12
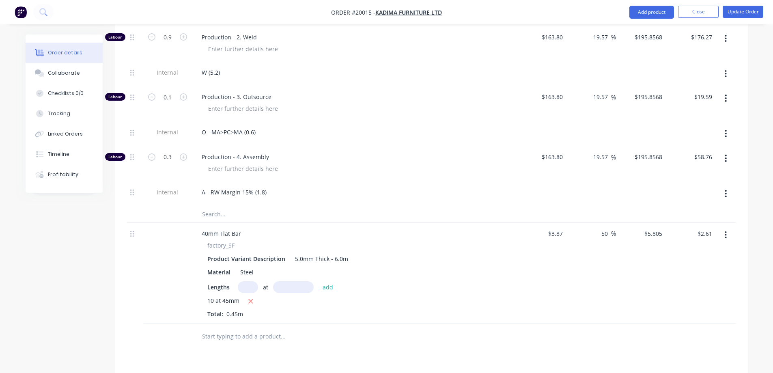
scroll to position [771, 0]
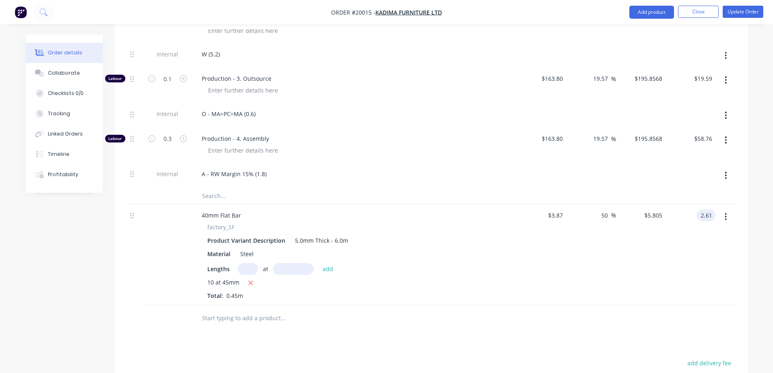
click at [706, 209] on input "2.61" at bounding box center [707, 215] width 15 height 12
type input "1.90"
type input "9.1"
type input "4.2222"
type input "$1.90"
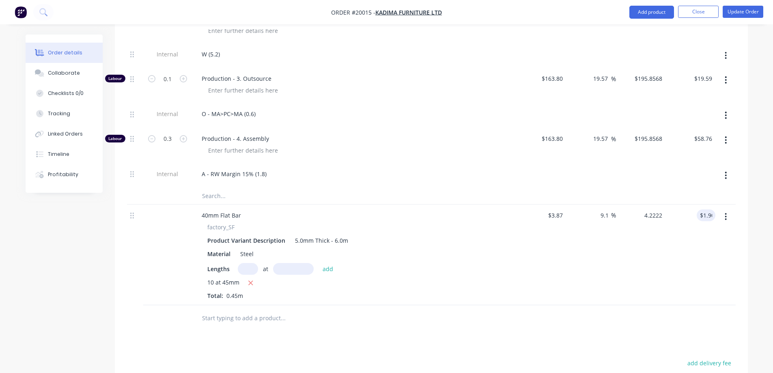
click at [658, 209] on input "4.2222" at bounding box center [655, 215] width 22 height 12
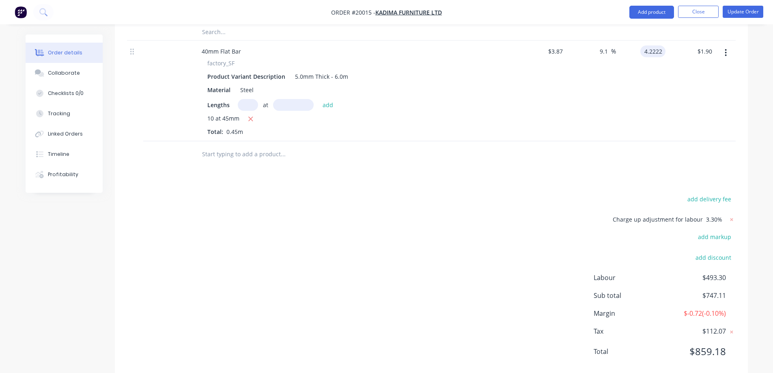
scroll to position [942, 0]
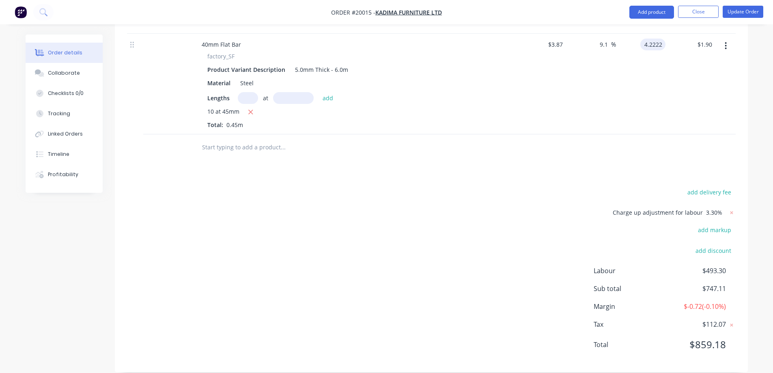
type input "$4.2222"
click at [705, 39] on input "1.90" at bounding box center [706, 45] width 19 height 12
type input "3.43"
type input "96.96"
type input "7.6222"
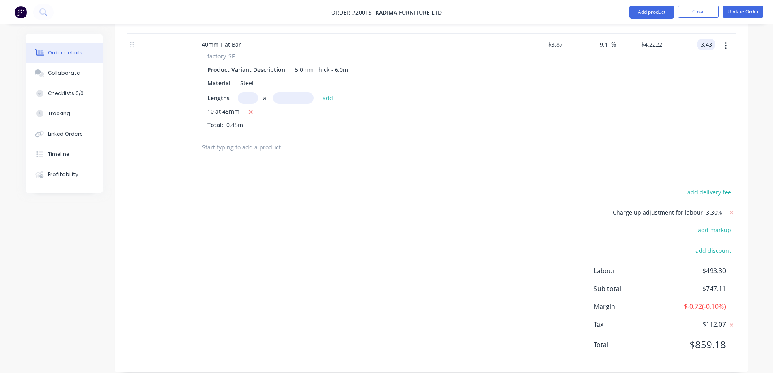
type input "$3.43"
click at [653, 39] on input "7.6222" at bounding box center [655, 45] width 22 height 12
type input "$7.6222"
click at [707, 39] on input "3.43" at bounding box center [706, 45] width 19 height 12
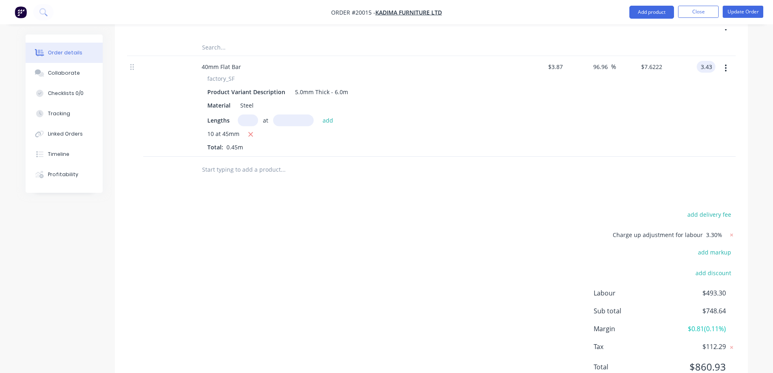
scroll to position [901, 0]
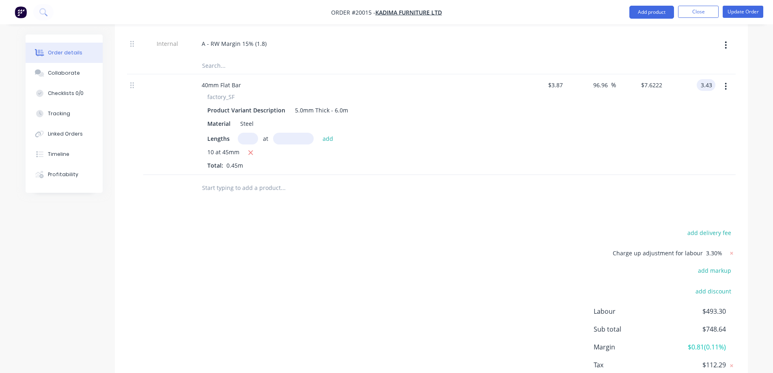
click at [707, 79] on input "3.43" at bounding box center [707, 85] width 15 height 12
type input "3.33"
type input "91.21"
type input "7.4"
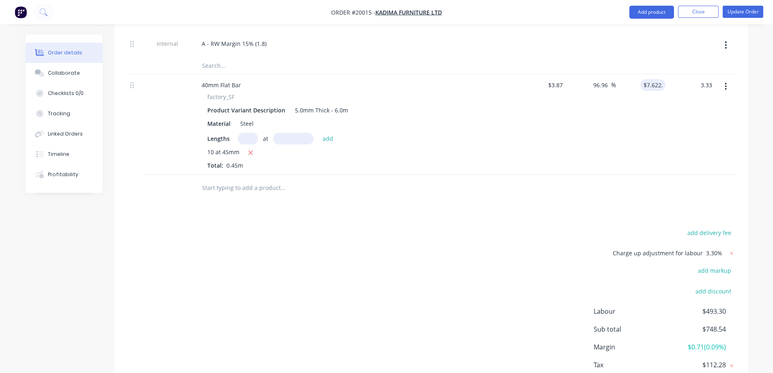
type input "$3.33"
click at [643, 74] on div "7.4 7.6222" at bounding box center [641, 124] width 50 height 101
type input "$7.40"
click at [703, 79] on input "3.33" at bounding box center [706, 85] width 19 height 12
click at [707, 79] on input "3.33" at bounding box center [707, 85] width 15 height 12
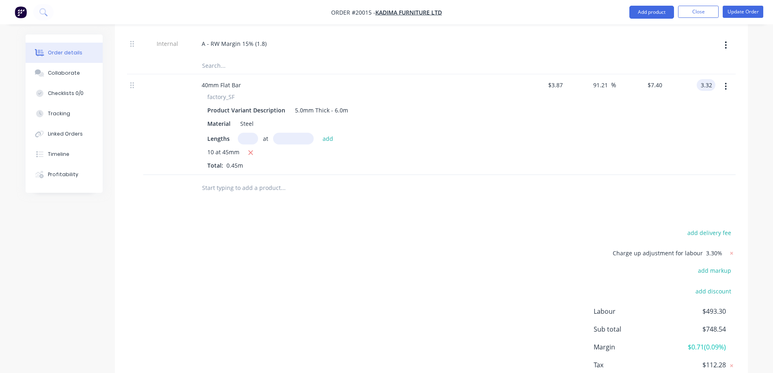
type input "3.32"
type input "90.64"
type input "$7.3778"
type input "$3.32"
click at [710, 90] on div "$3.32 3.32" at bounding box center [691, 124] width 50 height 101
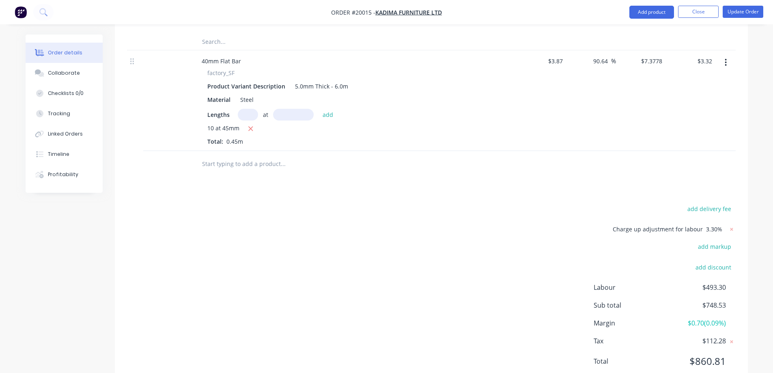
scroll to position [942, 0]
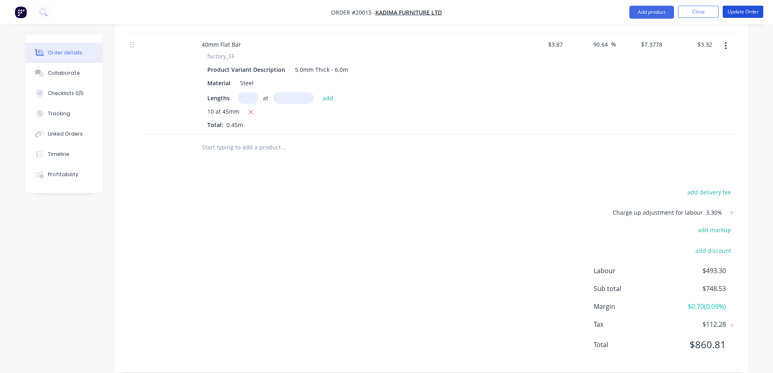
click at [742, 11] on button "Update Order" at bounding box center [743, 12] width 41 height 12
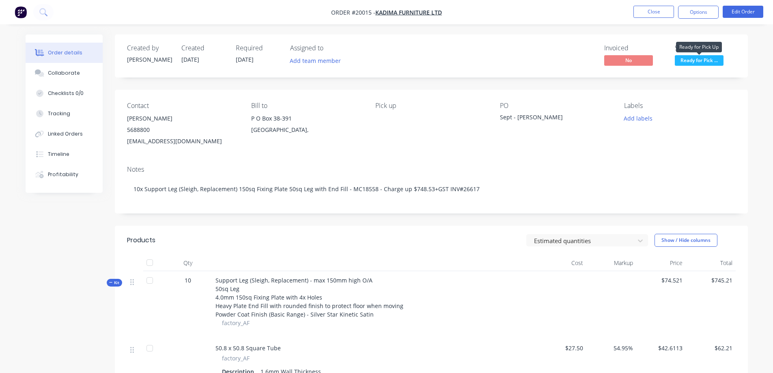
click at [699, 62] on span "Ready for Pick ..." at bounding box center [699, 60] width 49 height 10
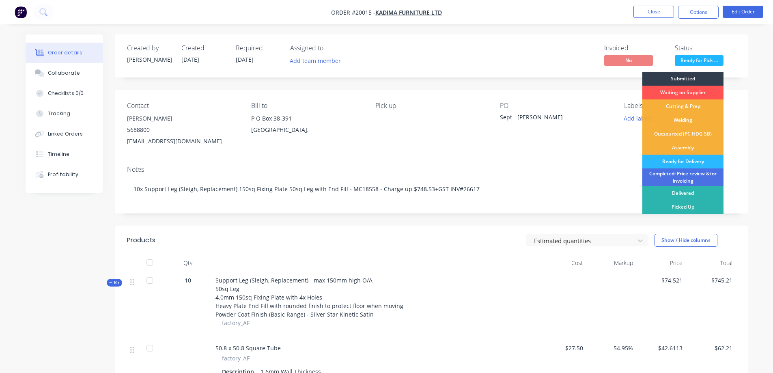
click at [680, 205] on div "Picked Up" at bounding box center [683, 207] width 81 height 14
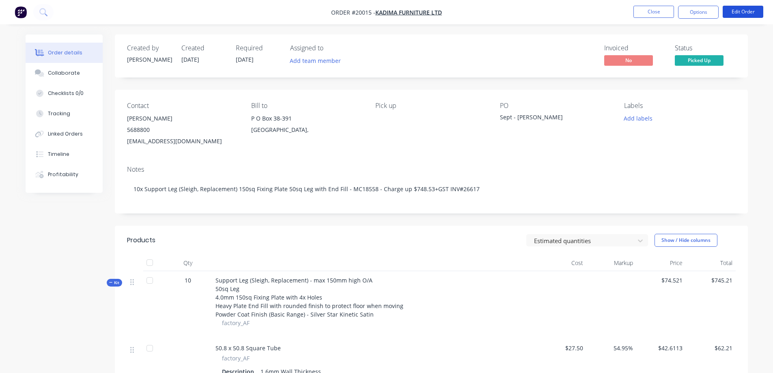
click at [740, 12] on button "Edit Order" at bounding box center [743, 12] width 41 height 12
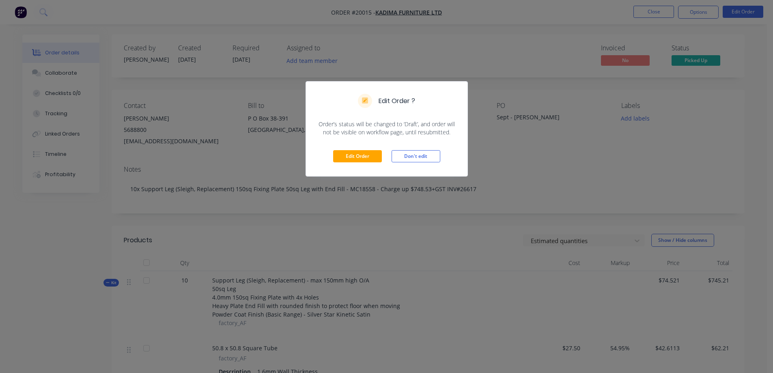
drag, startPoint x: 421, startPoint y: 157, endPoint x: 537, endPoint y: 100, distance: 128.5
click at [421, 156] on button "Don't edit" at bounding box center [416, 156] width 49 height 12
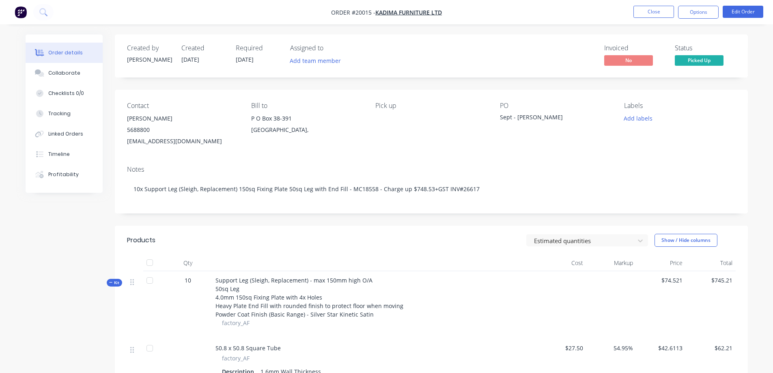
click at [697, 10] on button "Options" at bounding box center [698, 12] width 41 height 13
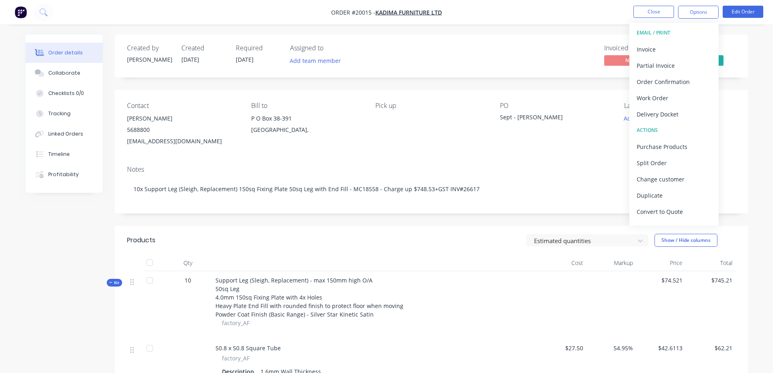
click at [664, 52] on div "Invoice" at bounding box center [674, 49] width 75 height 12
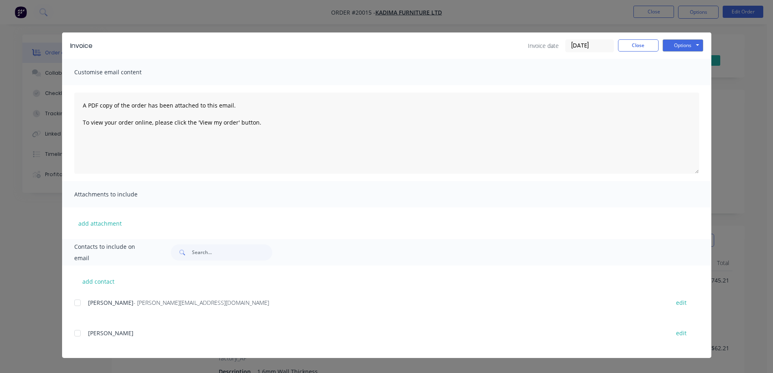
click at [686, 39] on div "Invoice Invoice date [DATE] Close Options Preview Print Email" at bounding box center [386, 45] width 649 height 26
click at [685, 45] on button "Options" at bounding box center [683, 45] width 41 height 12
click at [680, 74] on button "Print" at bounding box center [689, 73] width 52 height 13
click at [634, 46] on button "Close" at bounding box center [638, 45] width 41 height 12
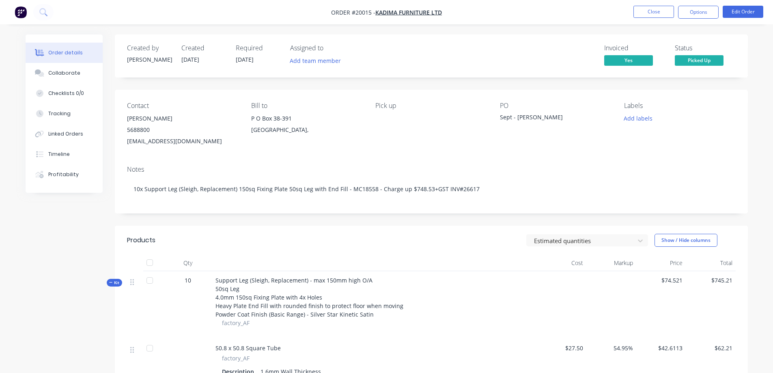
click at [70, 114] on button "Tracking" at bounding box center [64, 114] width 77 height 20
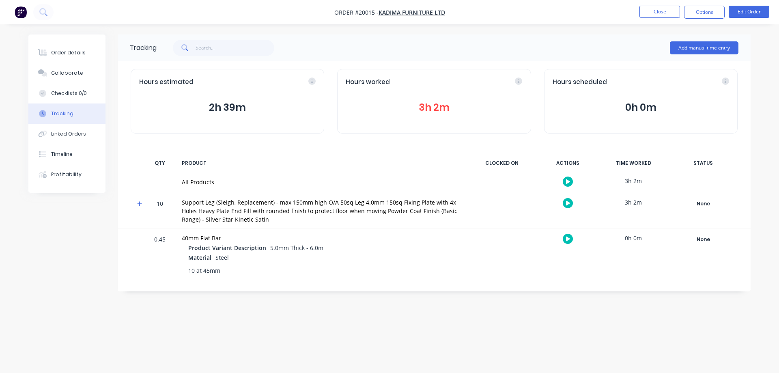
click at [51, 52] on div "Order details" at bounding box center [68, 52] width 35 height 7
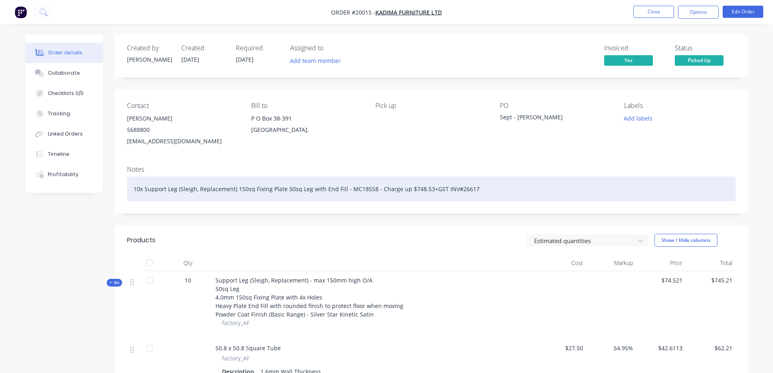
click at [376, 183] on div "10x Support Leg (Sleigh, Replacement) 150sq Fixing Plate 50sq Leg with End Fill…" at bounding box center [431, 189] width 609 height 25
drag, startPoint x: 403, startPoint y: 188, endPoint x: 376, endPoint y: 188, distance: 26.8
click at [376, 188] on div "10x Support Leg (Sleigh, Replacement) 150sq Fixing Plate 50sq Leg with End Fill…" at bounding box center [431, 189] width 609 height 25
copy div "Charge up"
click at [134, 186] on div "10x Support Leg (Sleigh, Replacement) 150sq Fixing Plate 50sq Leg with End Fill…" at bounding box center [431, 189] width 609 height 25
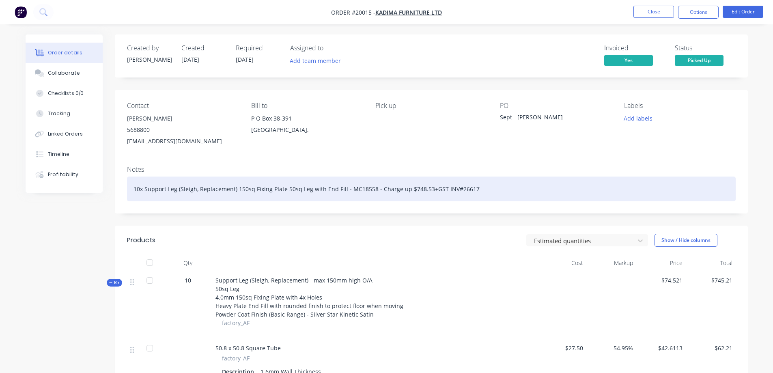
paste div
click at [531, 190] on div "Charge up: 10x Support Leg (Sleigh, Replacement) 150sq Fixing Plate 50sq Leg wi…" at bounding box center [431, 189] width 609 height 25
drag, startPoint x: 405, startPoint y: 190, endPoint x: 512, endPoint y: 230, distance: 113.9
click at [405, 190] on div "Charge up: 10x Support Leg (Sleigh, Replacement) 150sq Fixing Plate 50sq Leg wi…" at bounding box center [431, 189] width 609 height 25
click at [525, 185] on div "Charge up: 10x Support Leg (Sleigh, Replacement) 150sq Fixing Plate 50sq Leg wi…" at bounding box center [431, 189] width 609 height 25
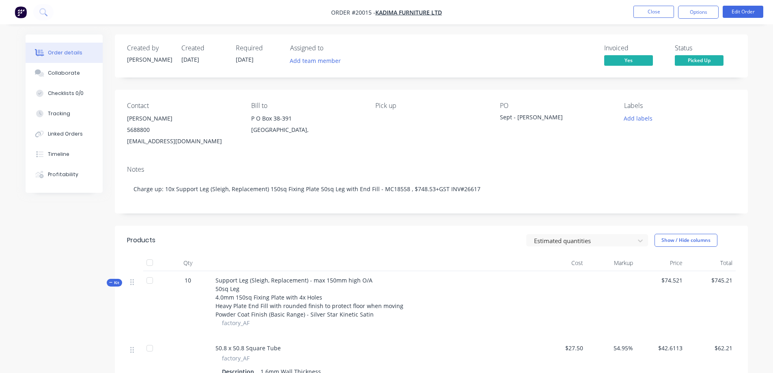
drag, startPoint x: 618, startPoint y: 143, endPoint x: 636, endPoint y: 134, distance: 20.7
click at [619, 143] on div "Contact [PERSON_NAME] [PHONE_NUMBER] [EMAIL_ADDRESS][DOMAIN_NAME] Bill to P O B…" at bounding box center [431, 124] width 633 height 69
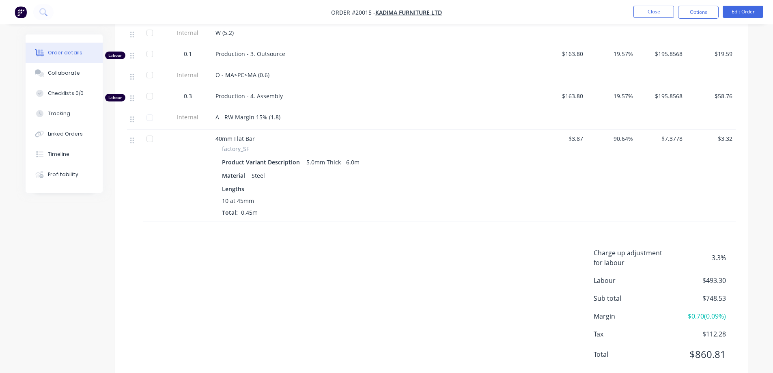
scroll to position [671, 0]
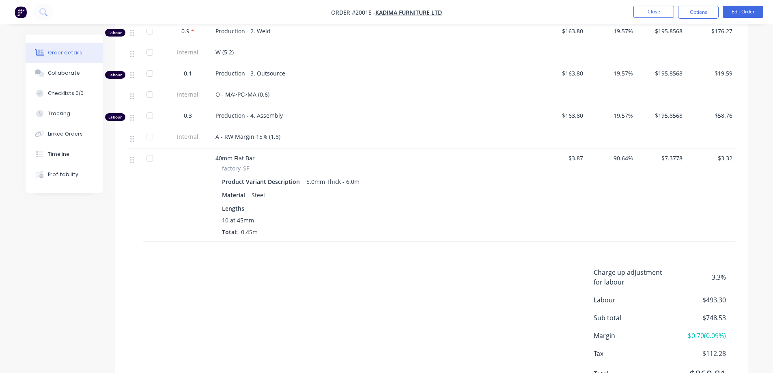
click at [649, 11] on button "Close" at bounding box center [654, 12] width 41 height 12
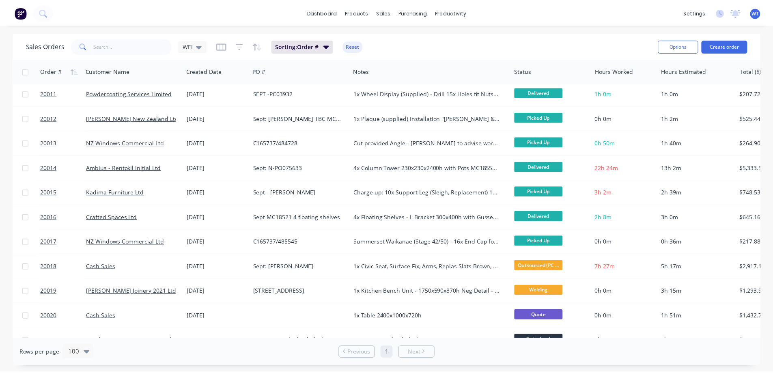
scroll to position [325, 0]
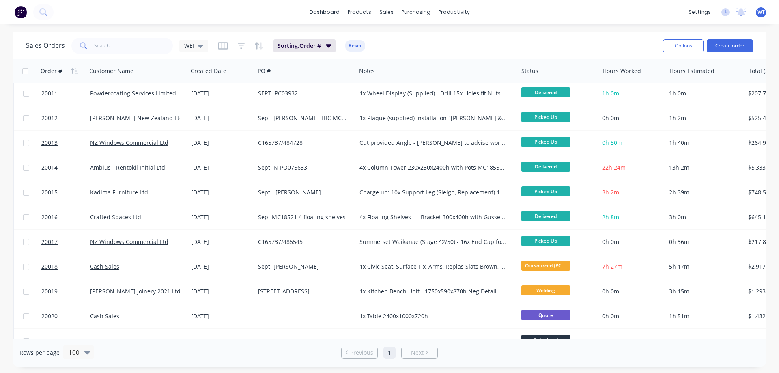
click at [50, 216] on span "20016" at bounding box center [49, 217] width 16 height 8
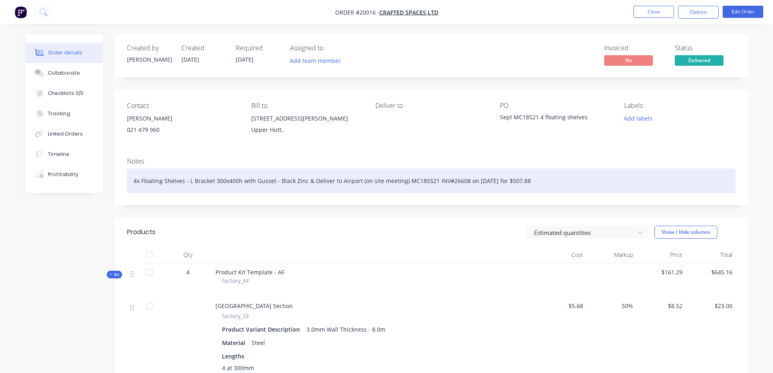
drag, startPoint x: 421, startPoint y: 182, endPoint x: 449, endPoint y: 189, distance: 28.7
click at [422, 183] on div "4x Floating Shelves - L Bracket 300x400h with Gusset - Black Zinc & Deliver to …" at bounding box center [431, 180] width 609 height 25
click at [537, 181] on div "4x Floating Shelves - L Bracket 300x400h with Gusset - Black Zinc & Deliver to …" at bounding box center [431, 180] width 609 height 25
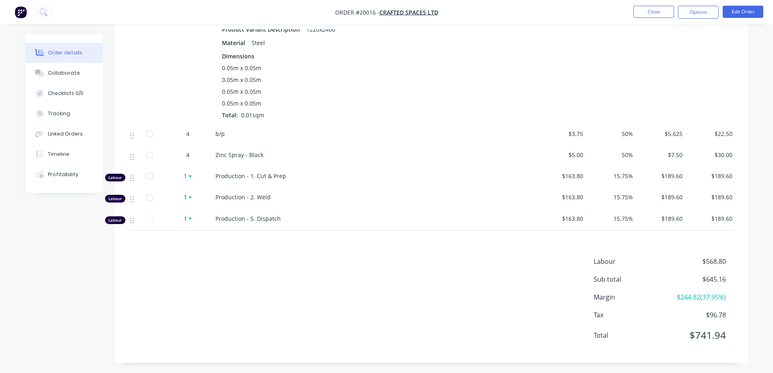
scroll to position [406, 0]
click at [736, 11] on button "Edit Order" at bounding box center [743, 12] width 41 height 12
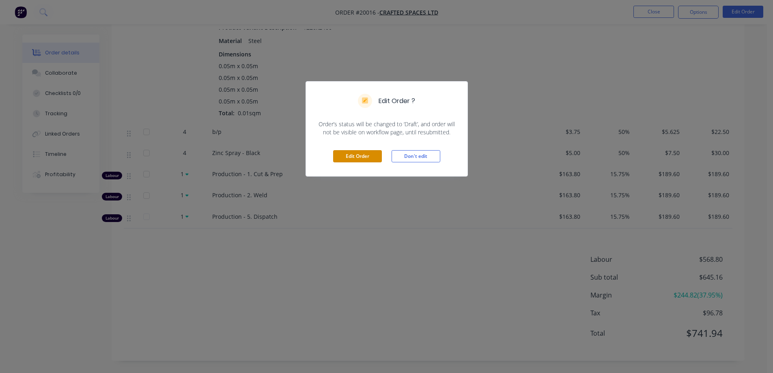
click at [360, 158] on button "Edit Order" at bounding box center [357, 156] width 49 height 12
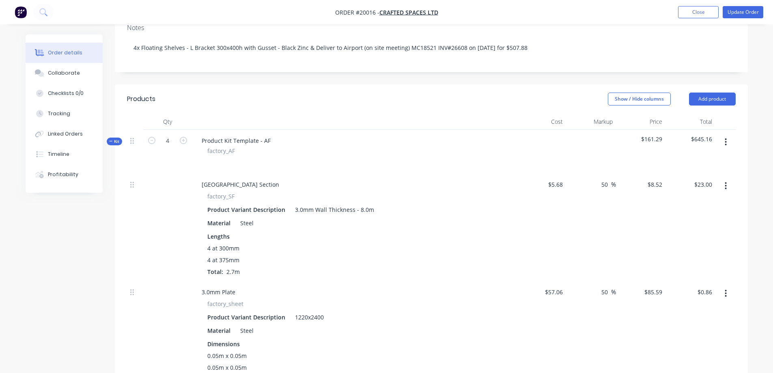
scroll to position [162, 0]
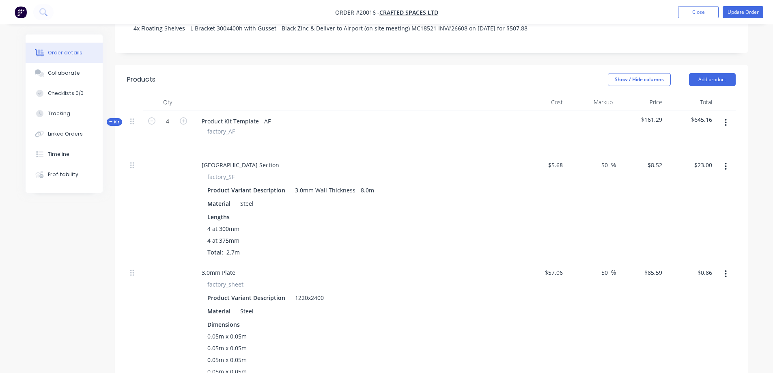
click at [726, 121] on icon "button" at bounding box center [726, 122] width 2 height 9
click at [758, 128] on div "Order details Collaborate Checklists 0/0 Tracking Linked Orders Timeline Profit…" at bounding box center [386, 330] width 773 height 985
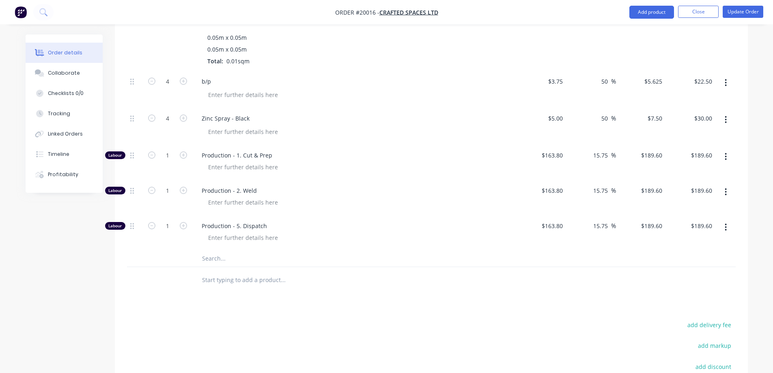
scroll to position [487, 0]
click at [651, 151] on input "189.6" at bounding box center [656, 153] width 19 height 12
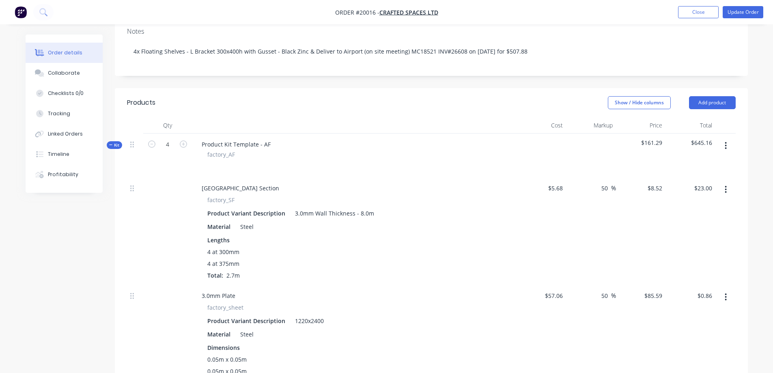
scroll to position [144, 0]
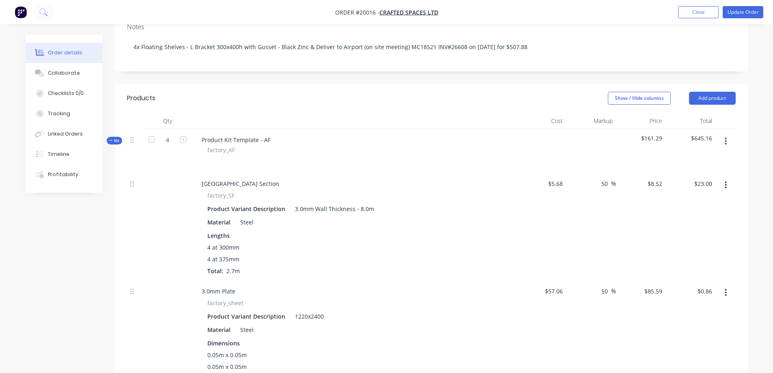
type input "$189.60"
click at [112, 140] on icon "button" at bounding box center [111, 140] width 4 height 4
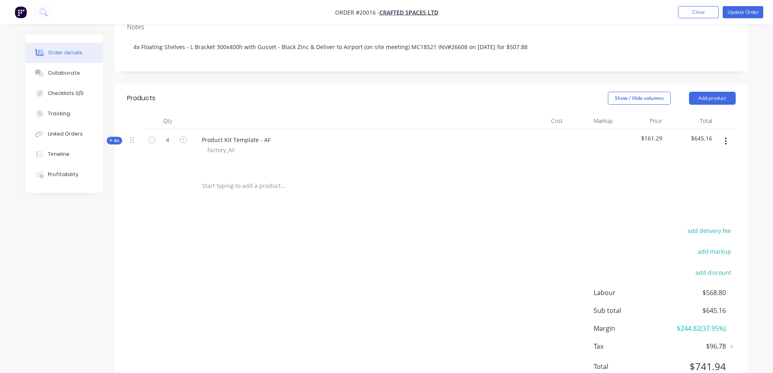
click at [662, 136] on span "$161.29" at bounding box center [640, 138] width 43 height 9
click at [655, 139] on span "$161.29" at bounding box center [640, 138] width 43 height 9
drag, startPoint x: 643, startPoint y: 139, endPoint x: 648, endPoint y: 137, distance: 5.7
click at [645, 138] on span "$161.29" at bounding box center [640, 138] width 43 height 9
click at [658, 136] on span "$161.29" at bounding box center [640, 138] width 43 height 9
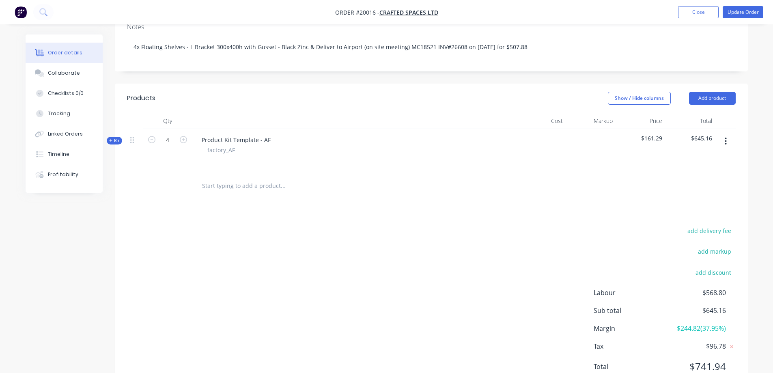
click at [110, 139] on icon "button" at bounding box center [111, 140] width 4 height 4
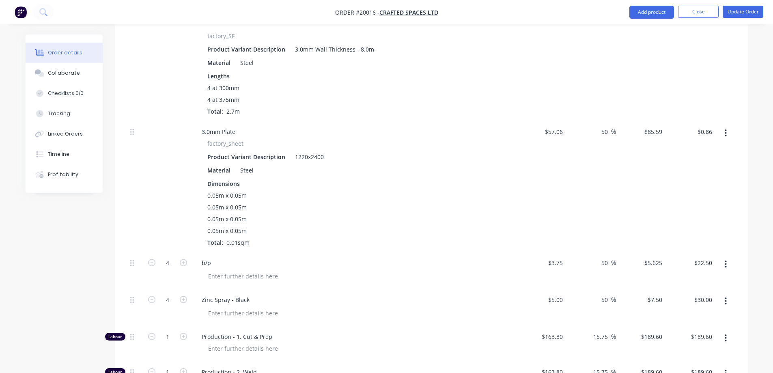
scroll to position [306, 0]
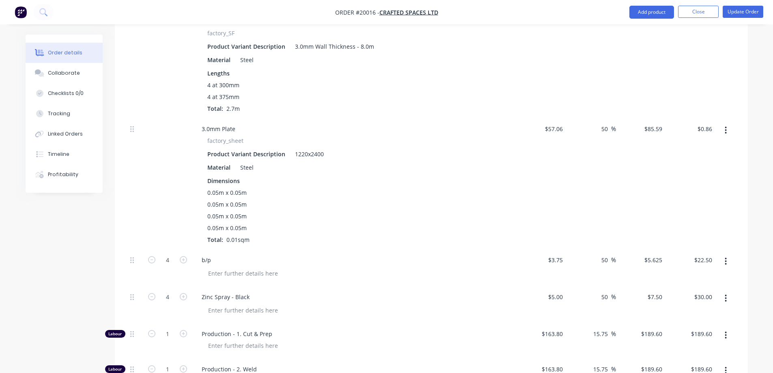
click at [151, 260] on icon "button" at bounding box center [151, 259] width 7 height 7
type input "3"
type input "$16.88"
click at [152, 261] on icon "button" at bounding box center [151, 259] width 7 height 7
type input "2"
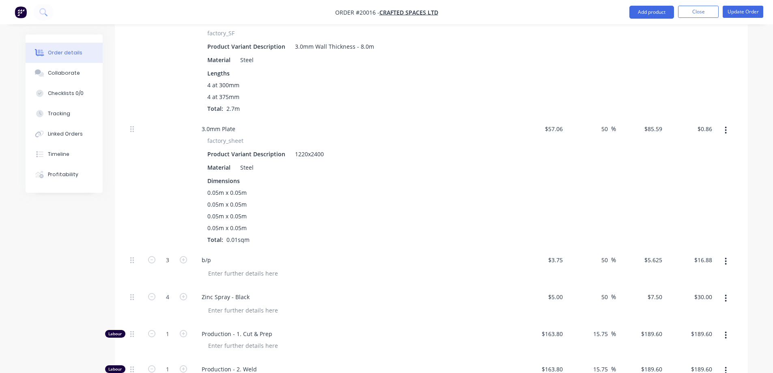
type input "$11.25"
click at [152, 261] on icon "button" at bounding box center [151, 259] width 7 height 7
type input "1"
type input "$5.63"
click at [150, 296] on icon "button" at bounding box center [151, 296] width 7 height 7
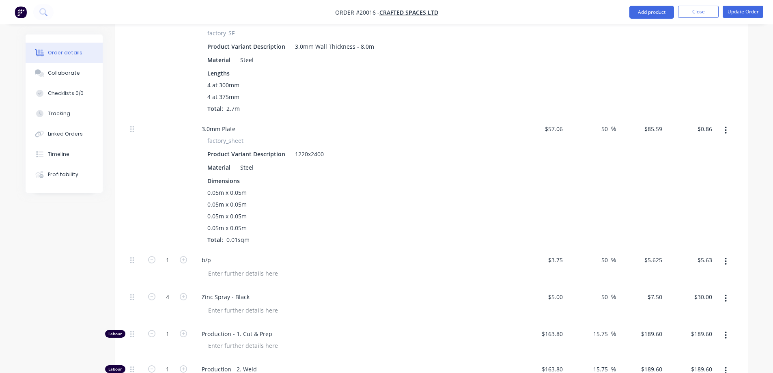
type input "3"
type input "$22.50"
click at [150, 296] on icon "button" at bounding box center [151, 296] width 7 height 7
type input "2"
type input "$15.00"
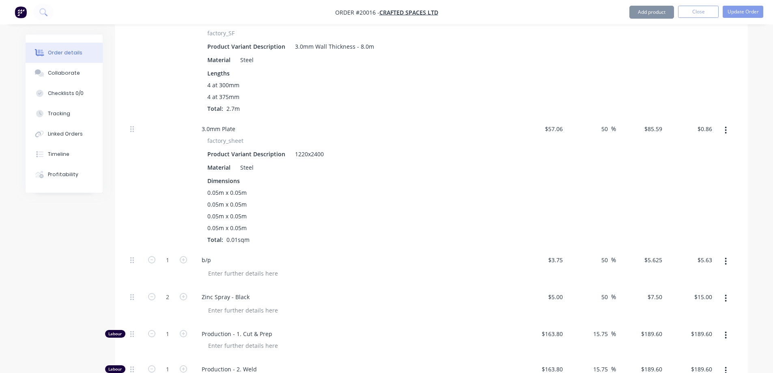
click at [150, 296] on icon "button" at bounding box center [151, 296] width 7 height 7
type input "1"
type input "$7.50"
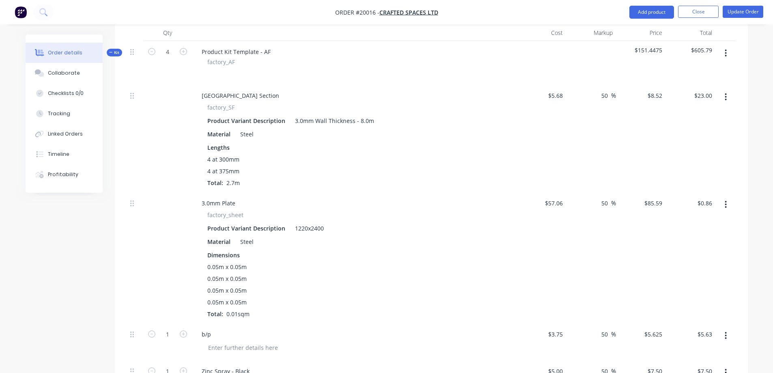
scroll to position [225, 0]
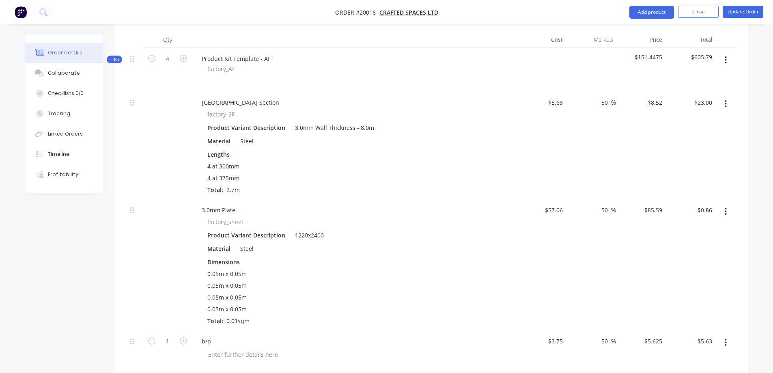
click at [208, 166] on span "4 at 300mm" at bounding box center [223, 166] width 32 height 9
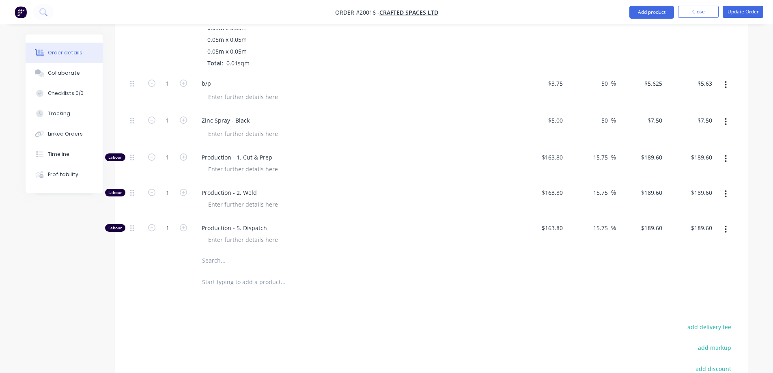
scroll to position [468, 0]
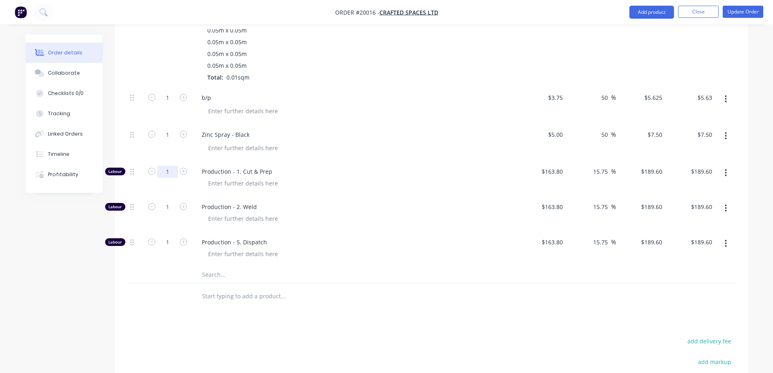
click at [165, 172] on input "1" at bounding box center [167, 172] width 21 height 12
type input "0.25"
type input "$47.40"
click at [168, 207] on input "1" at bounding box center [167, 207] width 21 height 12
type input "0.25"
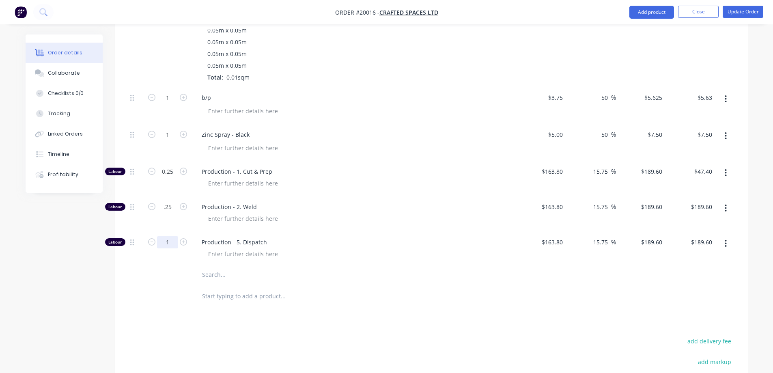
type input "$47.40"
click at [168, 242] on input "1" at bounding box center [167, 242] width 21 height 12
type input "0.25"
type input "$47.40"
click at [401, 181] on div at bounding box center [358, 183] width 312 height 12
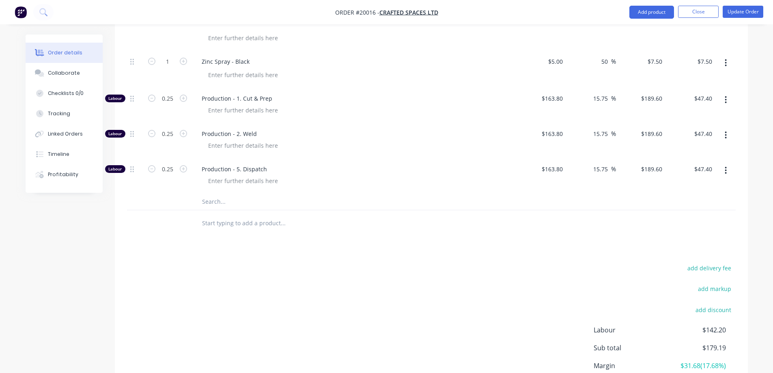
scroll to position [531, 0]
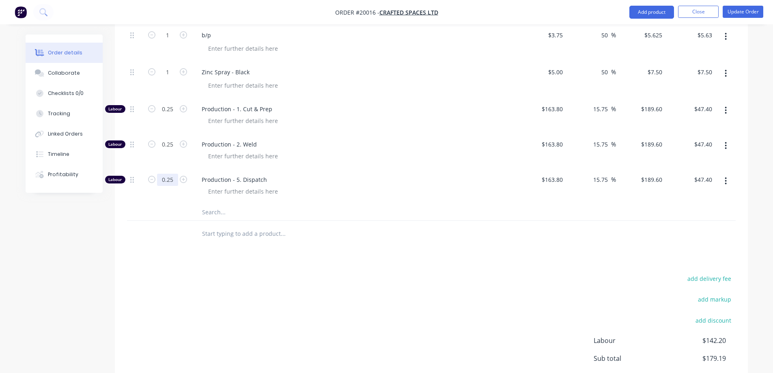
click at [169, 179] on input "0.25" at bounding box center [167, 180] width 21 height 12
type input "1"
type input "0.5"
type input "$94.80"
click at [168, 142] on input "0.25" at bounding box center [167, 144] width 21 height 12
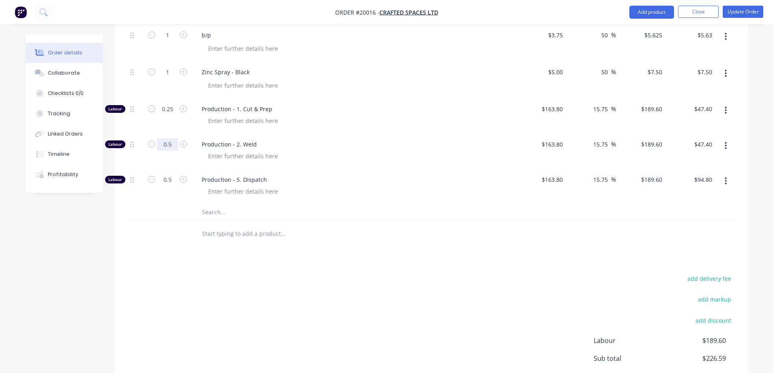
type input "0.5"
type input "$94.80"
click at [172, 106] on input "0.25" at bounding box center [167, 109] width 21 height 12
type input "0.5"
type input "$94.80"
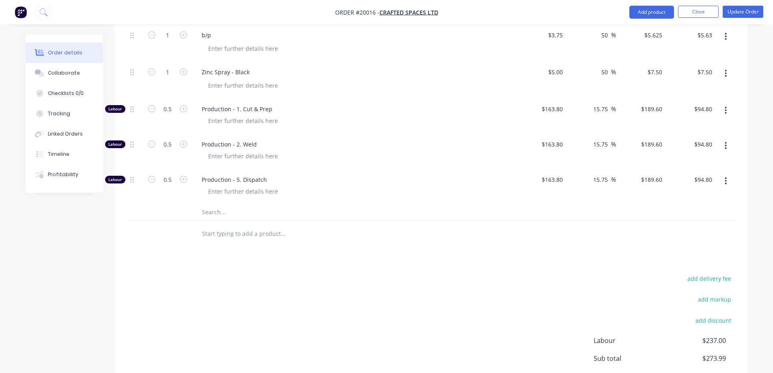
click at [360, 139] on div "Production - 2. Weld" at bounding box center [354, 151] width 325 height 35
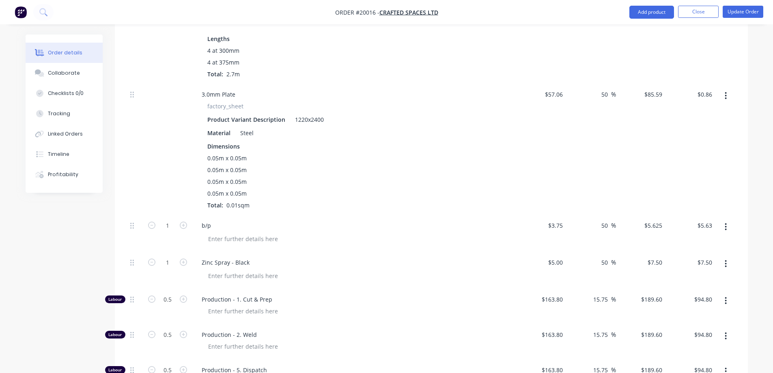
scroll to position [450, 0]
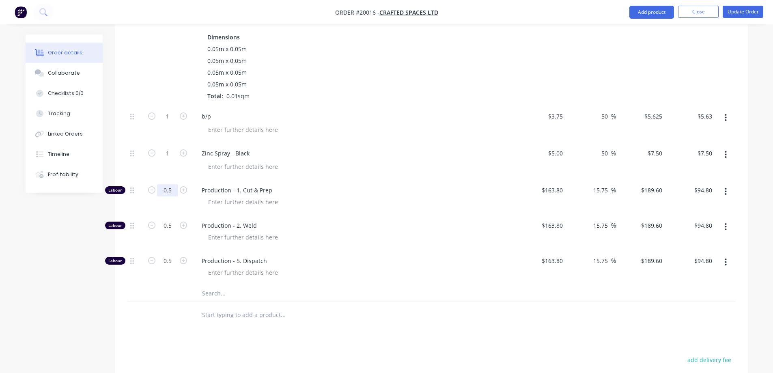
click at [165, 191] on input "0.5" at bounding box center [167, 190] width 21 height 12
type input "1"
type input "$189.60"
click at [162, 226] on input "0.5" at bounding box center [167, 226] width 21 height 12
type input "1"
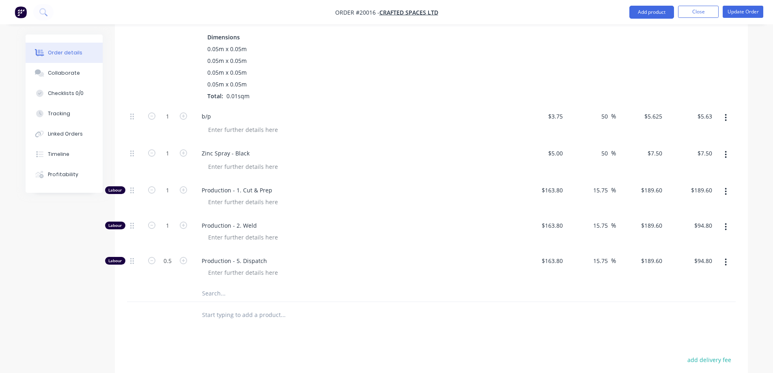
type input "$189.60"
click at [399, 231] on div at bounding box center [358, 237] width 312 height 12
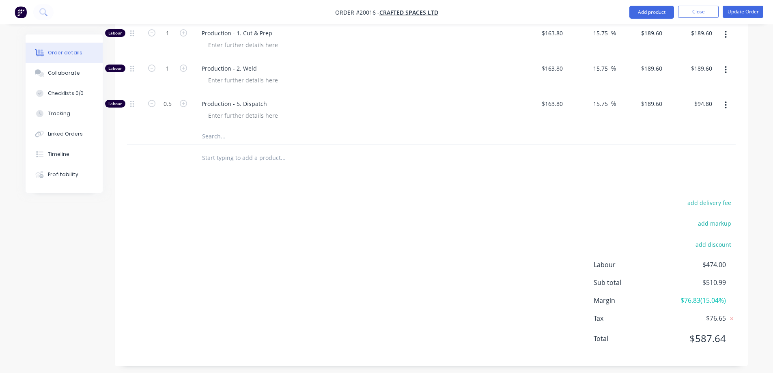
scroll to position [612, 0]
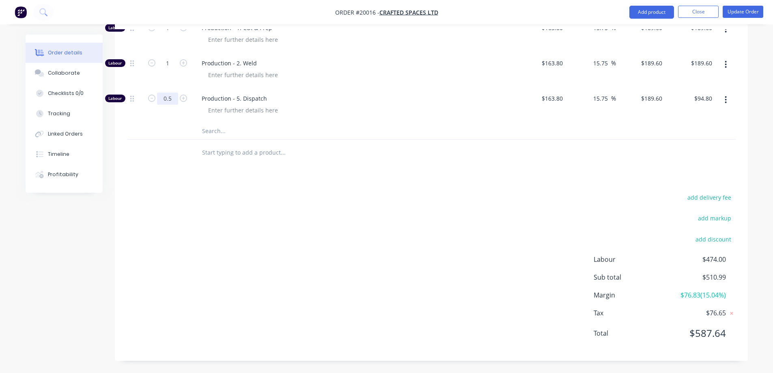
click at [170, 98] on input "0.5" at bounding box center [167, 99] width 21 height 12
type input "0.4"
type input "$75.84"
click at [368, 96] on span "Production - 5. Dispatch" at bounding box center [358, 98] width 312 height 9
click at [173, 96] on input "0.4" at bounding box center [167, 99] width 21 height 12
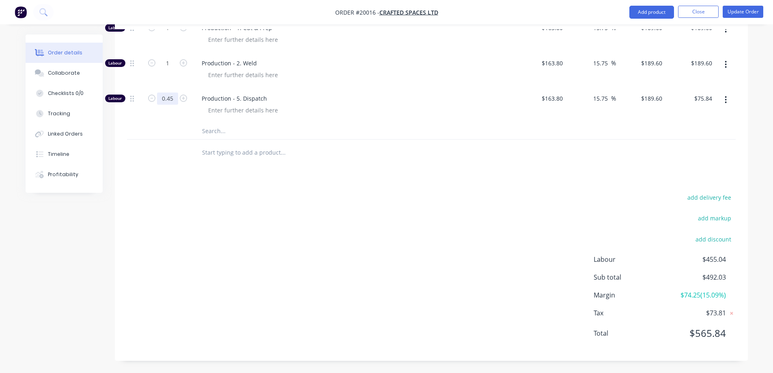
type input "0.45"
type input "$85.32"
click at [369, 108] on div at bounding box center [358, 110] width 312 height 12
click at [175, 96] on input "0.45" at bounding box center [167, 99] width 21 height 12
click at [171, 98] on input "0.45" at bounding box center [167, 99] width 21 height 12
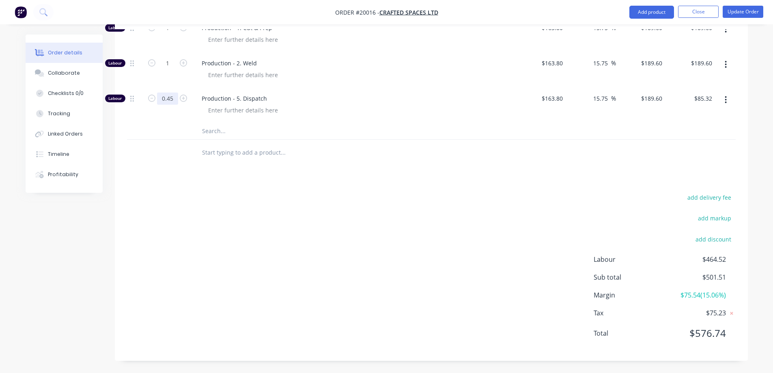
click at [169, 99] on input "0.45" at bounding box center [167, 99] width 21 height 12
click at [174, 99] on input "0.45" at bounding box center [167, 99] width 21 height 12
type input "0.47"
type input "$89.11"
click at [359, 111] on div at bounding box center [358, 110] width 312 height 12
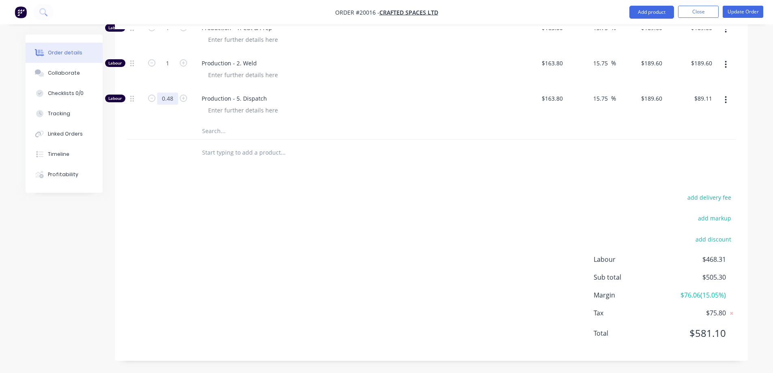
drag, startPoint x: 173, startPoint y: 98, endPoint x: 168, endPoint y: 97, distance: 4.9
click at [168, 97] on input "0.48" at bounding box center [167, 99] width 21 height 12
type input "0.49"
type input "$92.90"
click at [423, 113] on div at bounding box center [358, 110] width 312 height 12
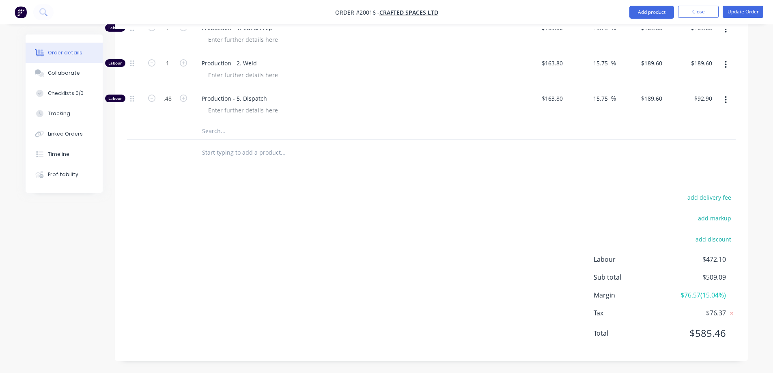
type input "0.48"
type input "$91.01"
click at [403, 104] on div "Production - 5. Dispatch" at bounding box center [354, 105] width 325 height 35
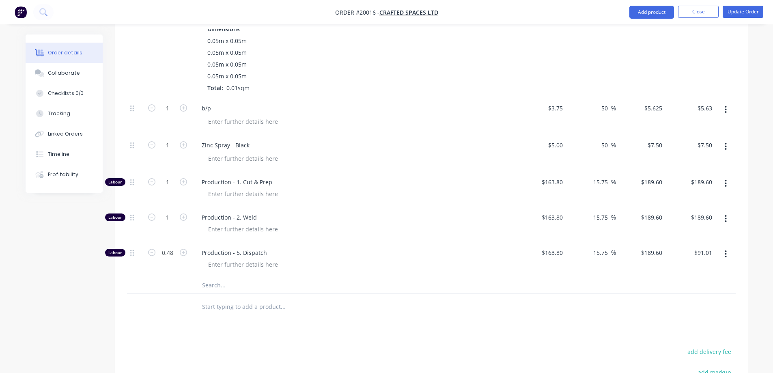
scroll to position [450, 0]
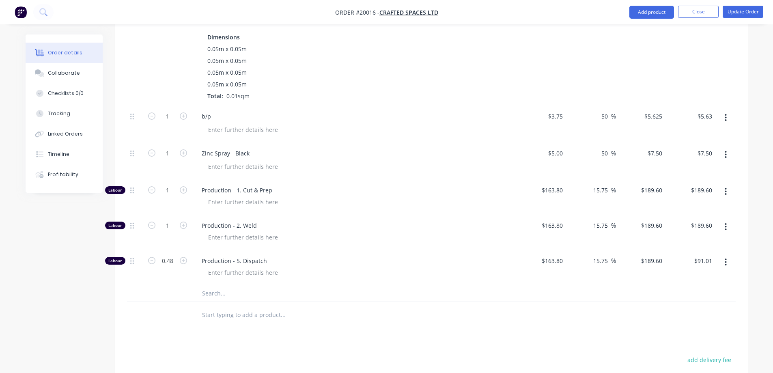
type input "5.63"
click at [707, 116] on input "5.63" at bounding box center [706, 116] width 19 height 12
click at [712, 116] on input "5.63" at bounding box center [707, 116] width 15 height 12
click at [707, 116] on input "5.63" at bounding box center [707, 116] width 15 height 12
type input "50.13"
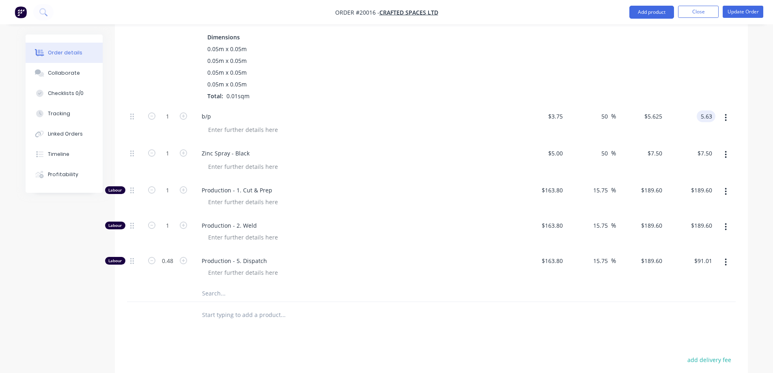
type input "5.63"
type input "$5.63"
click at [650, 116] on input "5.63" at bounding box center [657, 116] width 15 height 12
type input "5.78"
type input "54.13"
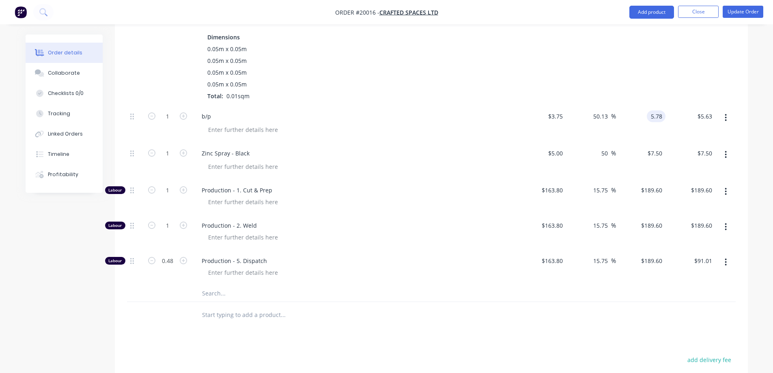
type input "$5.78"
click at [665, 123] on div "$5.78 5.78" at bounding box center [641, 124] width 50 height 37
click at [662, 115] on input "5.78" at bounding box center [656, 116] width 19 height 12
type input "5.8"
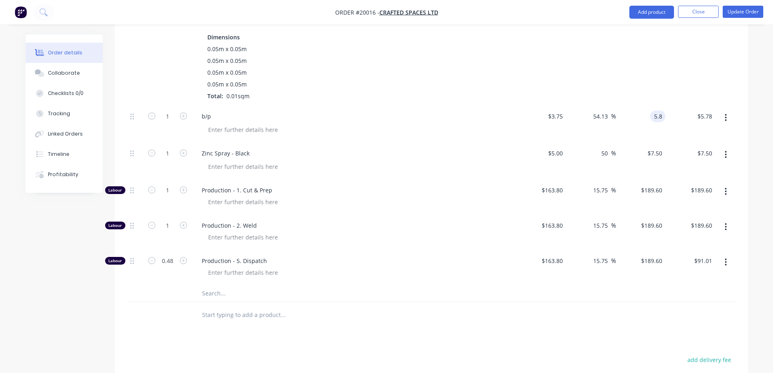
type input "54.67"
type input "$5.80"
drag, startPoint x: 673, startPoint y: 119, endPoint x: 675, endPoint y: 123, distance: 4.7
click at [673, 119] on div "$5.80 $5.78" at bounding box center [691, 124] width 50 height 37
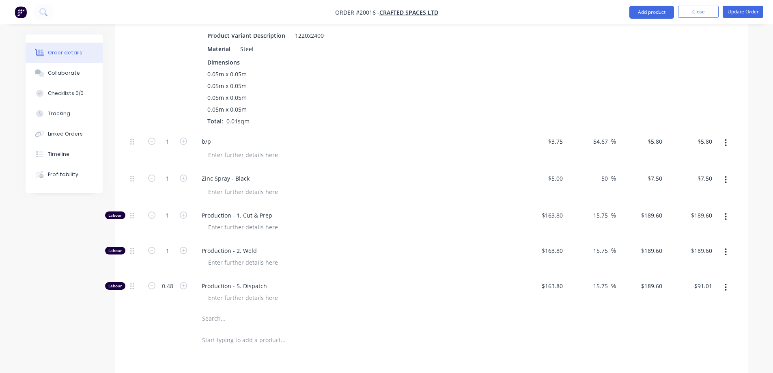
scroll to position [409, 0]
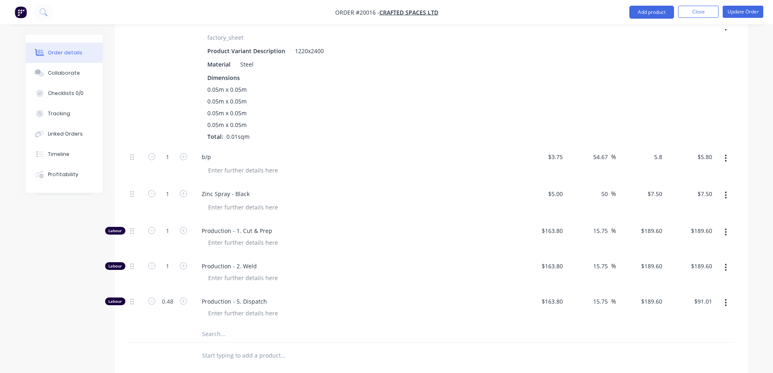
click at [659, 156] on input "5.8" at bounding box center [656, 157] width 19 height 12
type input "5.9"
type input "57.33"
type input "$5.90"
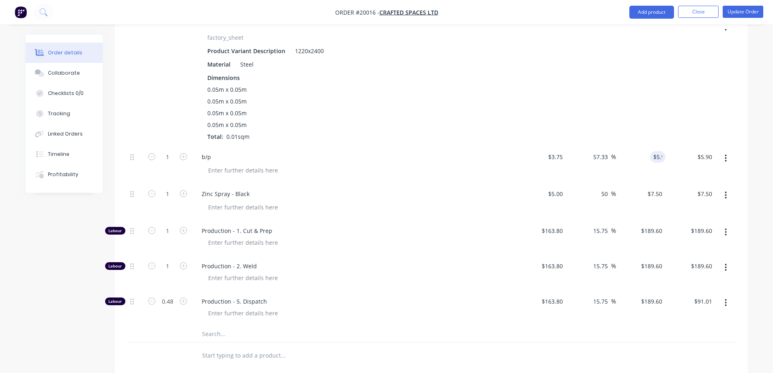
click at [671, 161] on div "$5.90 $5.80" at bounding box center [691, 164] width 50 height 37
click at [658, 155] on input "5.9" at bounding box center [659, 157] width 12 height 12
type input "6.5"
type input "73.33"
type input "$6.50"
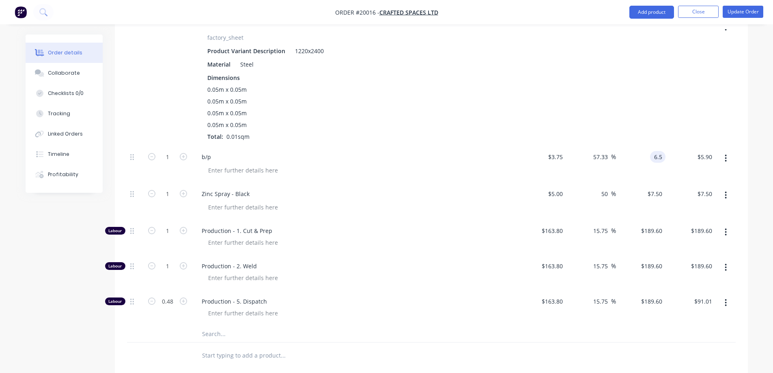
type input "$6.50"
click at [671, 175] on div "$6.50 $5.90" at bounding box center [691, 164] width 50 height 37
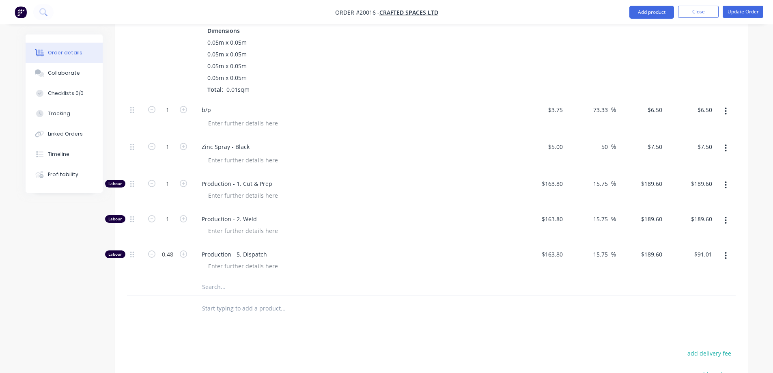
scroll to position [450, 0]
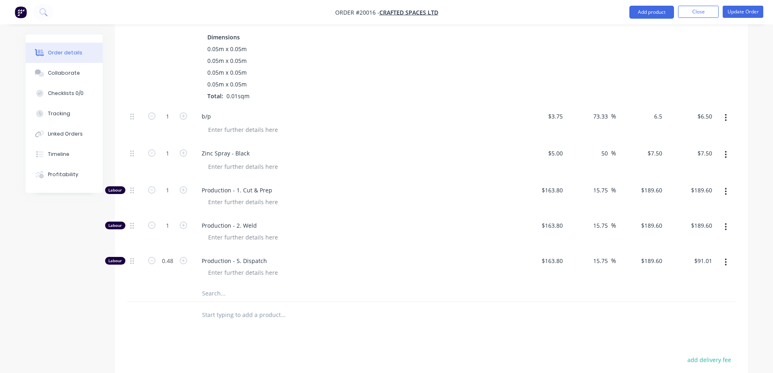
click at [659, 116] on input "6.5" at bounding box center [656, 116] width 19 height 12
type input "6"
type input "60"
type input "$6.00"
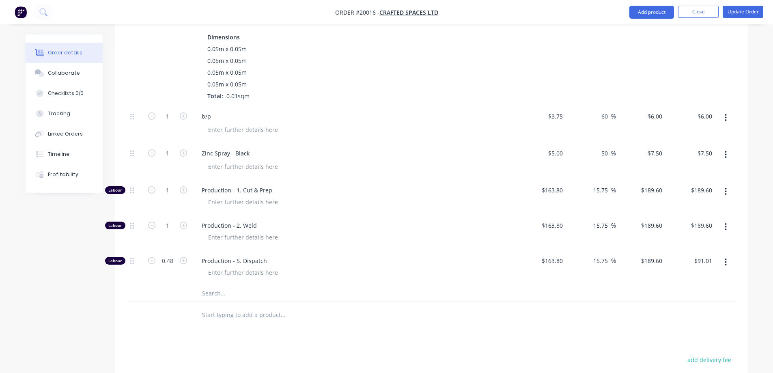
click at [671, 128] on div "$6.00 $6.00" at bounding box center [691, 124] width 50 height 37
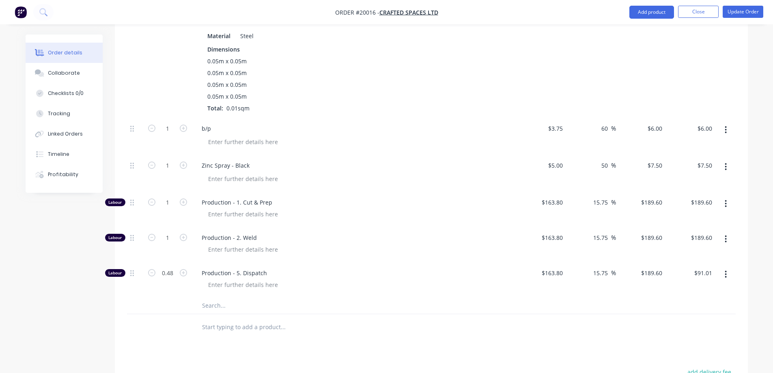
scroll to position [409, 0]
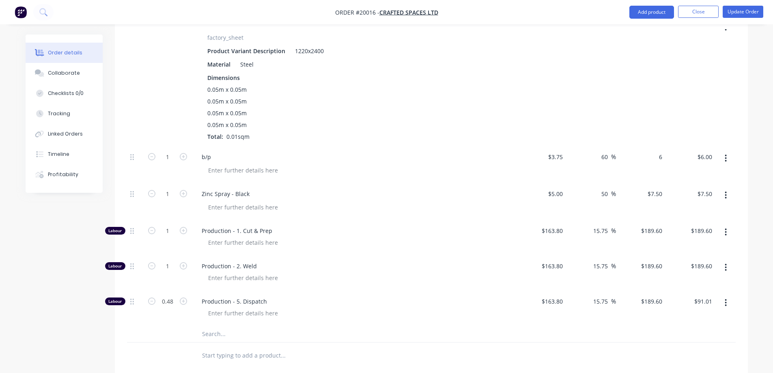
click at [656, 154] on input "6" at bounding box center [656, 157] width 19 height 12
type input "6.34"
type input "69.07"
type input "$6.34"
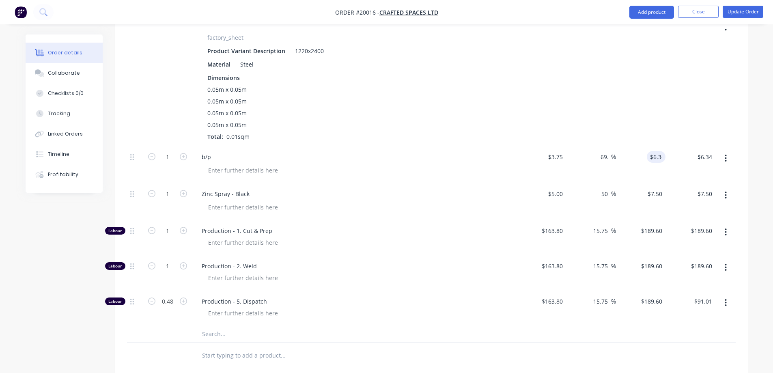
click at [669, 171] on div "$6.34 $6.00" at bounding box center [691, 164] width 50 height 37
click at [658, 160] on input "6.34" at bounding box center [656, 157] width 19 height 12
click at [662, 158] on input "6.34" at bounding box center [657, 157] width 15 height 12
type input "6.33"
type input "68.8"
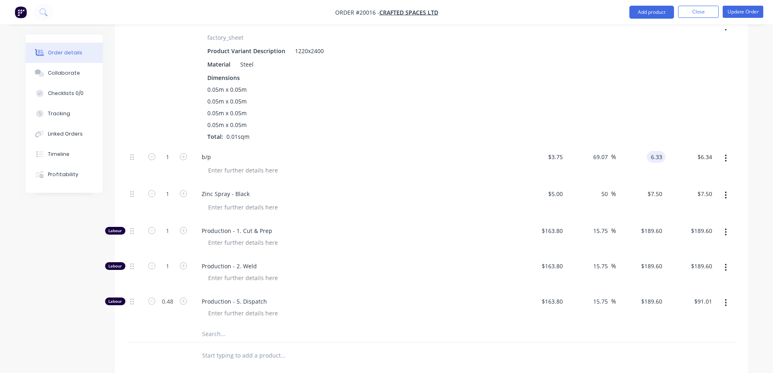
type input "$6.33"
click at [673, 165] on div "$6.33 $6.33" at bounding box center [691, 164] width 50 height 37
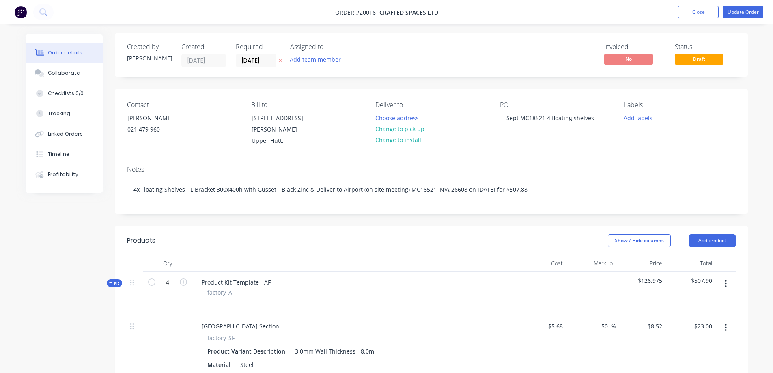
scroll to position [0, 0]
click at [738, 13] on button "Update Order" at bounding box center [743, 12] width 41 height 12
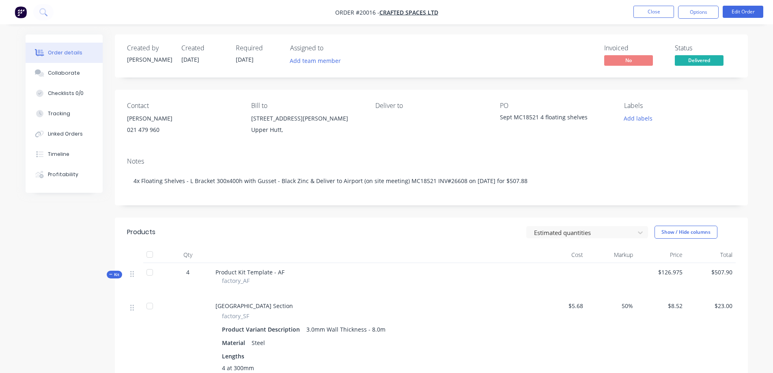
click at [702, 12] on button "Options" at bounding box center [698, 12] width 41 height 13
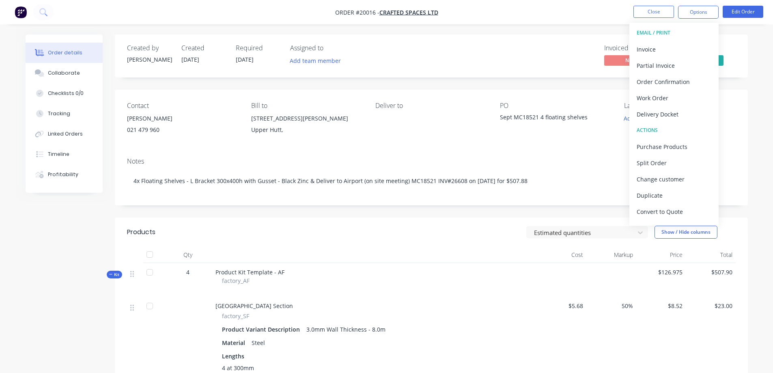
click at [674, 51] on div "Invoice" at bounding box center [674, 49] width 75 height 12
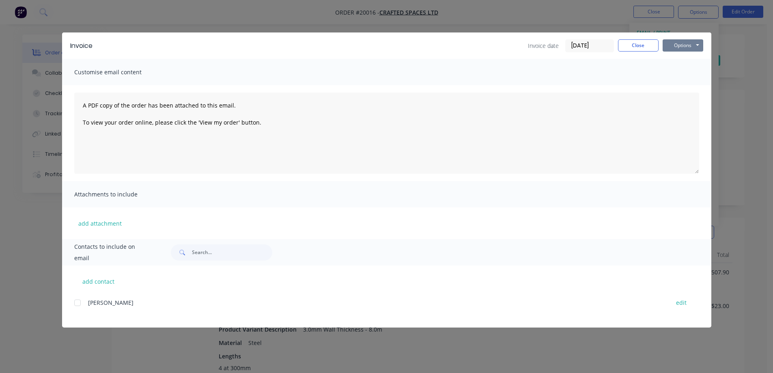
click at [681, 44] on button "Options" at bounding box center [683, 45] width 41 height 12
click at [684, 72] on button "Print" at bounding box center [689, 73] width 52 height 13
click at [636, 46] on button "Close" at bounding box center [638, 45] width 41 height 12
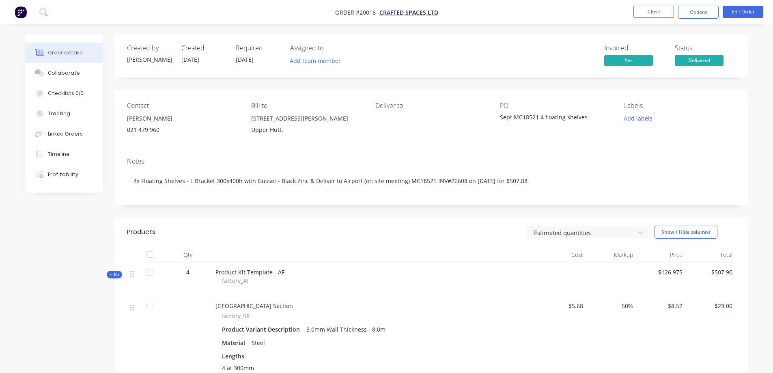
click at [54, 114] on div "Tracking" at bounding box center [59, 113] width 22 height 7
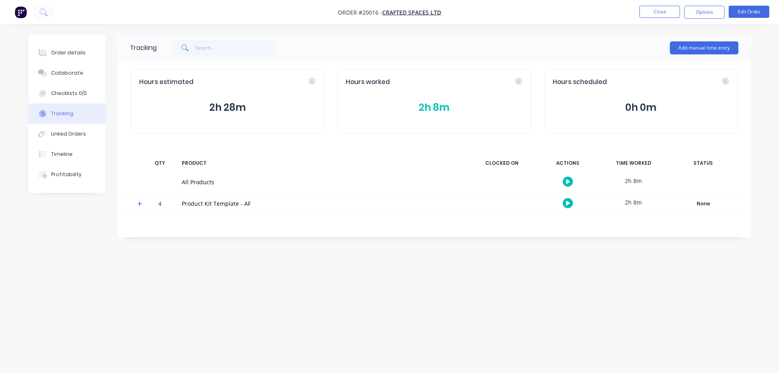
click at [657, 11] on button "Close" at bounding box center [660, 12] width 41 height 12
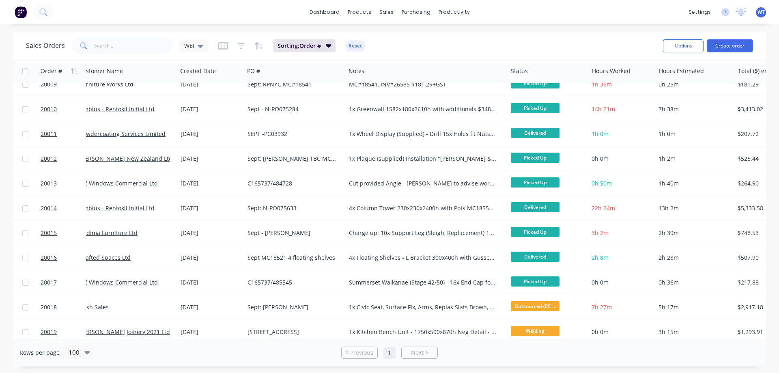
scroll to position [284, 0]
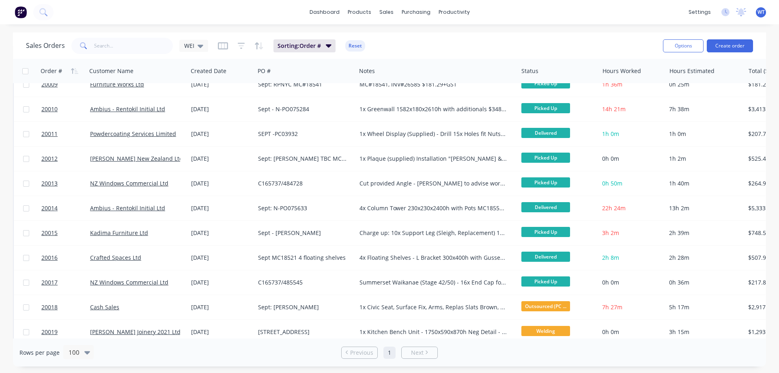
click at [46, 282] on span "20017" at bounding box center [49, 282] width 16 height 8
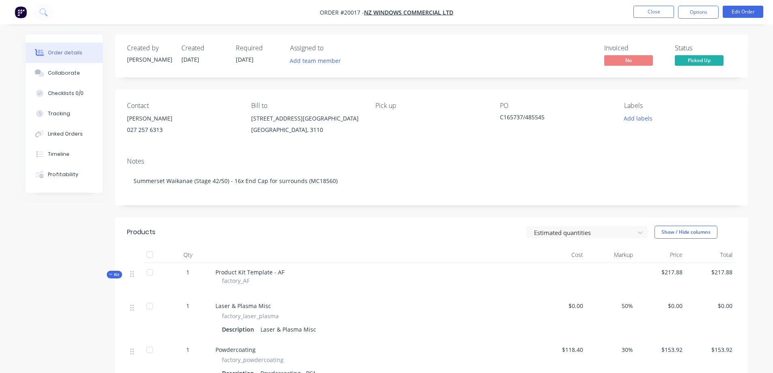
click at [648, 11] on button "Close" at bounding box center [654, 12] width 41 height 12
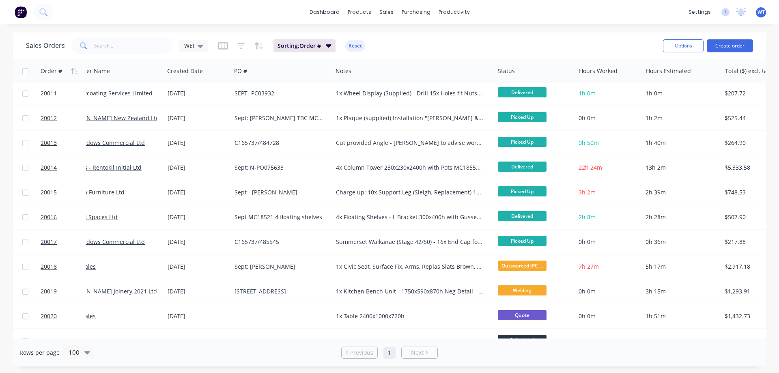
scroll to position [325, 0]
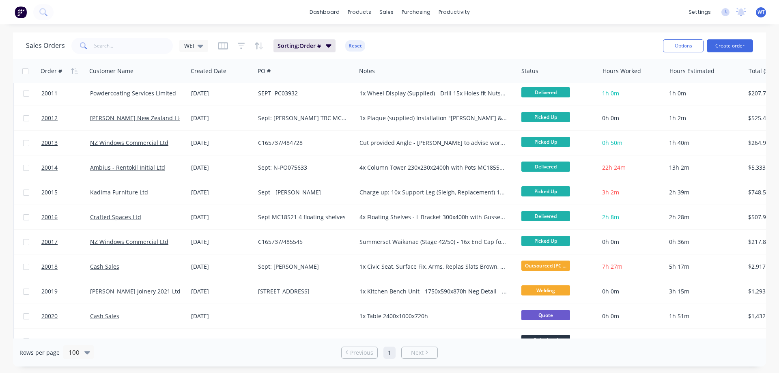
click at [44, 243] on span "20017" at bounding box center [49, 242] width 16 height 8
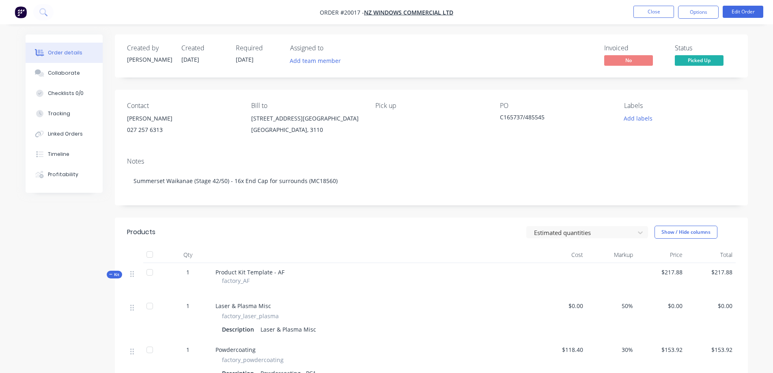
click at [505, 118] on div "C165737/485545" at bounding box center [550, 118] width 101 height 11
click at [502, 116] on div "C165737/485545" at bounding box center [550, 118] width 101 height 11
click at [750, 11] on button "Edit Order" at bounding box center [743, 12] width 41 height 12
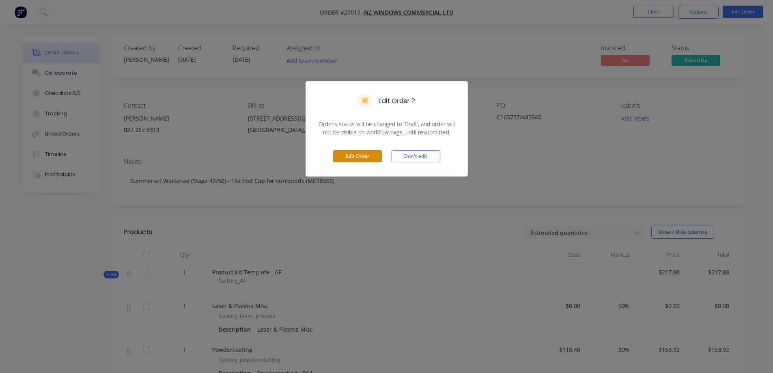
click at [346, 162] on button "Edit Order" at bounding box center [357, 156] width 49 height 12
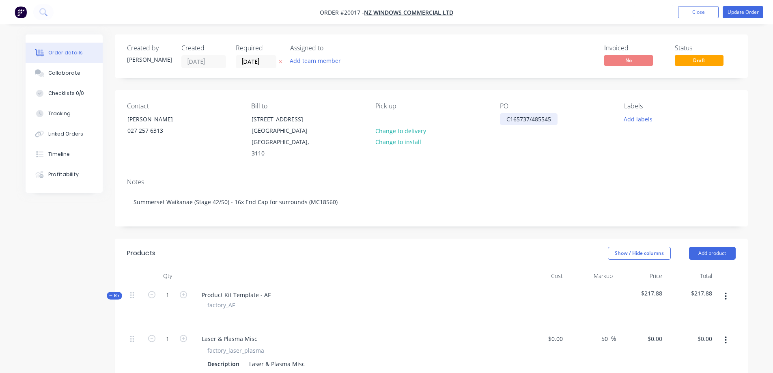
drag, startPoint x: 510, startPoint y: 117, endPoint x: 505, endPoint y: 120, distance: 6.5
click at [510, 117] on div "C165737/485545" at bounding box center [529, 119] width 58 height 12
click at [505, 118] on div "C165737/485545" at bounding box center [529, 119] width 58 height 12
drag, startPoint x: 576, startPoint y: 159, endPoint x: 620, endPoint y: 98, distance: 75.6
click at [576, 178] on div "Notes" at bounding box center [431, 182] width 609 height 8
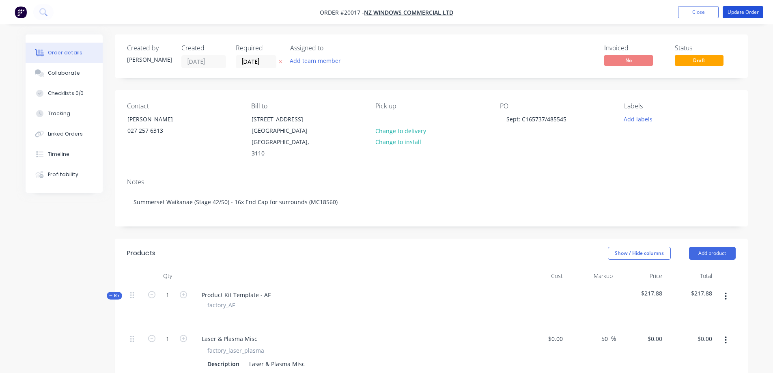
click at [741, 13] on button "Update Order" at bounding box center [743, 12] width 41 height 12
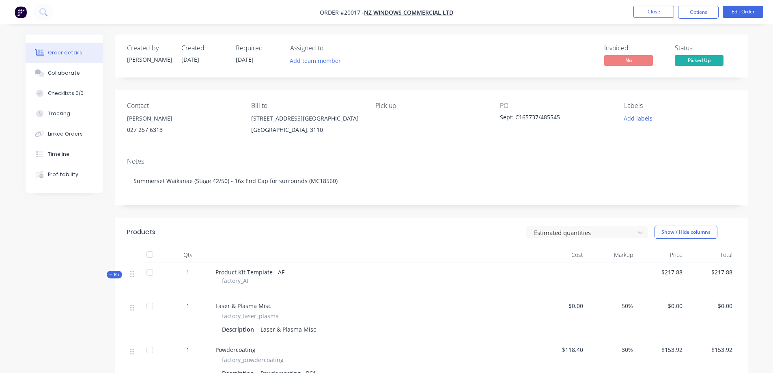
click at [649, 9] on button "Close" at bounding box center [654, 12] width 41 height 12
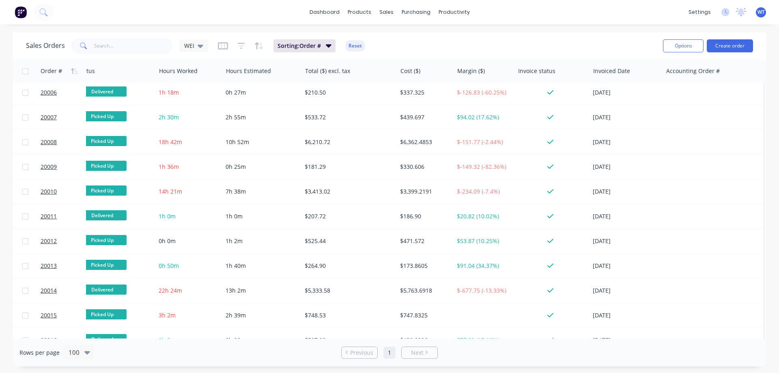
scroll to position [203, 448]
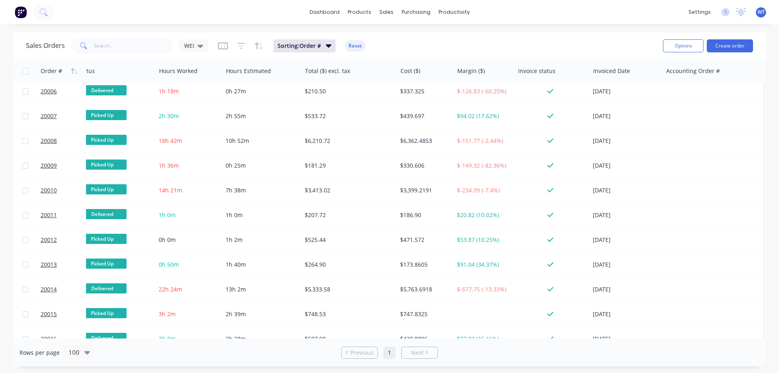
click at [221, 44] on icon "button" at bounding box center [223, 45] width 4 height 5
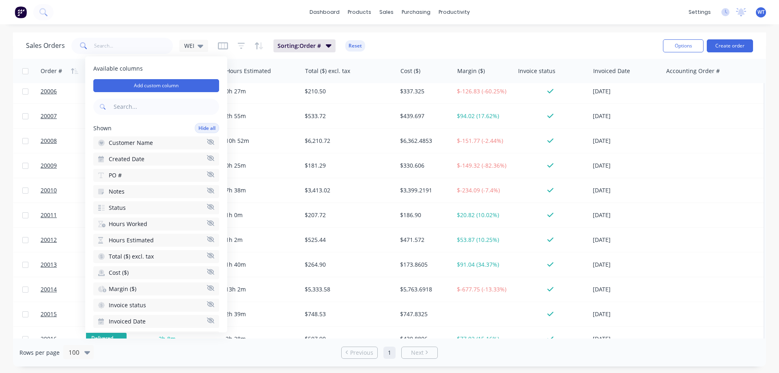
click at [221, 44] on icon "button" at bounding box center [223, 45] width 4 height 5
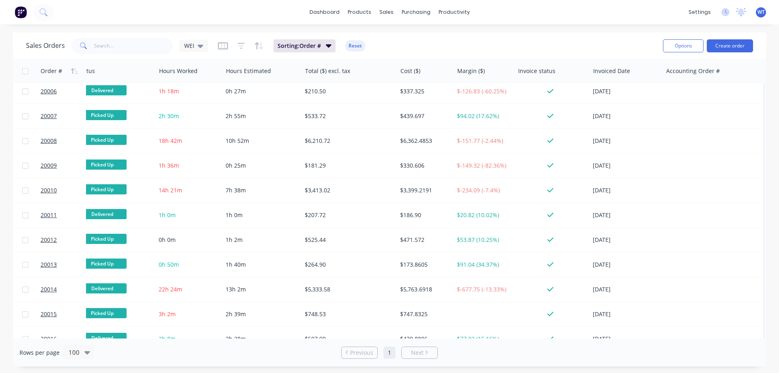
click at [239, 46] on icon "button" at bounding box center [241, 46] width 7 height 8
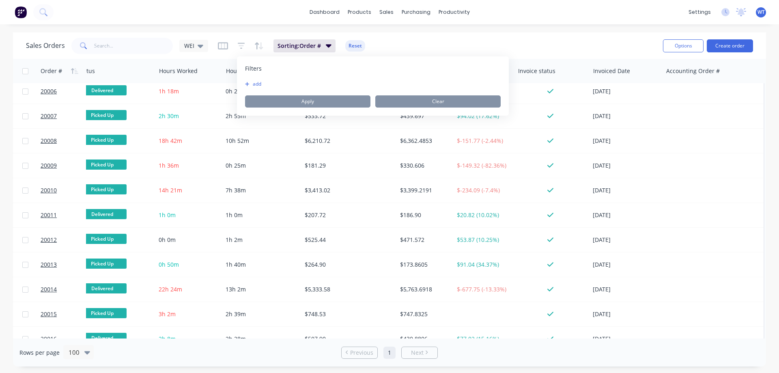
click at [251, 80] on div "Filters add Apply Clear" at bounding box center [373, 85] width 272 height 59
click at [254, 82] on button "add" at bounding box center [255, 84] width 20 height 6
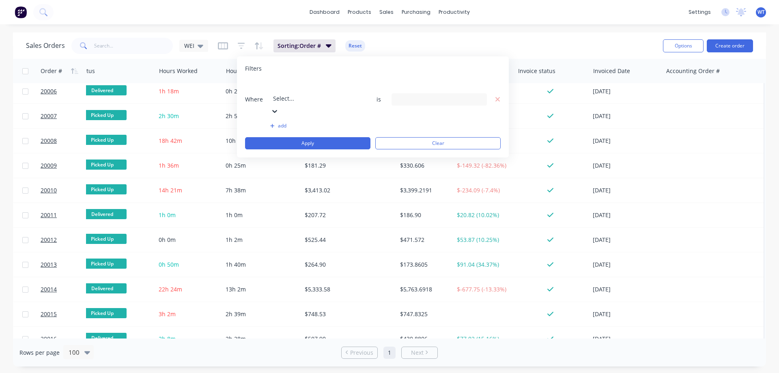
click at [322, 88] on div at bounding box center [331, 87] width 117 height 10
click at [480, 98] on icon at bounding box center [480, 99] width 6 height 3
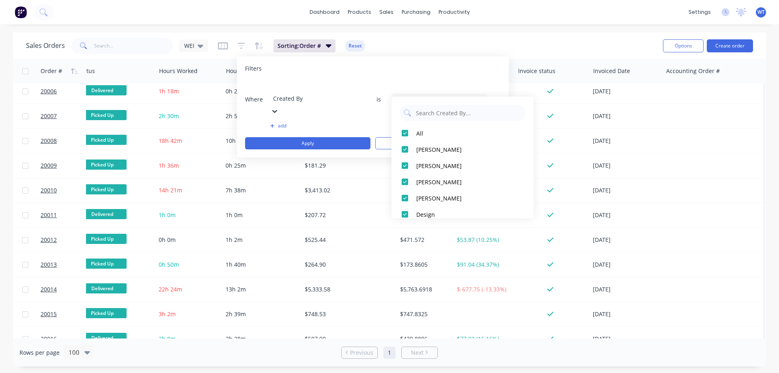
click at [477, 98] on icon at bounding box center [480, 99] width 6 height 3
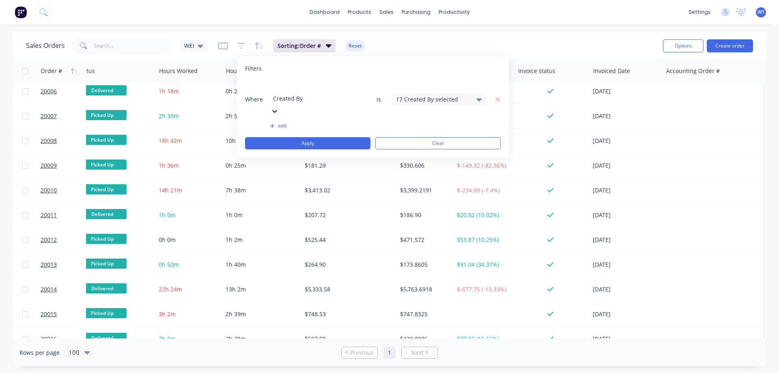
click at [307, 88] on div at bounding box center [331, 87] width 117 height 10
click at [424, 93] on input at bounding box center [439, 99] width 95 height 12
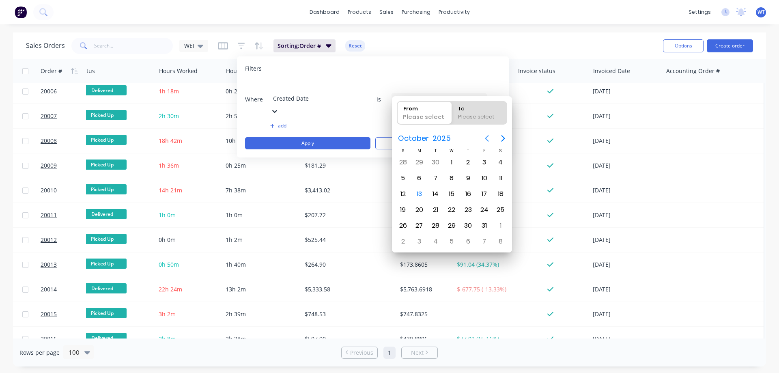
click at [487, 138] on icon "Previous page" at bounding box center [487, 139] width 10 height 10
click at [419, 162] on div "1" at bounding box center [419, 162] width 12 height 12
type input "[DATE]"
radio input "false"
radio input "true"
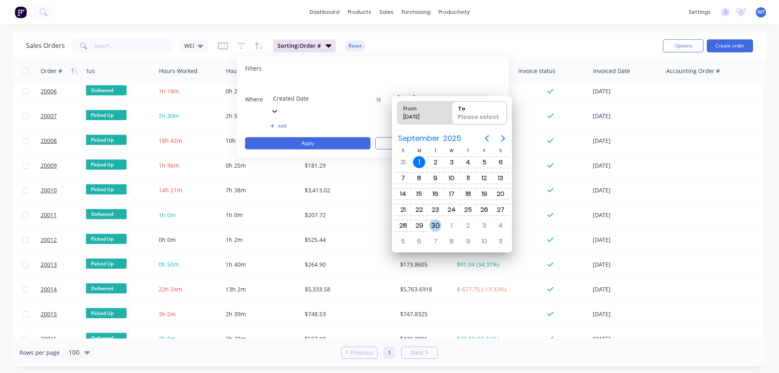
click at [436, 224] on div "30" at bounding box center [435, 226] width 12 height 12
type input "[DATE] - [DATE]"
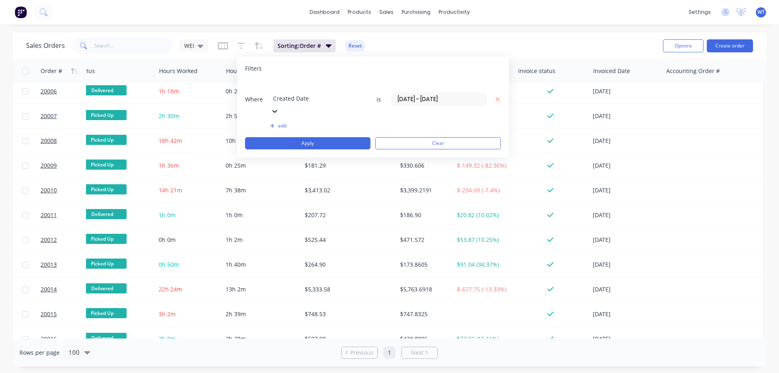
click at [280, 137] on button "Apply" at bounding box center [307, 143] width 125 height 12
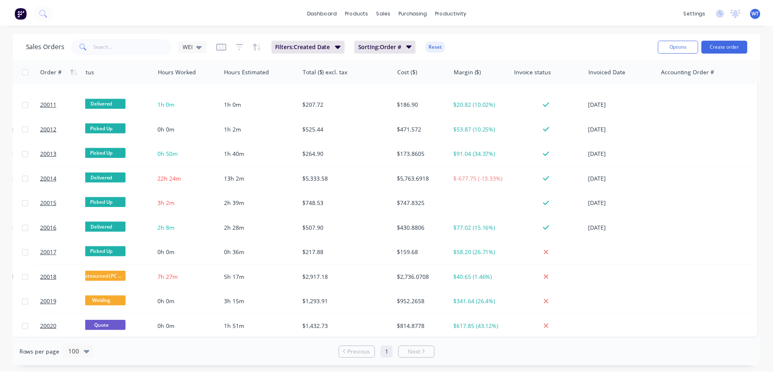
scroll to position [0, 444]
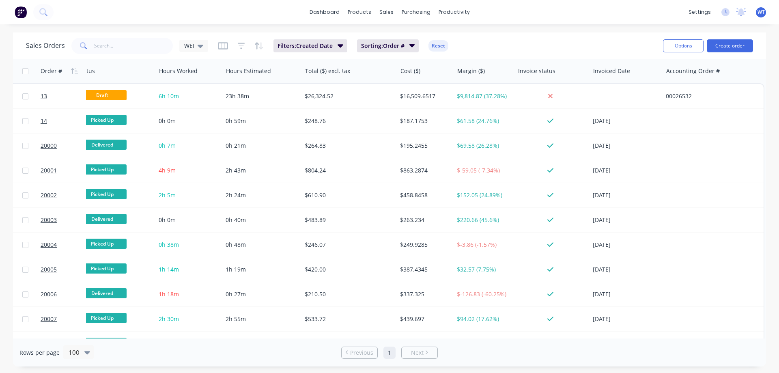
click at [43, 95] on span "13" at bounding box center [44, 96] width 6 height 8
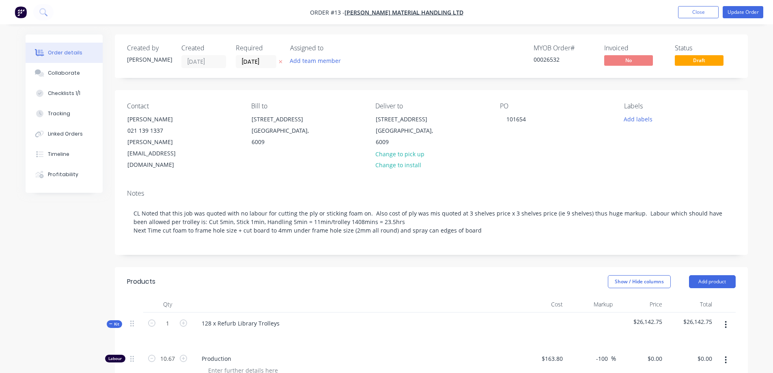
click at [59, 116] on div "Tracking" at bounding box center [59, 113] width 22 height 7
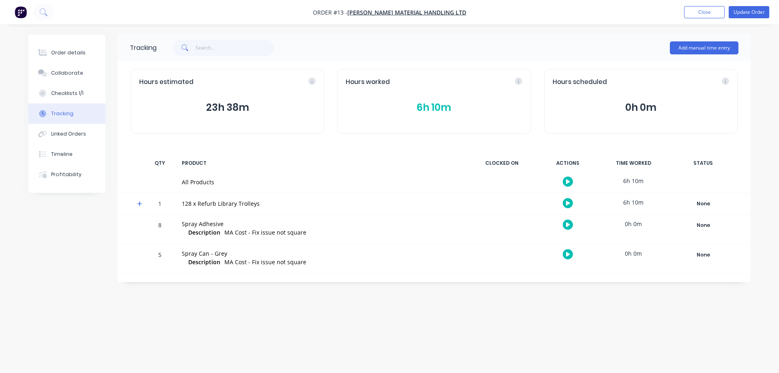
click at [63, 51] on div "Order details" at bounding box center [68, 52] width 35 height 7
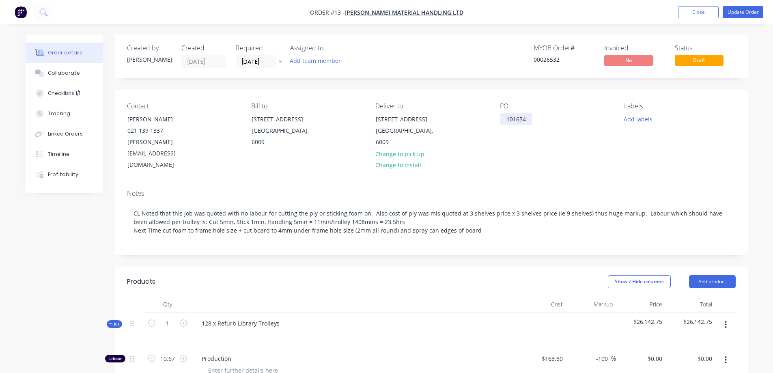
click at [527, 120] on div "101654" at bounding box center [516, 119] width 32 height 12
click at [505, 118] on div "101654" at bounding box center [516, 119] width 32 height 12
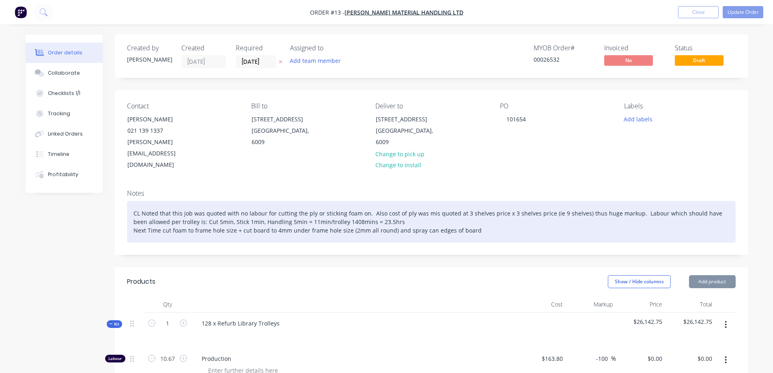
click at [480, 210] on div "CL Noted that this job was quoted with no labour for cutting the ply or stickin…" at bounding box center [431, 222] width 609 height 42
drag, startPoint x: 495, startPoint y: 211, endPoint x: 522, endPoint y: 211, distance: 27.2
click at [496, 211] on div "CL Noted that this job was quoted with no labour for cutting the ply or stickin…" at bounding box center [431, 222] width 609 height 42
click at [512, 204] on div "CL Noted that this job was quoted with no labour for cutting the ply or stickin…" at bounding box center [431, 222] width 609 height 42
click at [386, 201] on div "CL Noted that this job was quoted with no labour for cutting the ply or stickin…" at bounding box center [431, 222] width 609 height 42
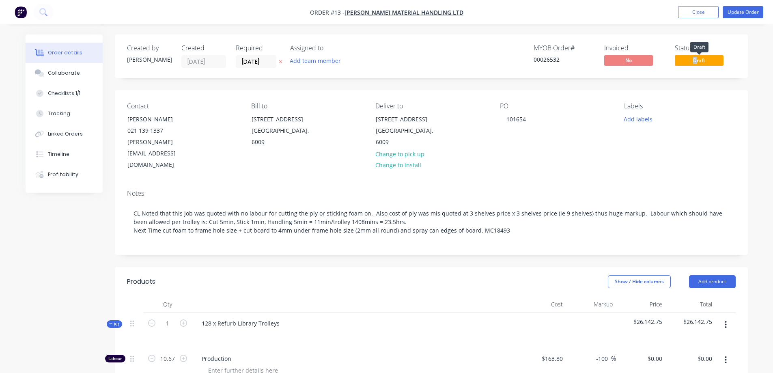
click at [695, 60] on span "Draft" at bounding box center [699, 60] width 49 height 10
click at [737, 11] on button "Update Order" at bounding box center [743, 12] width 41 height 12
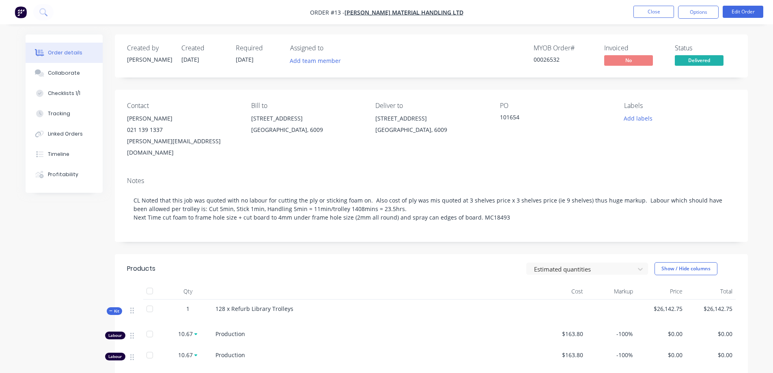
click at [701, 14] on button "Options" at bounding box center [698, 12] width 41 height 13
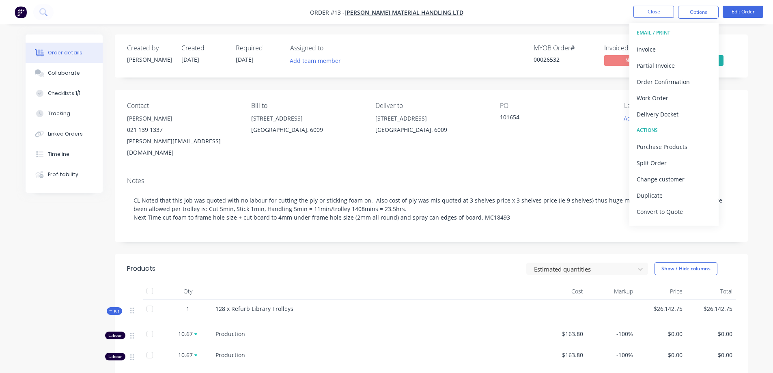
click at [670, 44] on div "Invoice" at bounding box center [674, 49] width 75 height 12
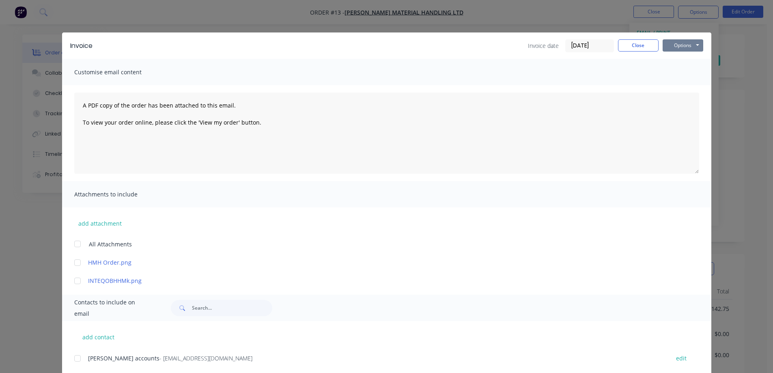
click at [686, 42] on button "Options" at bounding box center [683, 45] width 41 height 12
click at [679, 71] on button "Print" at bounding box center [689, 73] width 52 height 13
click at [636, 46] on button "Close" at bounding box center [638, 45] width 41 height 12
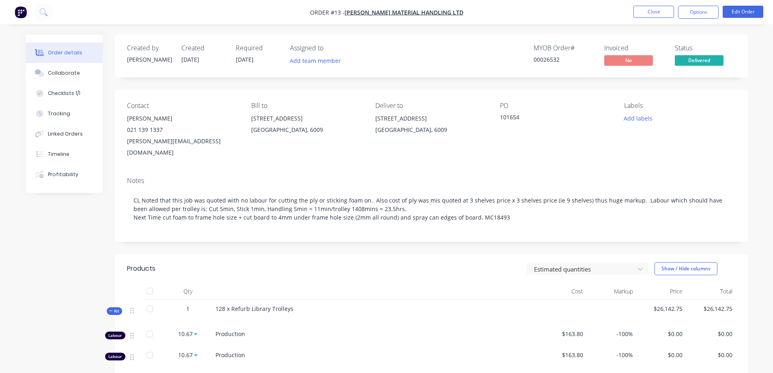
click at [697, 13] on button "Options" at bounding box center [698, 12] width 41 height 13
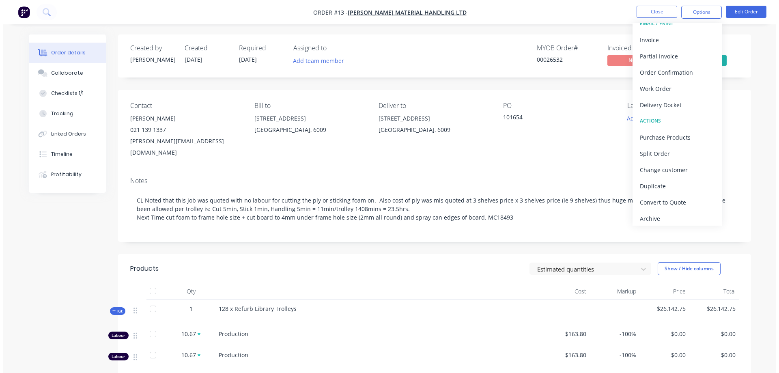
scroll to position [12, 0]
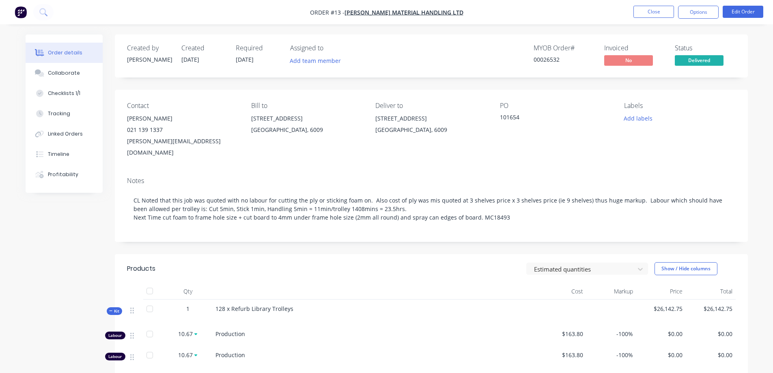
click at [748, 133] on div "Order details Collaborate Checklists 1/1 Tracking Linked Orders Timeline Profit…" at bounding box center [386, 373] width 739 height 676
click at [656, 13] on button "Close" at bounding box center [654, 12] width 41 height 12
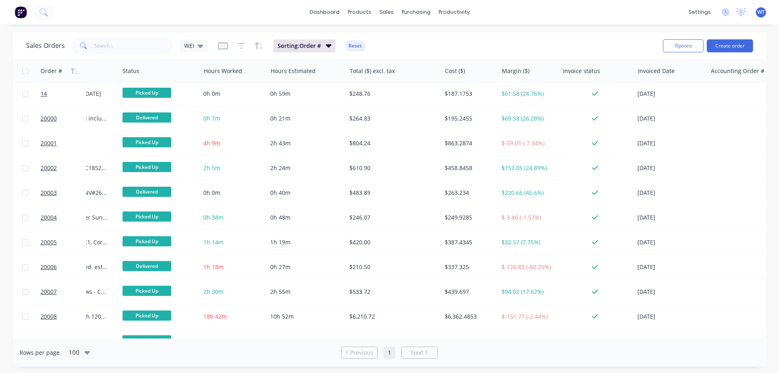
scroll to position [0, 399]
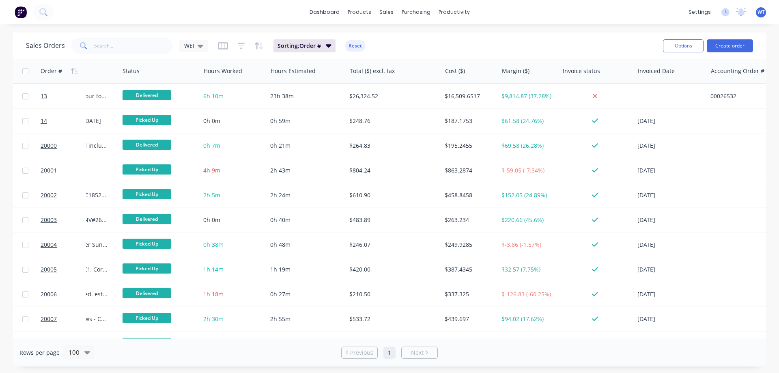
click at [322, 10] on link "dashboard" at bounding box center [325, 12] width 38 height 12
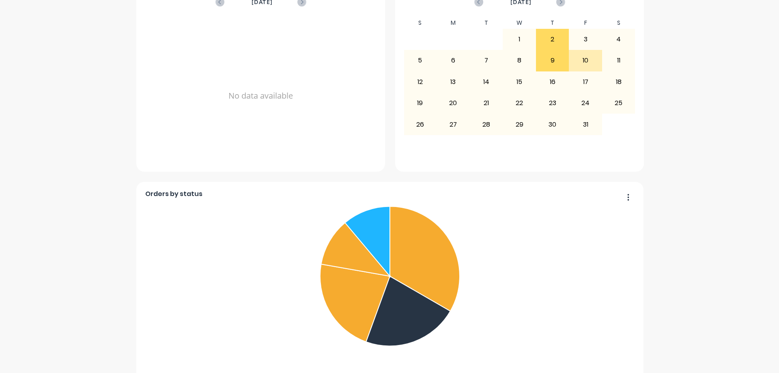
scroll to position [300, 0]
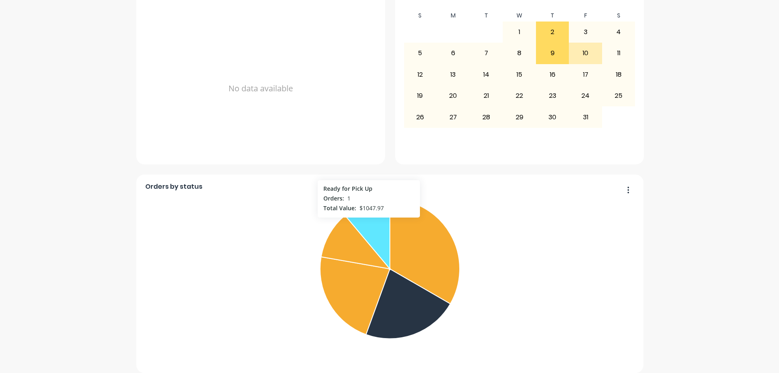
click at [366, 213] on icon at bounding box center [367, 233] width 45 height 69
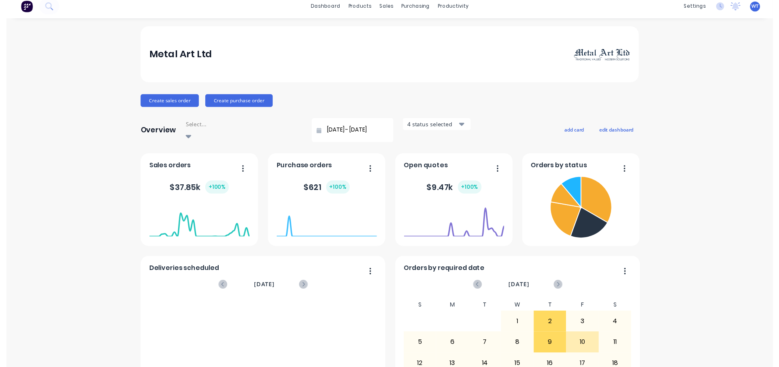
scroll to position [0, 0]
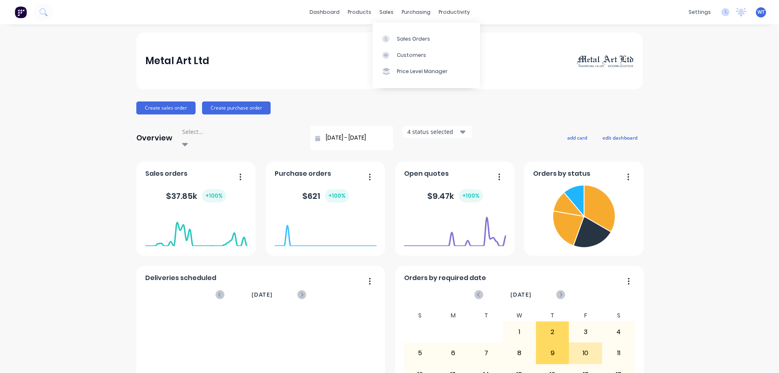
click at [390, 36] on div at bounding box center [388, 38] width 12 height 7
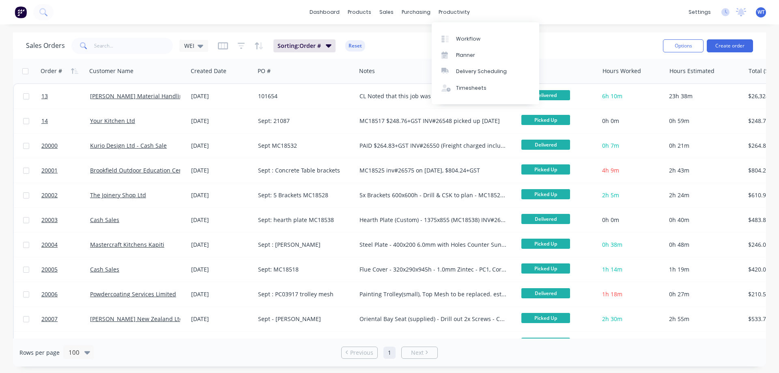
click at [453, 33] on link "Workflow" at bounding box center [486, 38] width 108 height 16
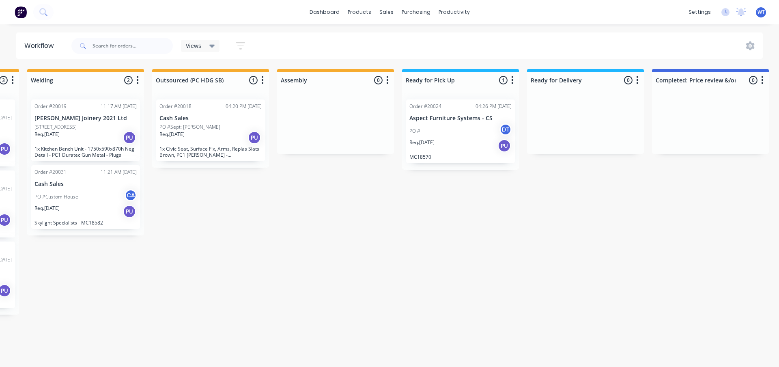
scroll to position [0, 574]
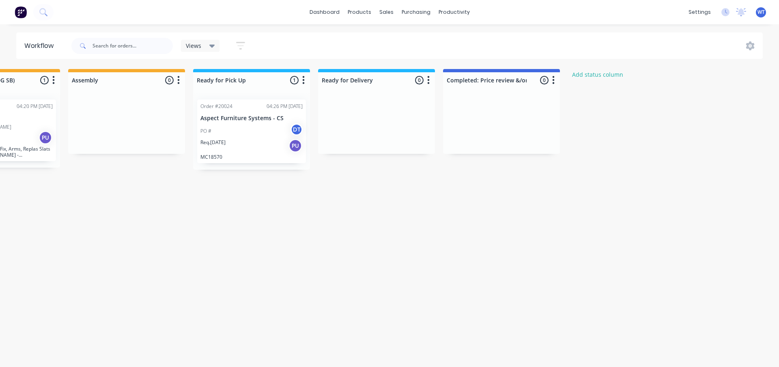
click at [224, 109] on div "Order #20024" at bounding box center [217, 106] width 32 height 7
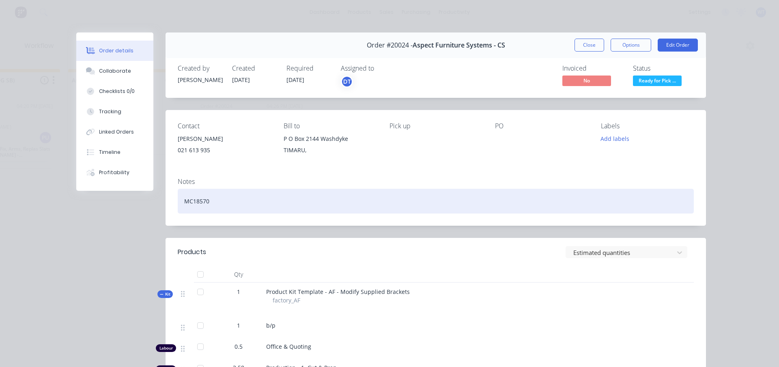
click at [231, 202] on div "MC18570" at bounding box center [436, 201] width 516 height 25
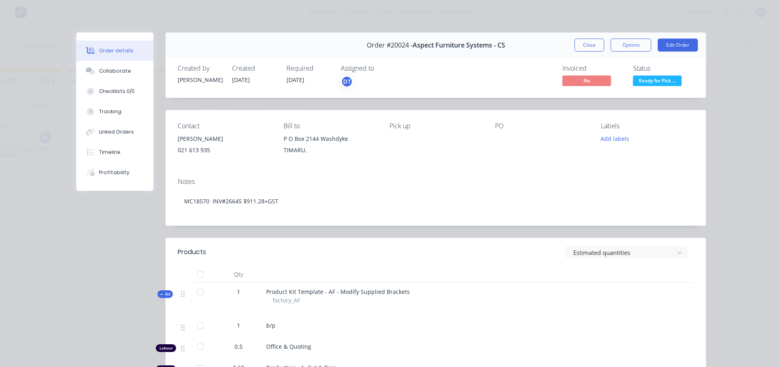
click at [608, 137] on button "Add labels" at bounding box center [615, 138] width 37 height 11
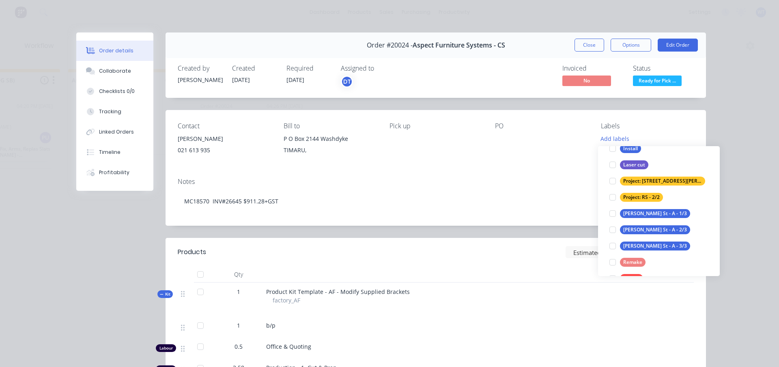
scroll to position [81, 0]
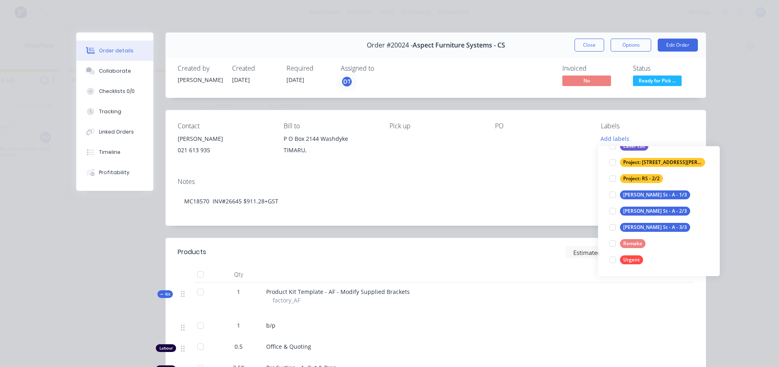
click at [612, 259] on div at bounding box center [613, 260] width 16 height 16
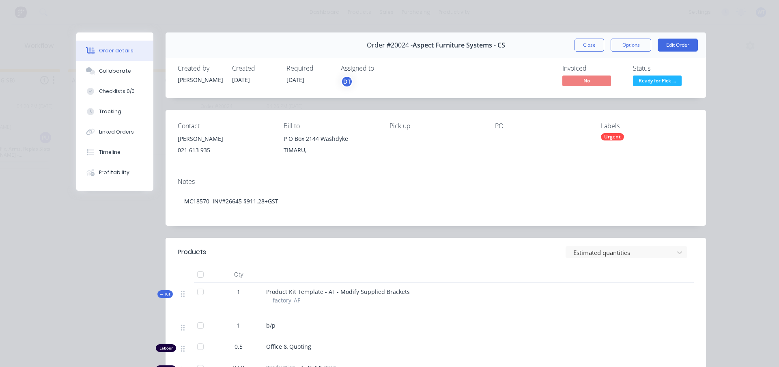
click at [478, 175] on div "Notes MC18570 INV#26645 $911.28+GST" at bounding box center [436, 198] width 541 height 54
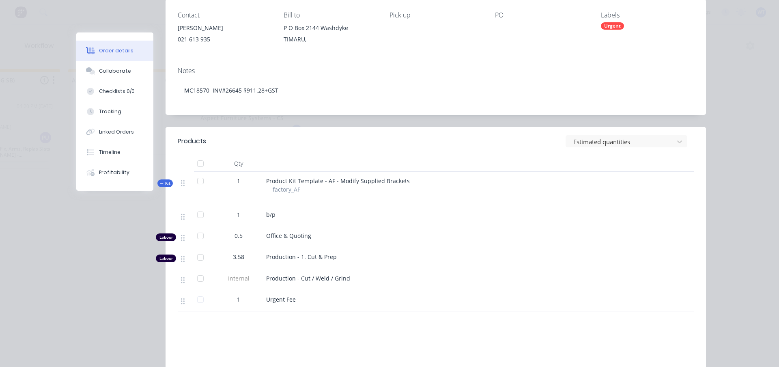
scroll to position [122, 0]
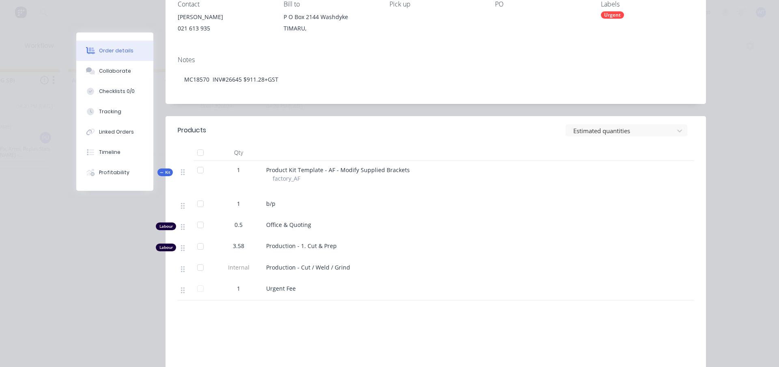
click at [103, 113] on div "Tracking" at bounding box center [110, 111] width 22 height 7
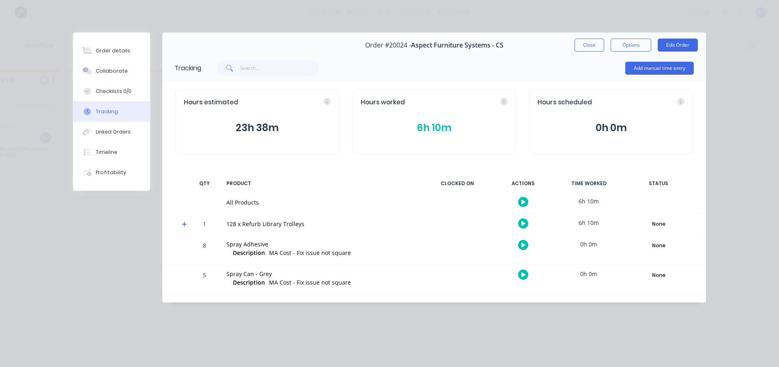
scroll to position [0, 0]
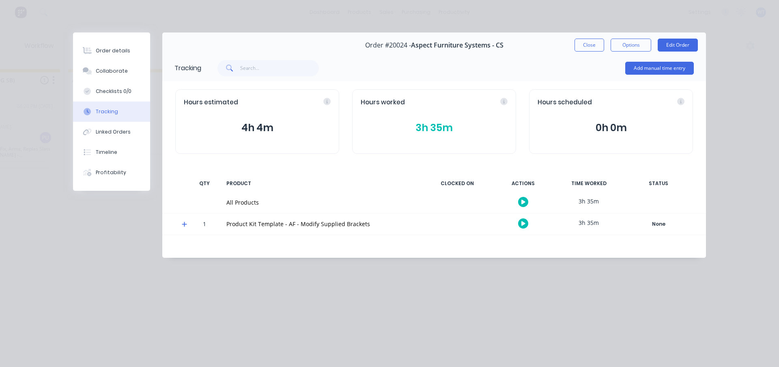
click at [436, 126] on button "3h 35m" at bounding box center [434, 127] width 147 height 15
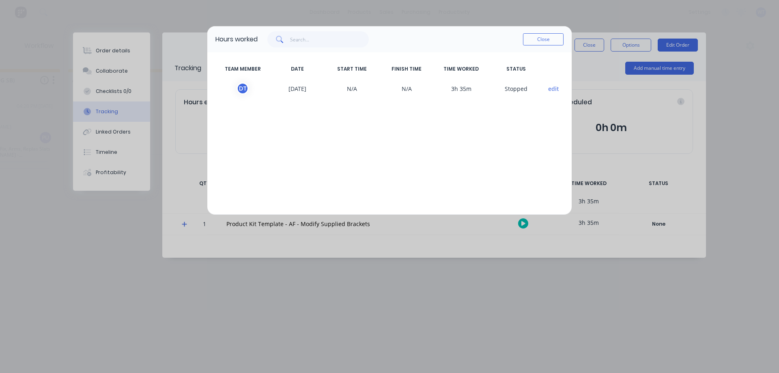
click at [540, 39] on button "Close" at bounding box center [543, 39] width 41 height 12
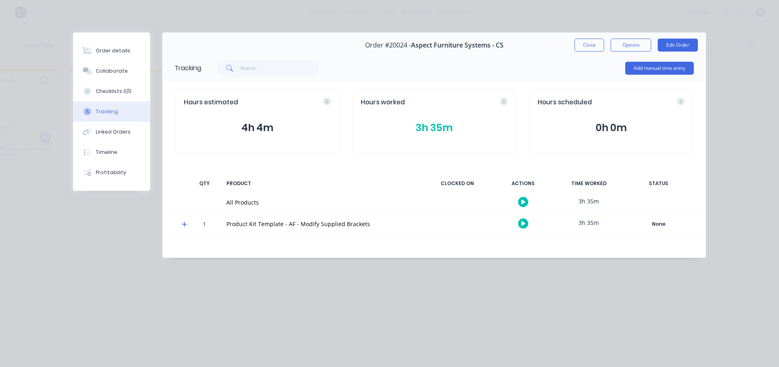
click at [588, 46] on button "Close" at bounding box center [590, 45] width 30 height 13
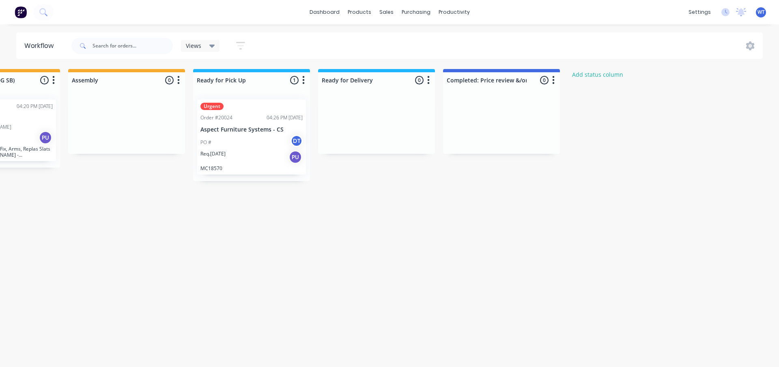
click at [239, 114] on div "Urgent Order #20024 04:26 PM [DATE] Aspect Furniture Systems - CS PO # DT Req. …" at bounding box center [251, 136] width 109 height 75
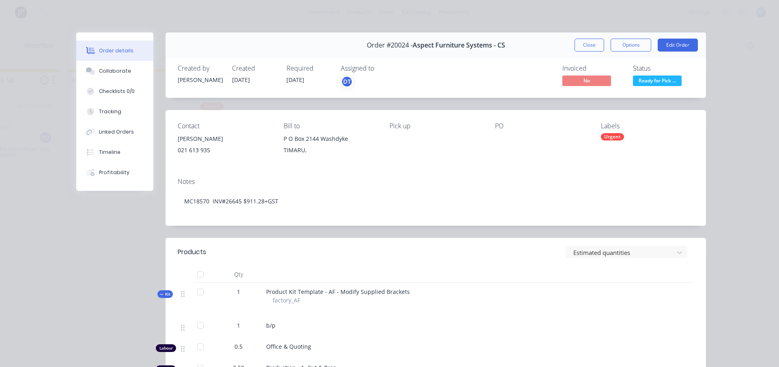
click at [110, 172] on div "Profitability" at bounding box center [114, 172] width 30 height 7
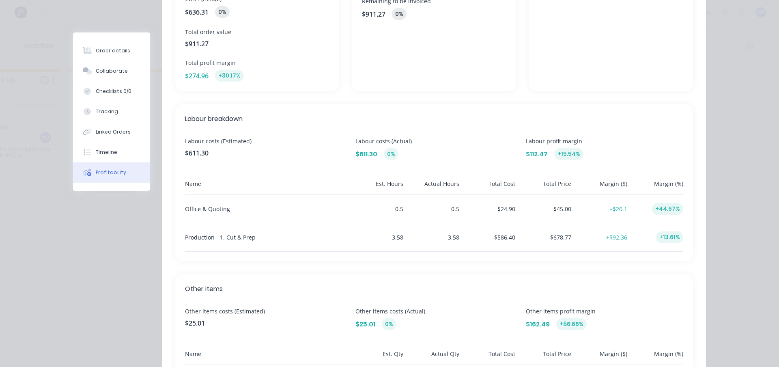
scroll to position [203, 0]
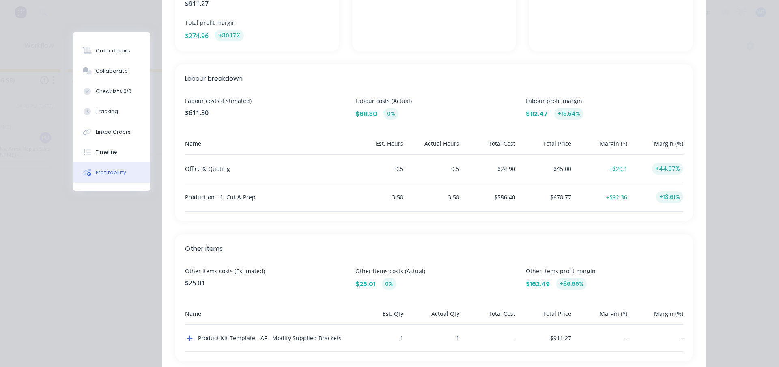
click at [97, 52] on div "Order details" at bounding box center [113, 50] width 35 height 7
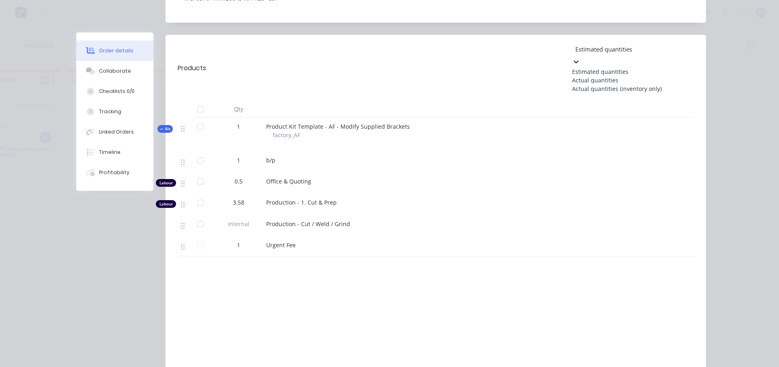
click at [594, 51] on div at bounding box center [633, 49] width 117 height 10
click at [583, 83] on div "Actual quantities" at bounding box center [633, 80] width 122 height 9
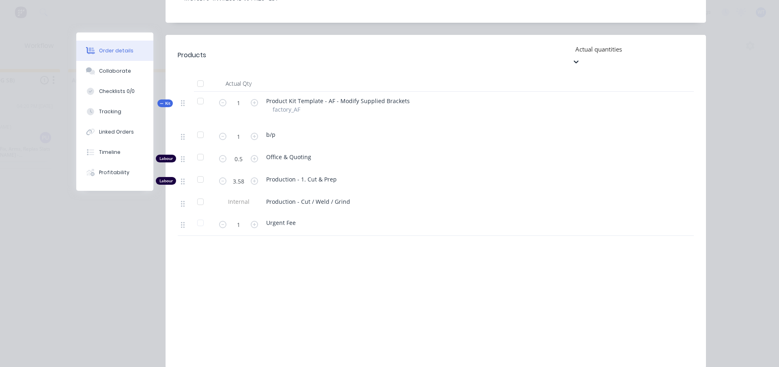
click at [583, 50] on div at bounding box center [633, 49] width 117 height 10
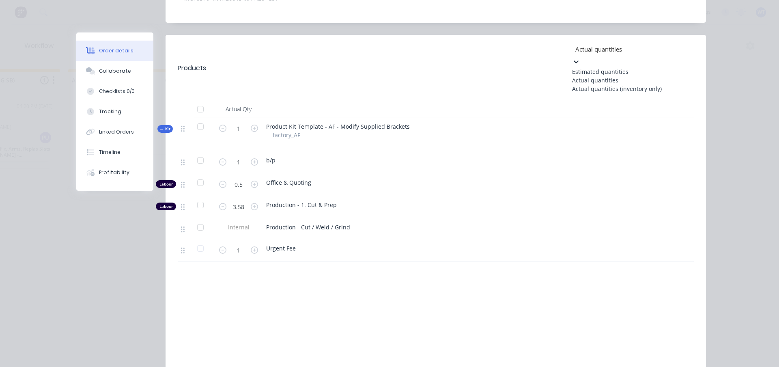
click at [578, 68] on div "Estimated quantities" at bounding box center [633, 71] width 122 height 9
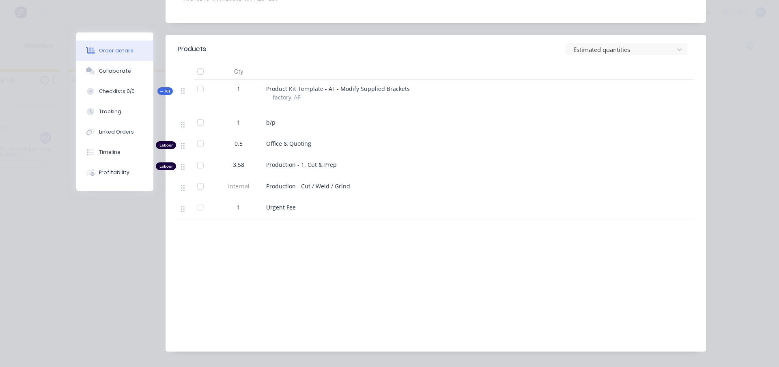
click at [105, 51] on div "Order details" at bounding box center [116, 50] width 35 height 7
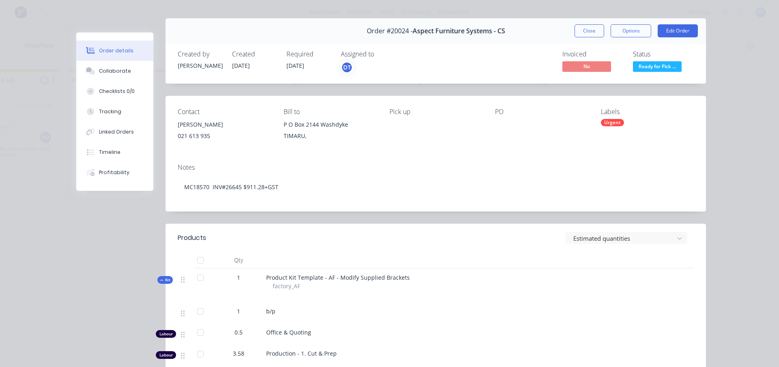
scroll to position [0, 0]
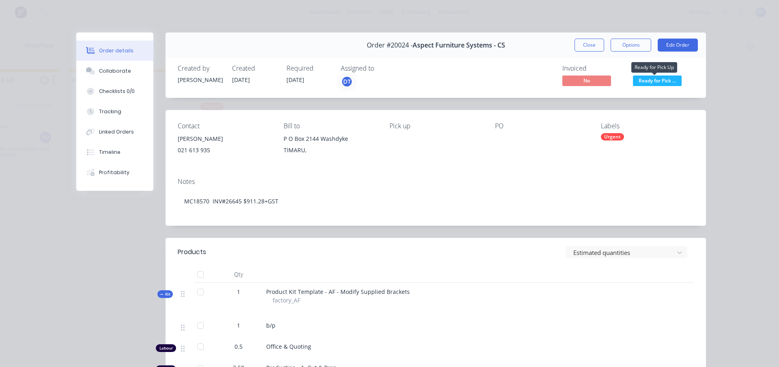
click at [658, 81] on span "Ready for Pick ..." at bounding box center [657, 80] width 49 height 10
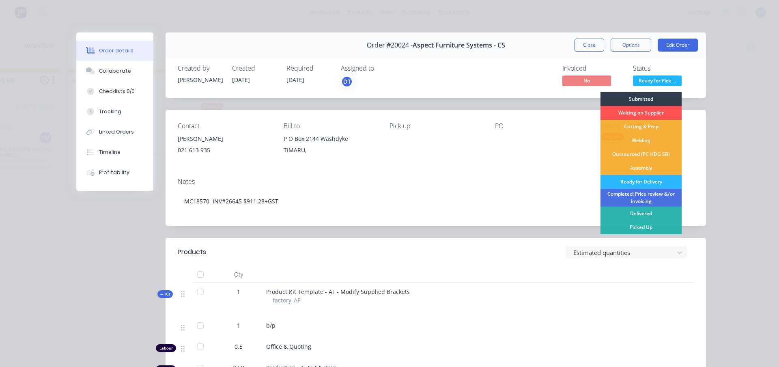
click at [642, 228] on div "Picked Up" at bounding box center [641, 227] width 81 height 14
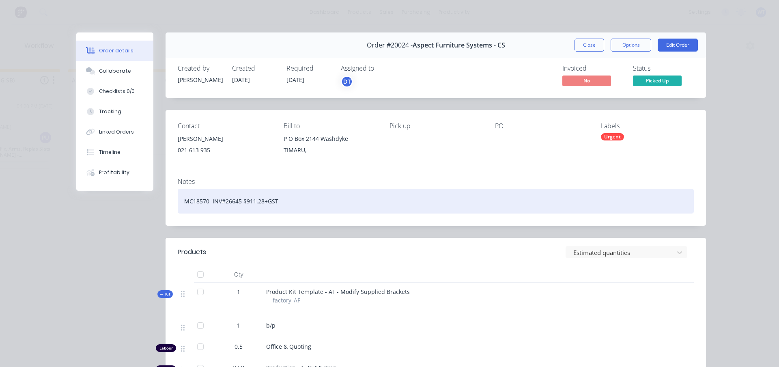
click at [302, 199] on div "MC18570 INV#26645 $911.28+GST" at bounding box center [436, 201] width 516 height 25
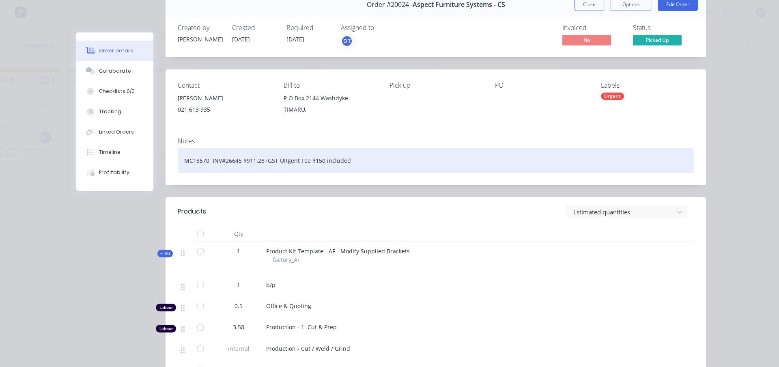
drag, startPoint x: 281, startPoint y: 160, endPoint x: 285, endPoint y: 164, distance: 6.3
click at [283, 163] on div "MC18570 INV#26645 $911.28+GST URgent Fee $150 included" at bounding box center [436, 160] width 516 height 25
click at [365, 162] on div "MC18570 INV#26645 $911.28+GST Urgent Fee $150 included" at bounding box center [436, 160] width 516 height 25
click at [368, 165] on div "MC18570 INV#26645 $911.28+GST (Urgent Fee $150 included)" at bounding box center [436, 160] width 516 height 25
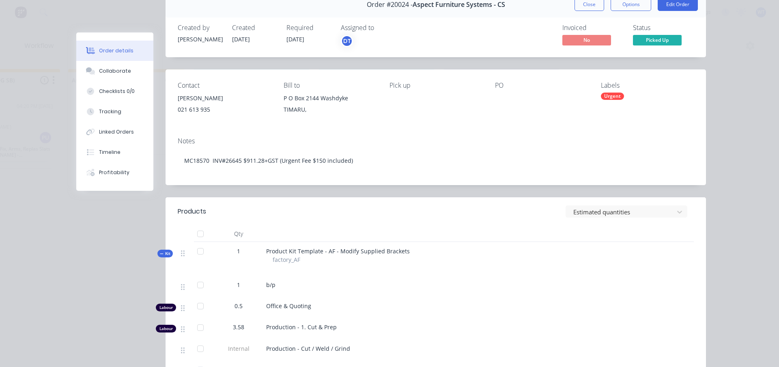
click at [630, 6] on button "Options" at bounding box center [631, 4] width 41 height 13
click at [679, 6] on button "Edit Order" at bounding box center [678, 4] width 40 height 13
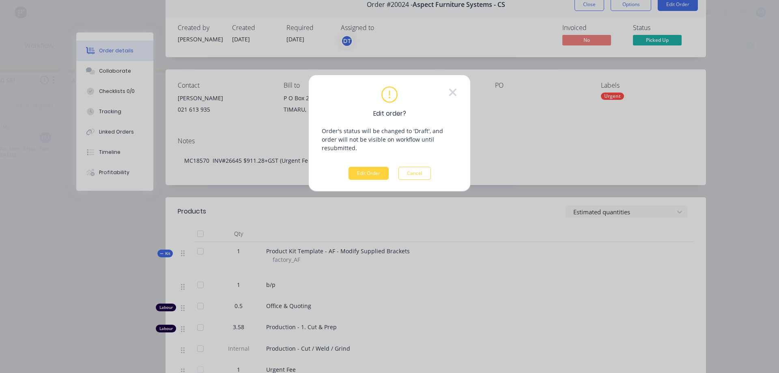
click at [666, 99] on div "Edit order? Order's status will be changed to 'Draft', and order will not be vi…" at bounding box center [389, 186] width 779 height 373
click at [454, 92] on icon at bounding box center [452, 91] width 7 height 7
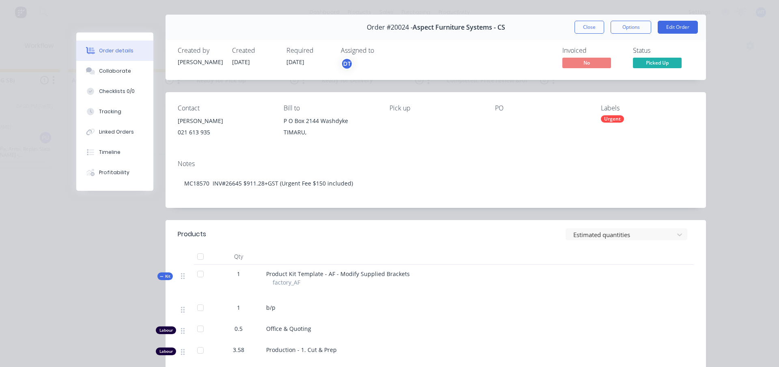
scroll to position [0, 0]
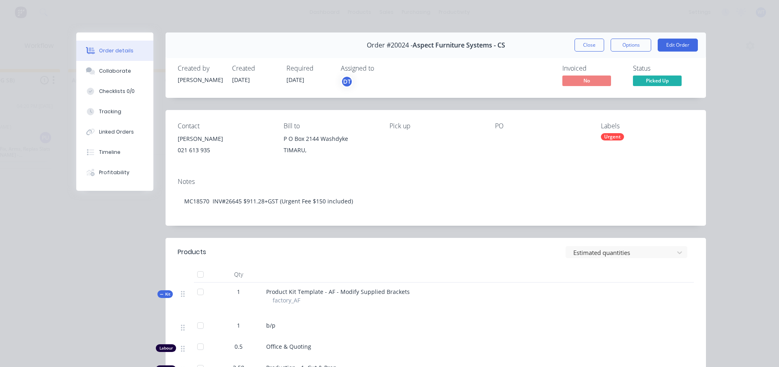
click at [590, 45] on button "Close" at bounding box center [590, 45] width 30 height 13
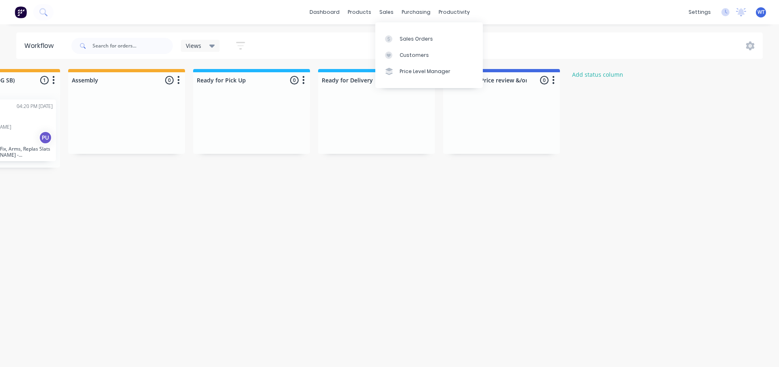
click at [395, 38] on div at bounding box center [391, 38] width 12 height 7
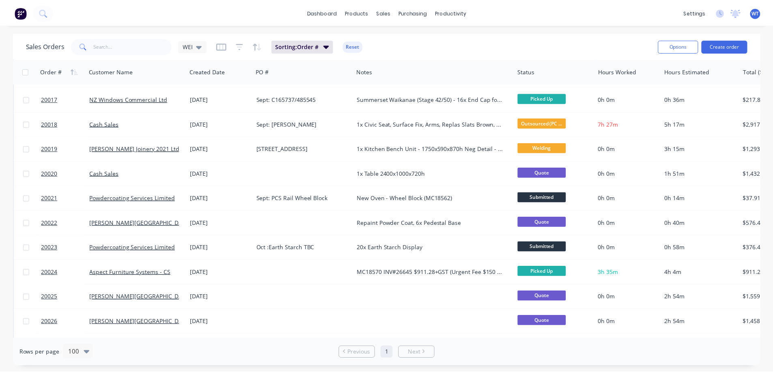
scroll to position [487, 0]
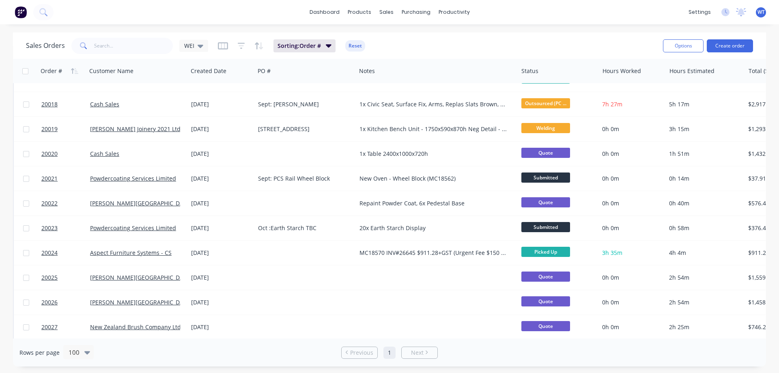
click at [47, 252] on span "20024" at bounding box center [49, 253] width 16 height 8
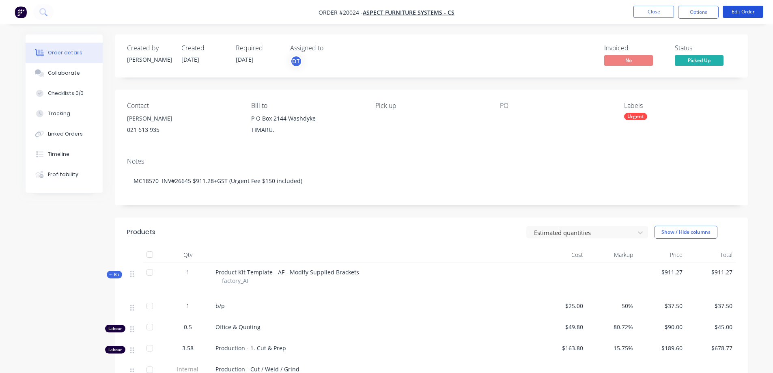
click at [750, 14] on button "Edit Order" at bounding box center [743, 12] width 41 height 12
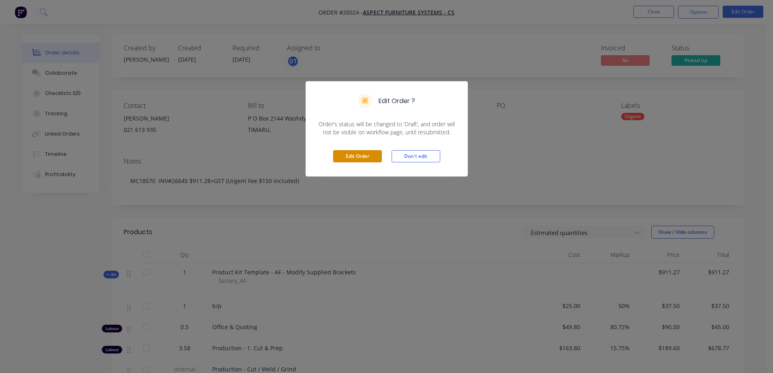
click at [343, 158] on button "Edit Order" at bounding box center [357, 156] width 49 height 12
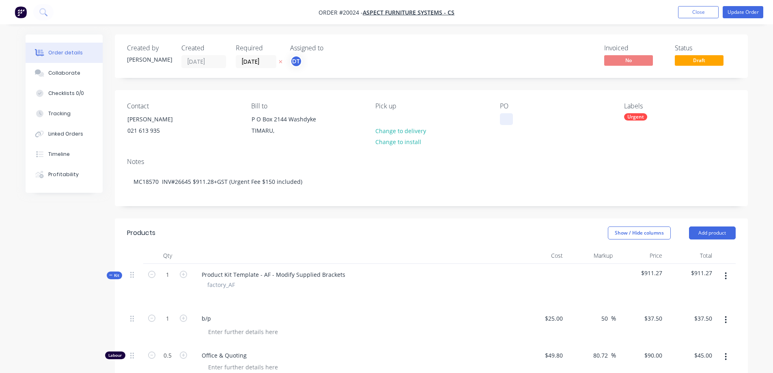
click at [504, 116] on div at bounding box center [506, 119] width 13 height 12
paste div
click at [504, 119] on div "125917" at bounding box center [516, 119] width 32 height 12
click at [504, 118] on div "Oct: PO#125917" at bounding box center [528, 119] width 56 height 12
click at [509, 151] on div "Contact [PERSON_NAME] 021 613 935 Bill to P O Box 2144 Washdyke TIMARU, Pick up…" at bounding box center [431, 120] width 633 height 61
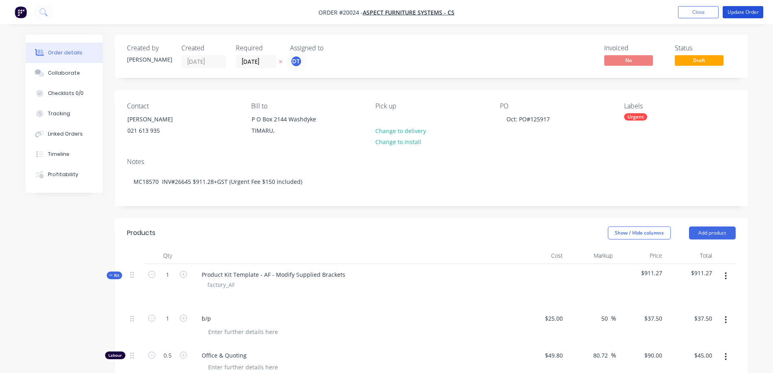
click at [740, 11] on button "Update Order" at bounding box center [743, 12] width 41 height 12
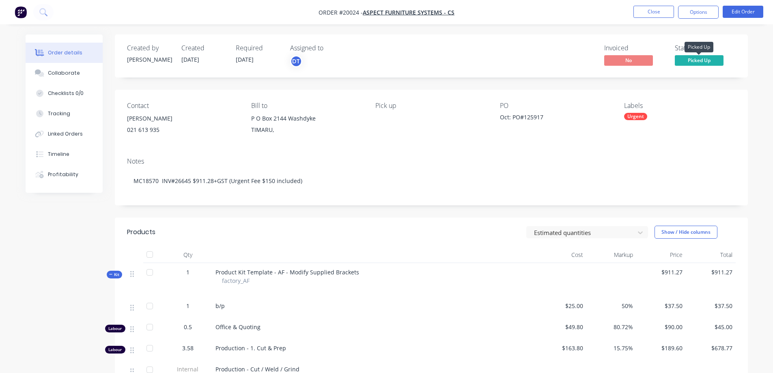
click at [690, 58] on span "Picked Up" at bounding box center [699, 60] width 49 height 10
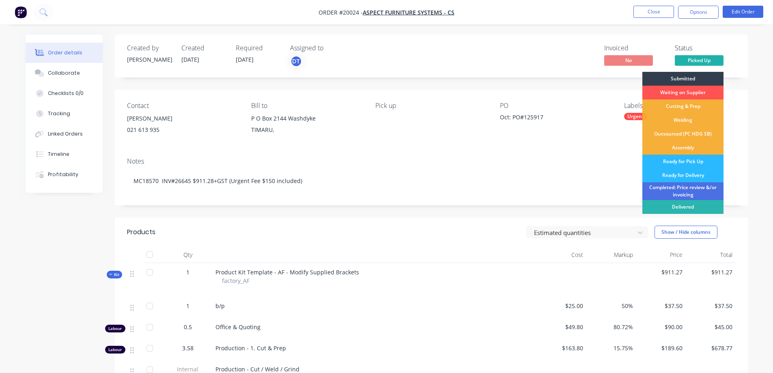
click at [764, 64] on div "Order details Collaborate Checklists 0/0 Tracking Linked Orders Timeline Profit…" at bounding box center [386, 273] width 773 height 547
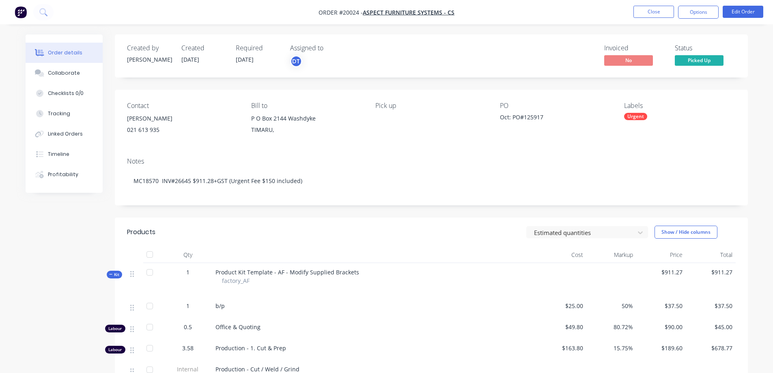
click at [690, 15] on button "Options" at bounding box center [698, 12] width 41 height 13
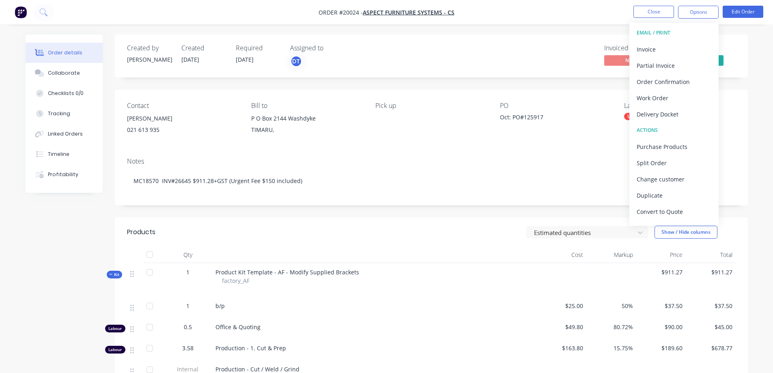
click at [665, 51] on div "Invoice" at bounding box center [674, 49] width 75 height 12
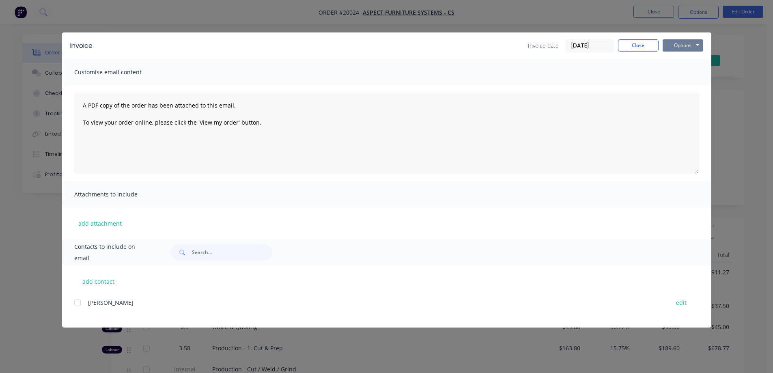
click at [692, 44] on button "Options" at bounding box center [683, 45] width 41 height 12
click at [679, 71] on button "Print" at bounding box center [689, 73] width 52 height 13
click at [643, 44] on button "Close" at bounding box center [638, 45] width 41 height 12
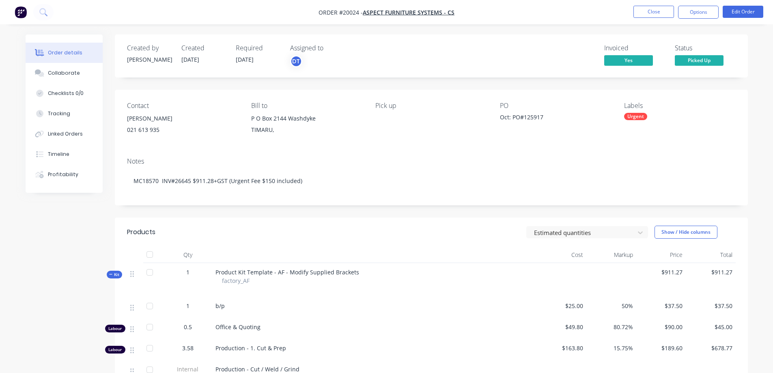
click at [646, 13] on button "Close" at bounding box center [654, 12] width 41 height 12
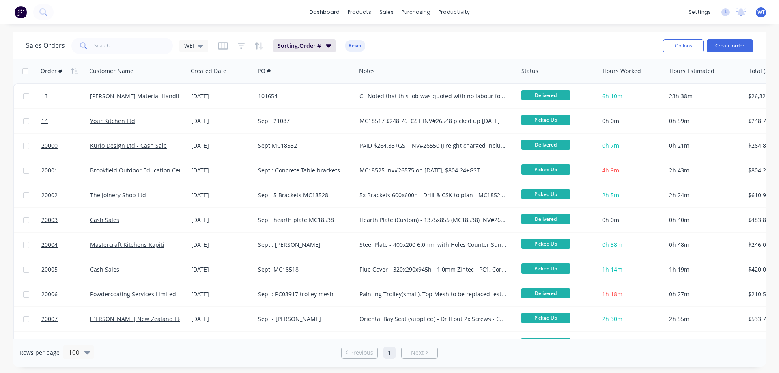
click at [328, 14] on link "dashboard" at bounding box center [325, 12] width 38 height 12
